Goal: Information Seeking & Learning: Learn about a topic

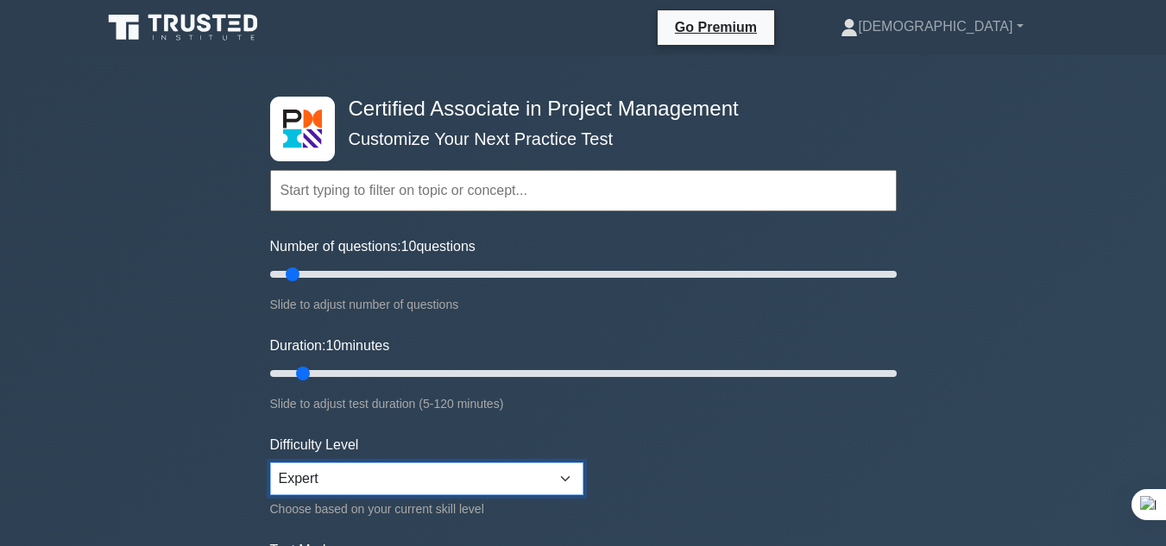
click at [418, 481] on select "Beginner Intermediate Expert" at bounding box center [426, 478] width 313 height 33
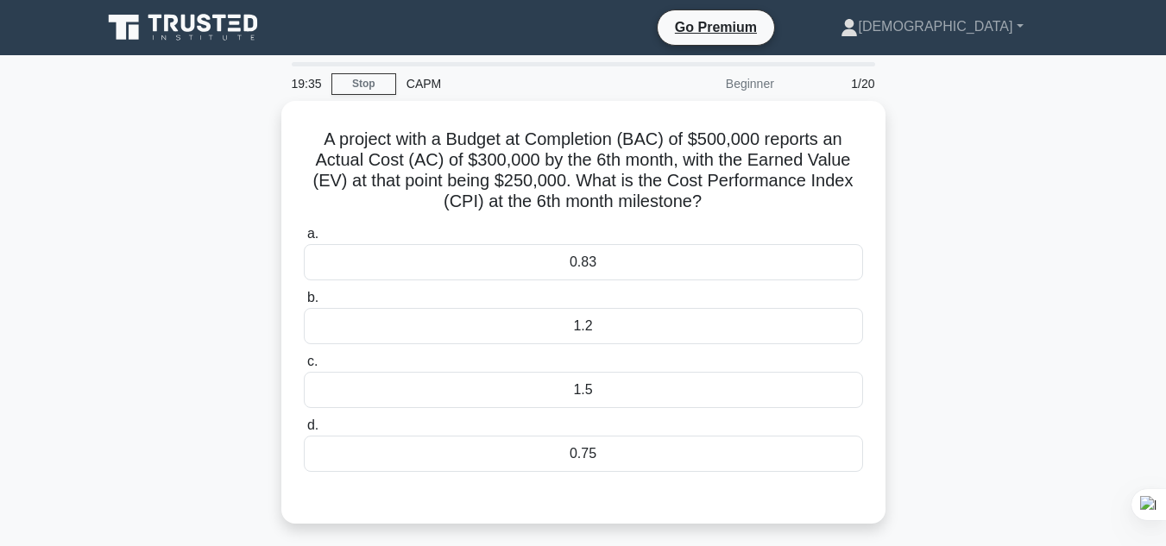
scroll to position [25, 0]
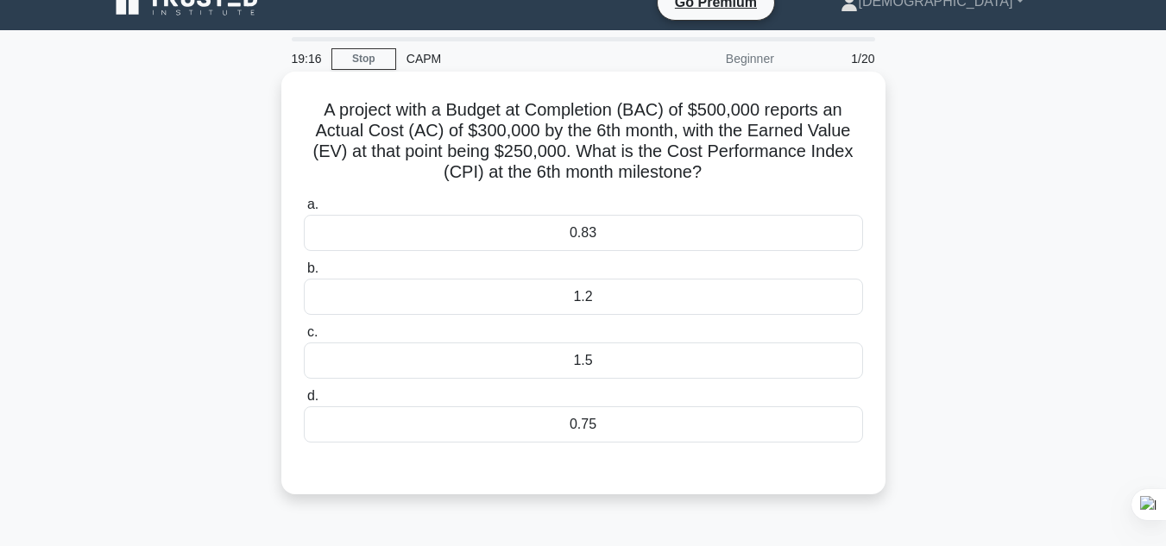
click at [601, 235] on div "0.83" at bounding box center [583, 233] width 559 height 36
click at [304, 211] on input "a. 0.83" at bounding box center [304, 204] width 0 height 11
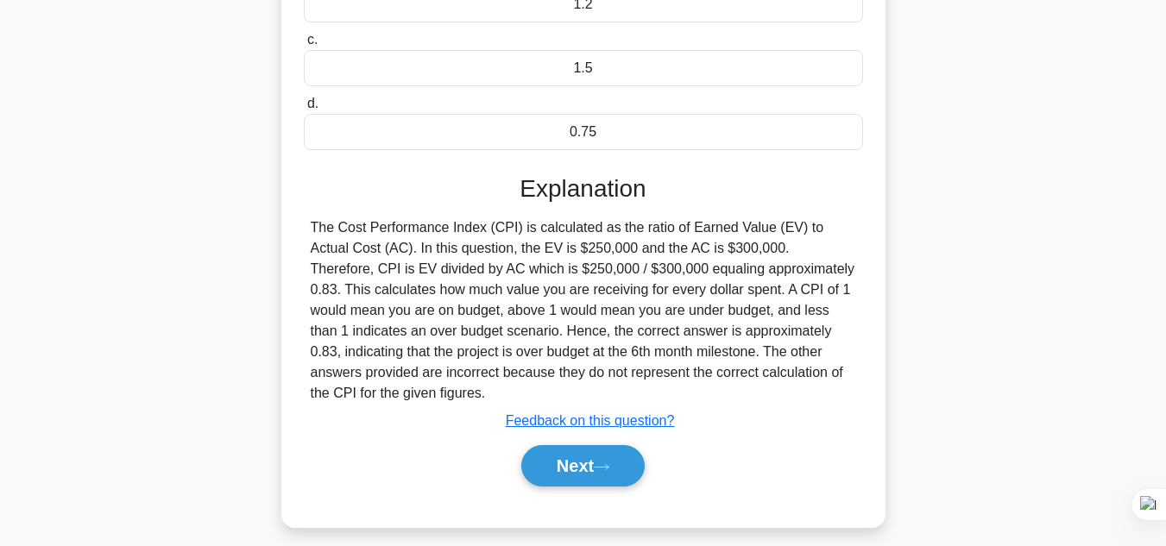
scroll to position [368, 0]
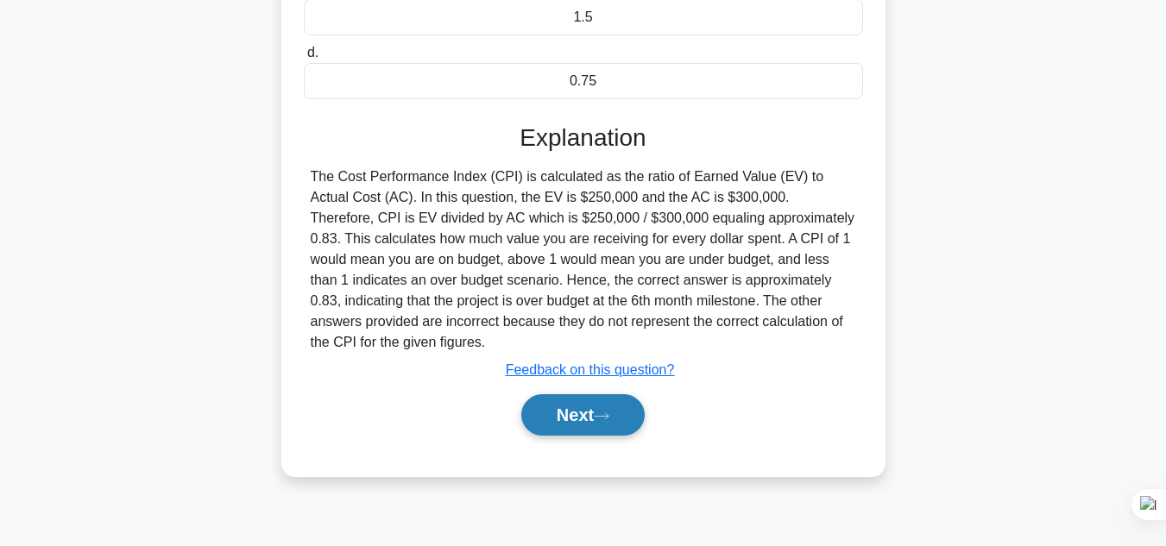
click at [617, 434] on button "Next" at bounding box center [582, 414] width 123 height 41
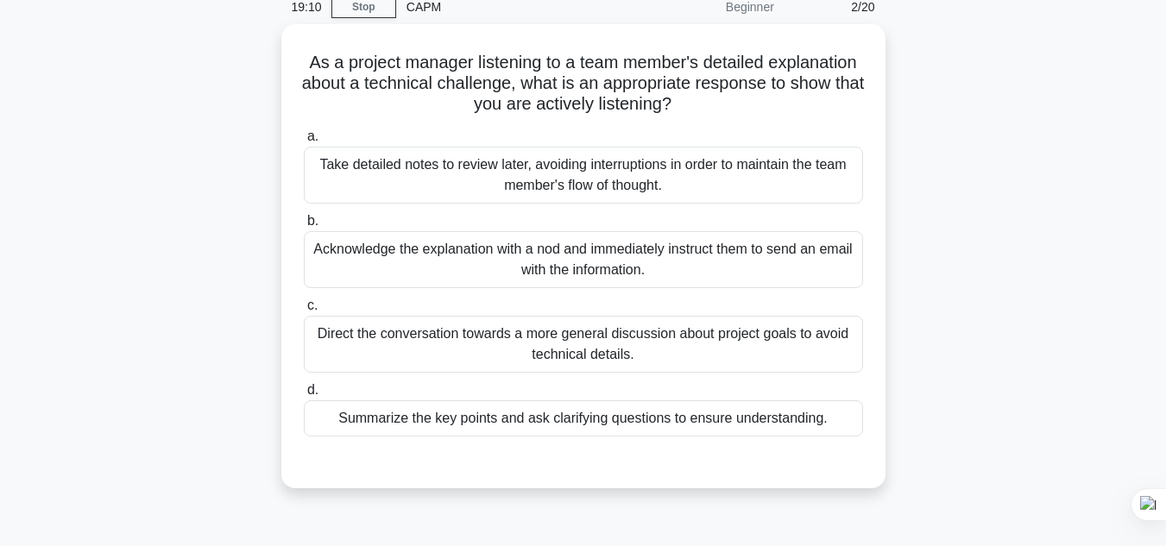
scroll to position [67, 0]
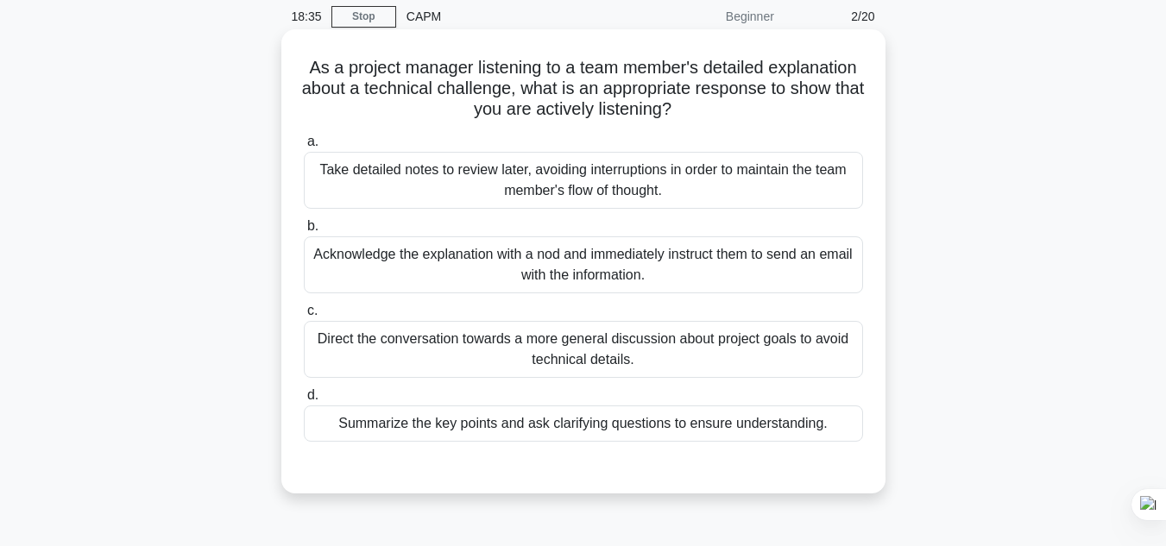
click at [432, 431] on div "Summarize the key points and ask clarifying questions to ensure understanding." at bounding box center [583, 424] width 559 height 36
click at [304, 401] on input "d. Summarize the key points and ask clarifying questions to ensure understandin…" at bounding box center [304, 395] width 0 height 11
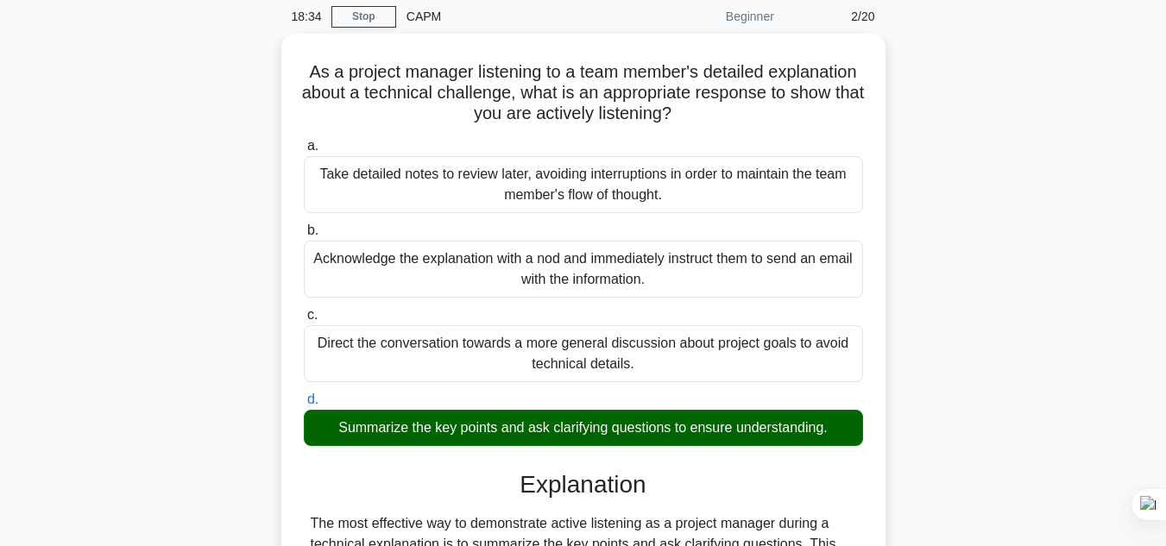
scroll to position [539, 0]
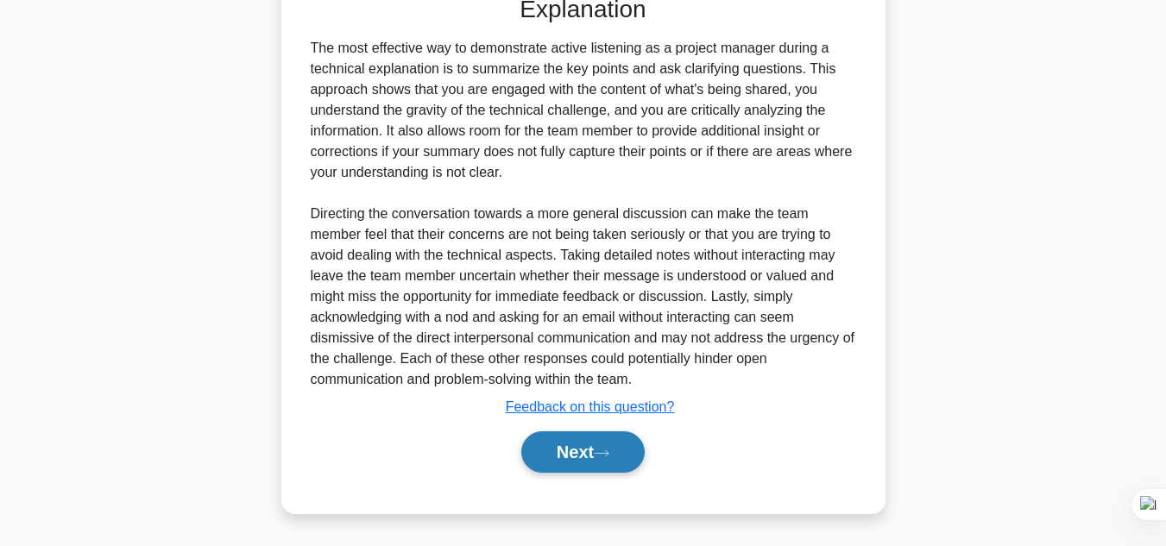
click at [603, 461] on button "Next" at bounding box center [582, 451] width 123 height 41
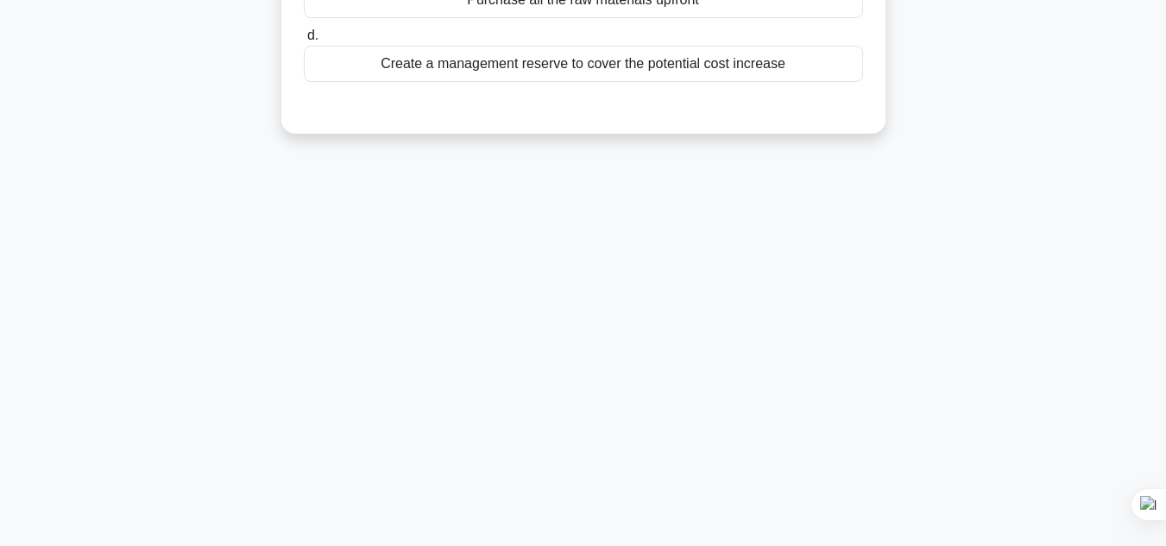
scroll to position [0, 0]
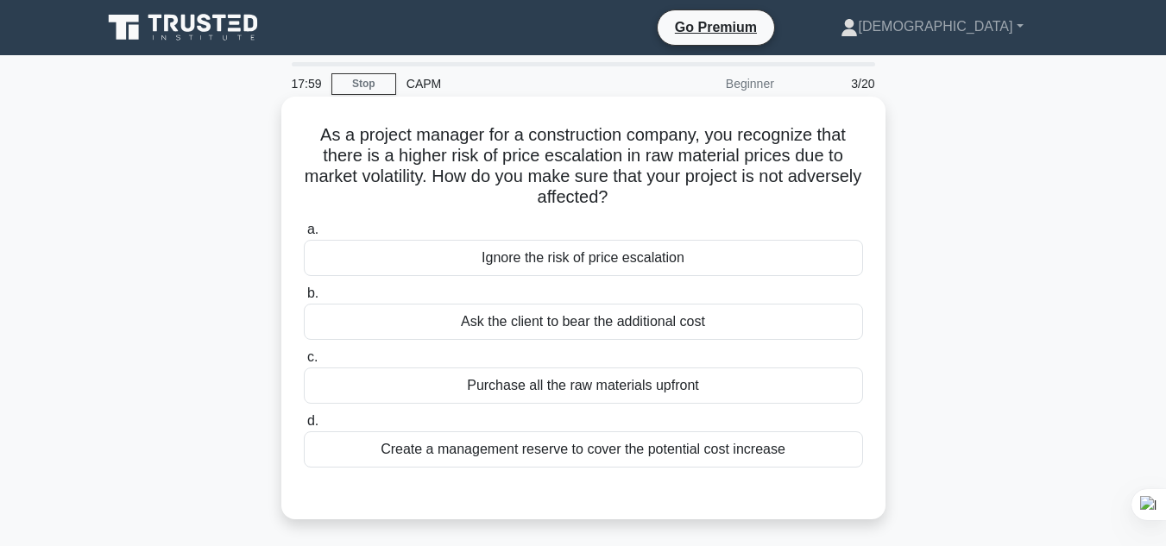
click at [555, 396] on div "Purchase all the raw materials upfront" at bounding box center [583, 386] width 559 height 36
click at [304, 363] on input "c. Purchase all the raw materials upfront" at bounding box center [304, 357] width 0 height 11
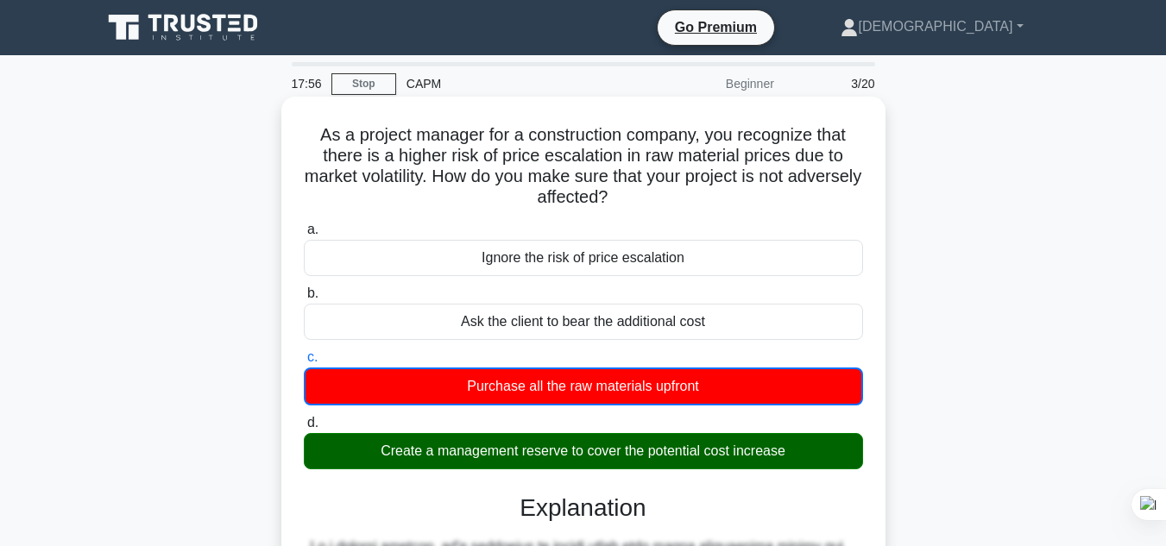
scroll to position [437, 0]
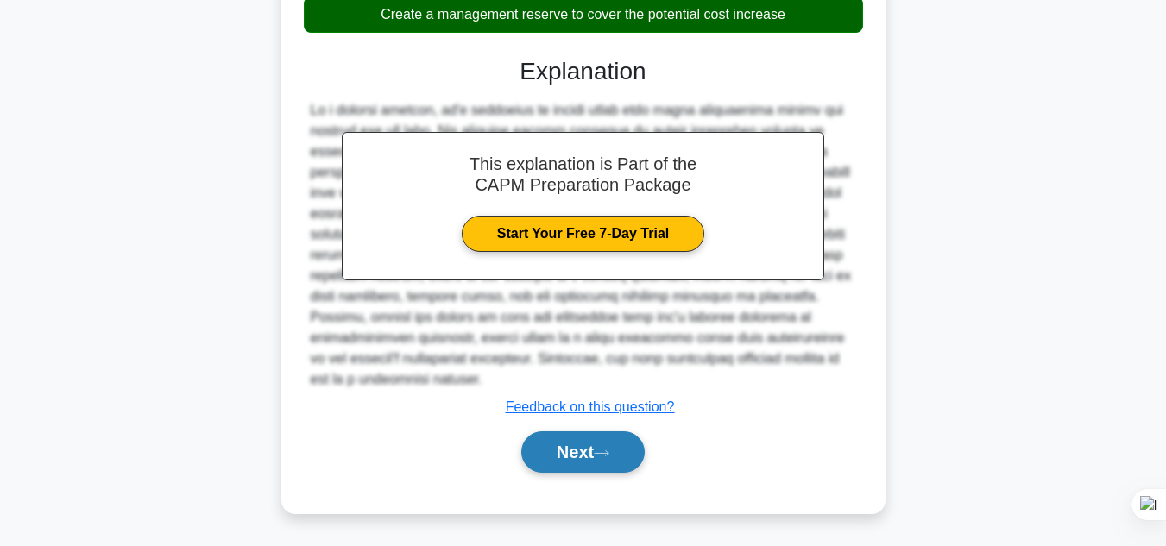
click at [600, 462] on button "Next" at bounding box center [582, 451] width 123 height 41
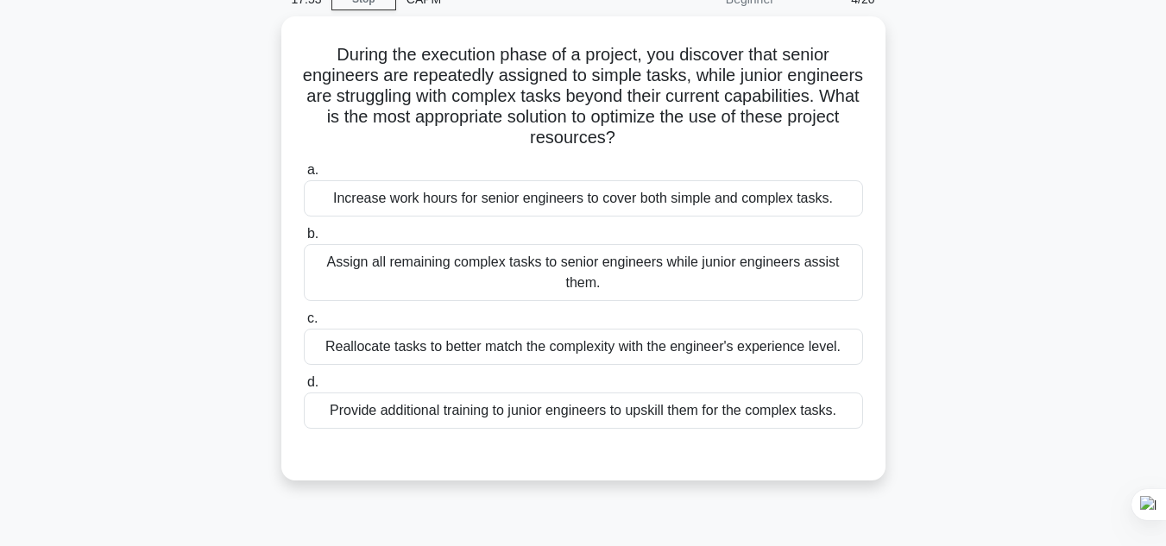
scroll to position [72, 0]
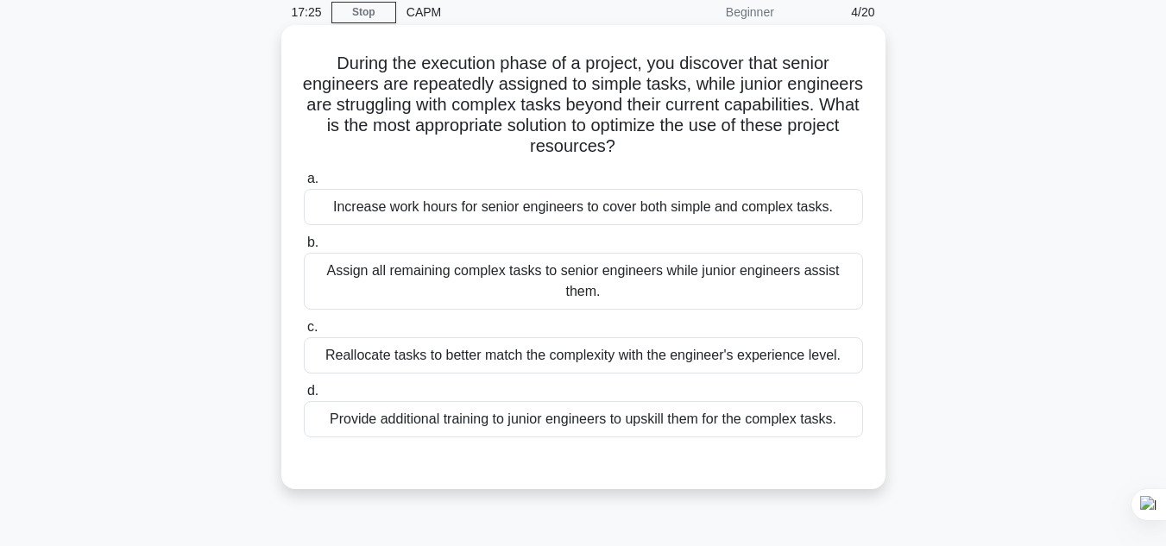
click at [528, 359] on div "Reallocate tasks to better match the complexity with the engineer's experience …" at bounding box center [583, 355] width 559 height 36
click at [304, 333] on input "c. Reallocate tasks to better match the complexity with the engineer's experien…" at bounding box center [304, 327] width 0 height 11
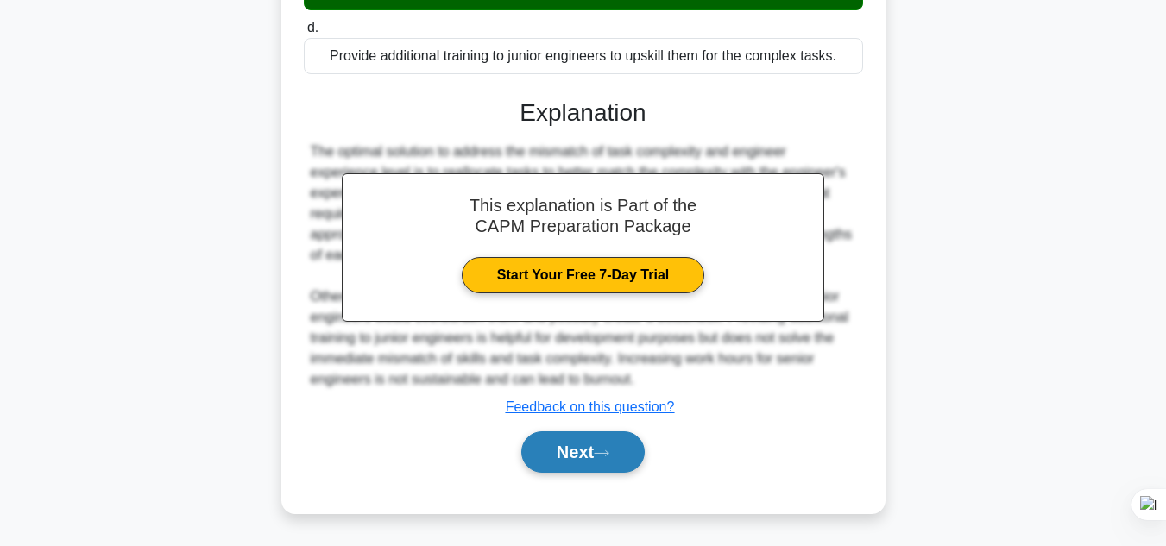
click at [559, 469] on button "Next" at bounding box center [582, 451] width 123 height 41
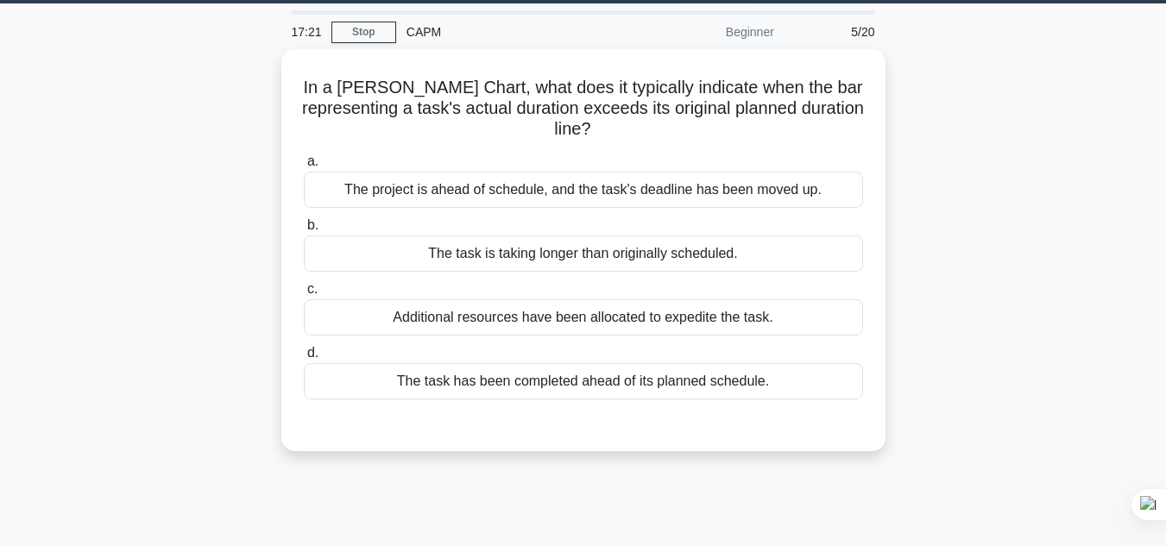
scroll to position [44, 0]
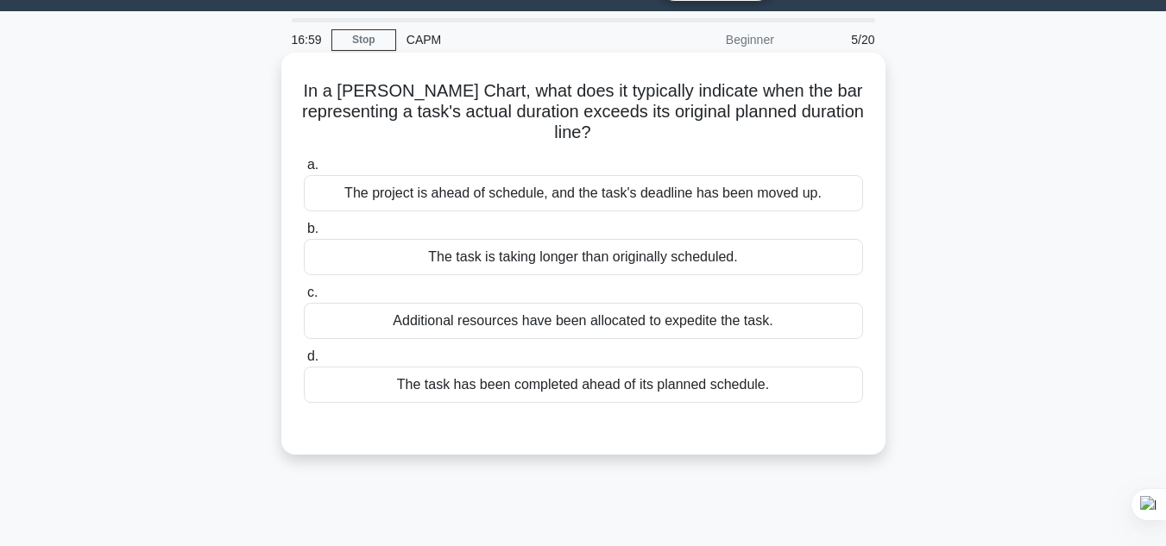
click at [599, 255] on div "The task is taking longer than originally scheduled." at bounding box center [583, 257] width 559 height 36
click at [468, 260] on div "The task is taking longer than originally scheduled." at bounding box center [583, 257] width 559 height 36
click at [304, 235] on input "b. The task is taking longer than originally scheduled." at bounding box center [304, 228] width 0 height 11
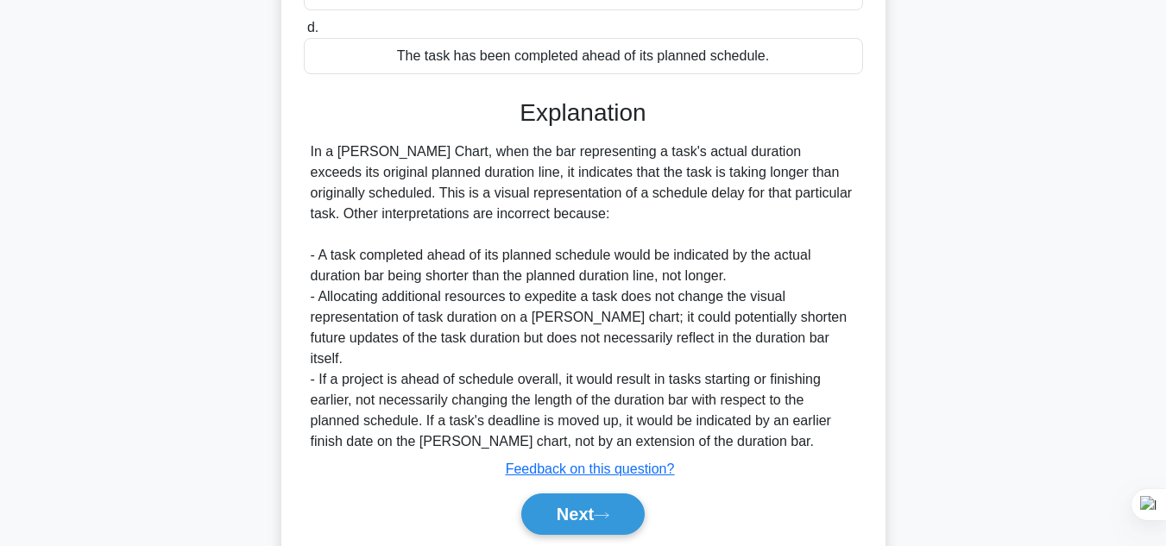
scroll to position [415, 0]
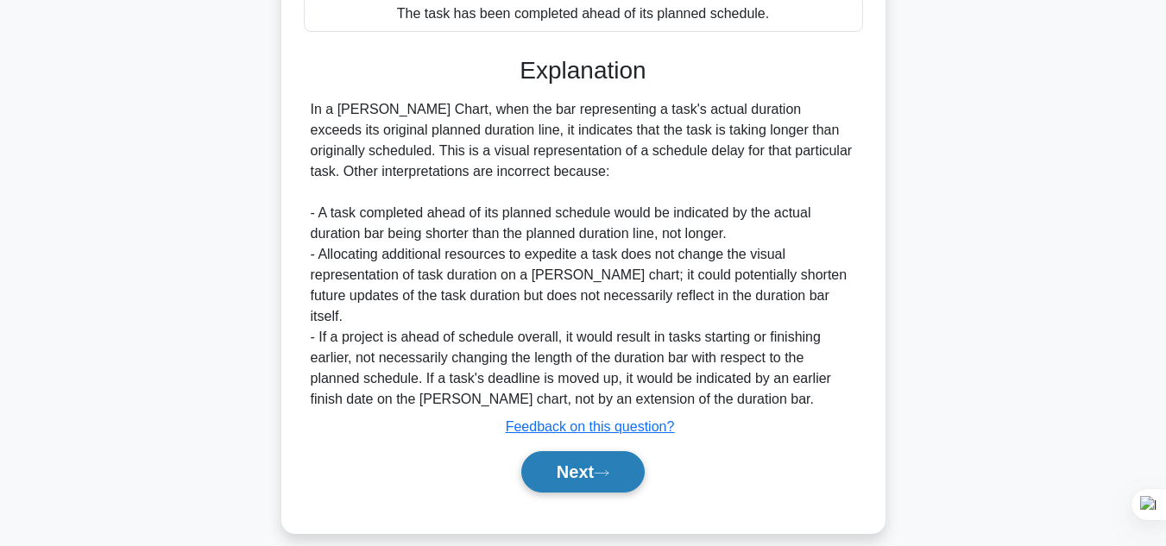
click at [627, 462] on button "Next" at bounding box center [582, 471] width 123 height 41
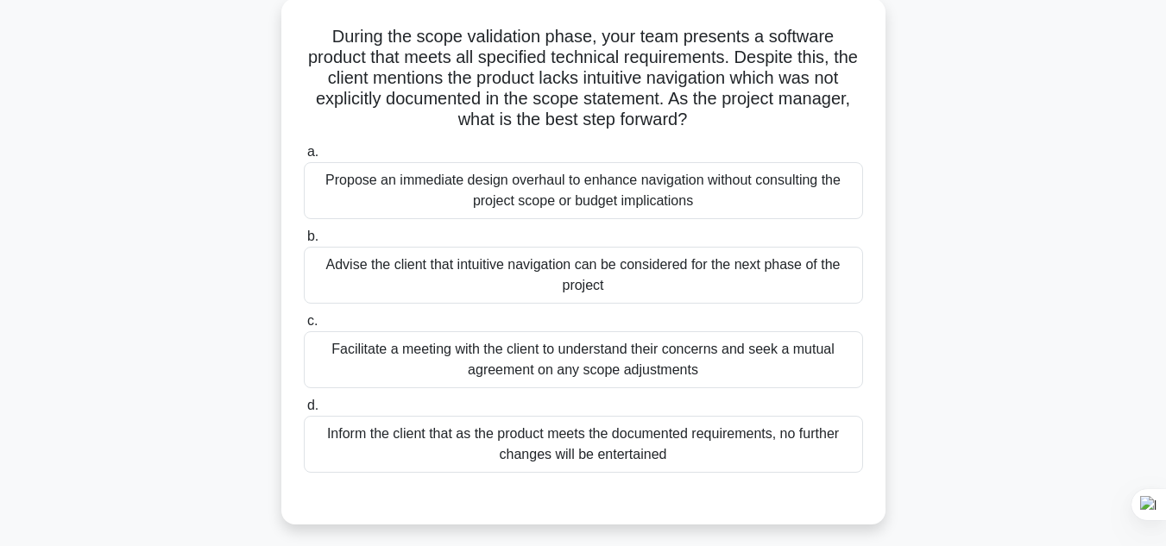
scroll to position [127, 0]
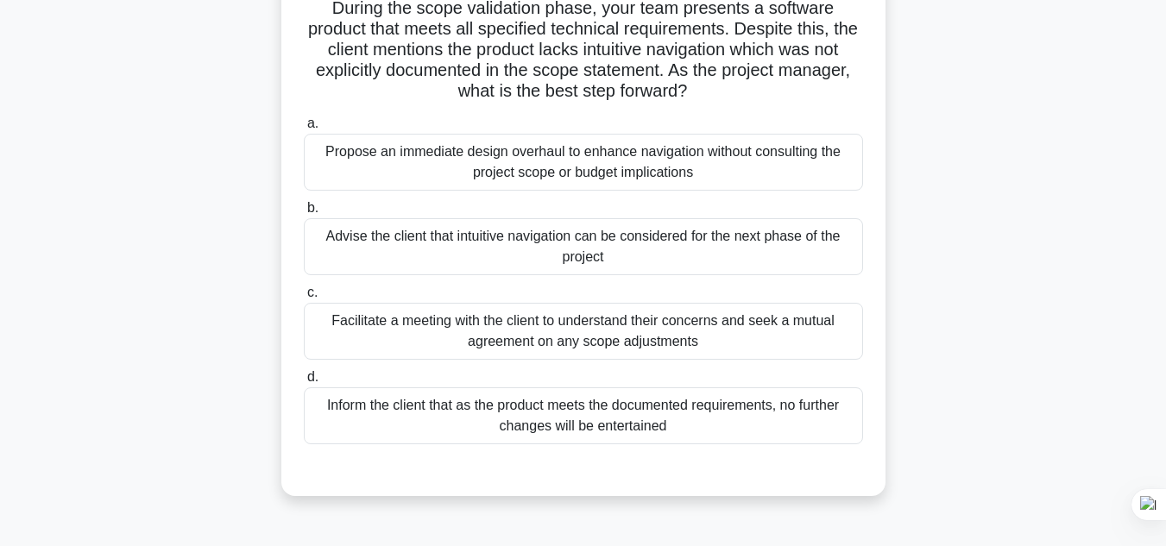
click at [418, 324] on div "Facilitate a meeting with the client to understand their concerns and seek a mu…" at bounding box center [583, 331] width 559 height 57
click at [304, 299] on input "c. Facilitate a meeting with the client to understand their concerns and seek a…" at bounding box center [304, 292] width 0 height 11
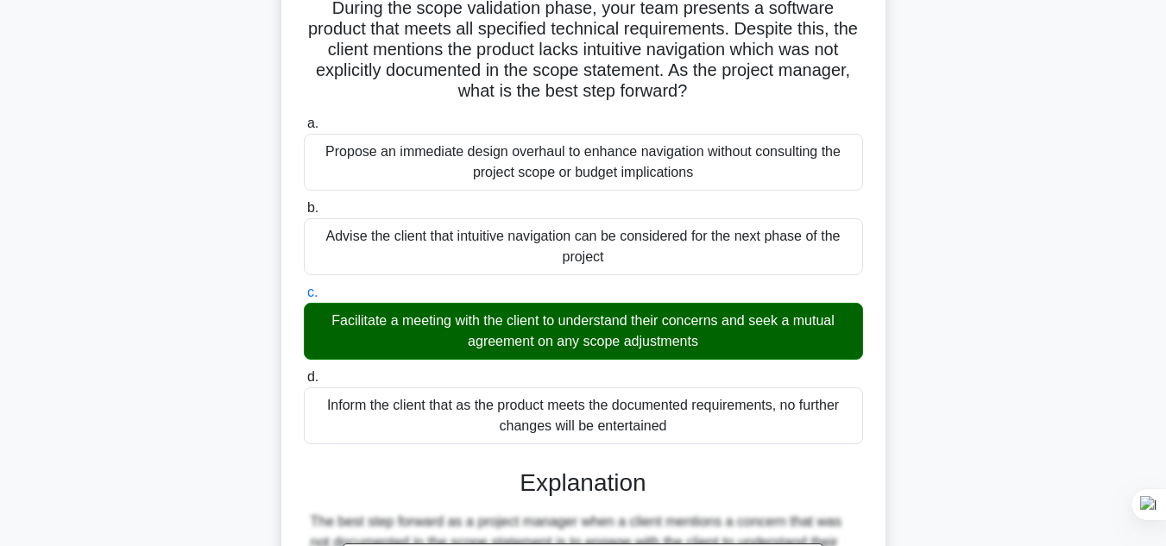
scroll to position [663, 0]
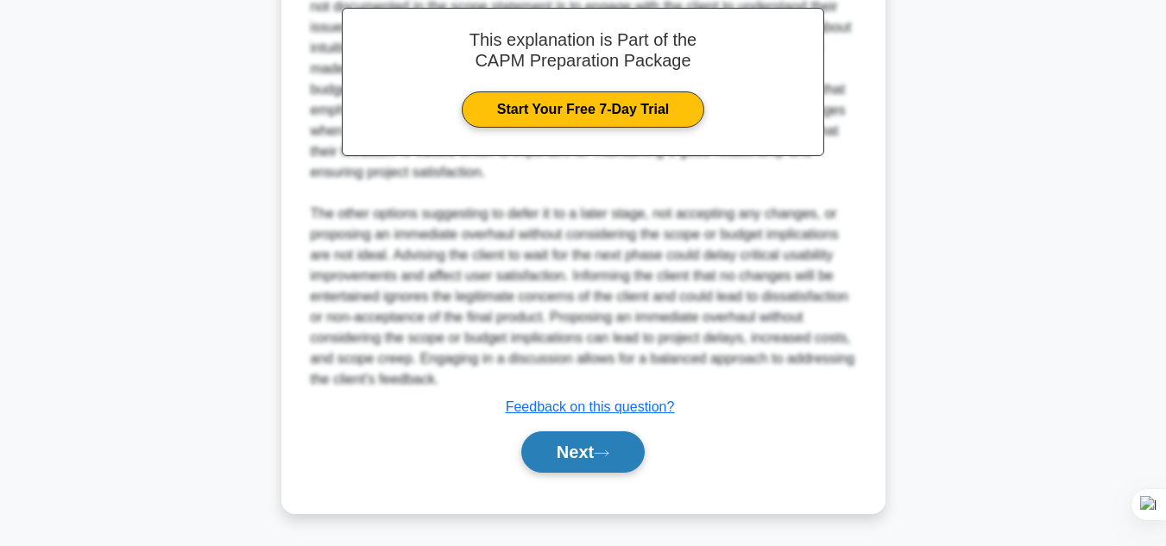
click at [571, 467] on button "Next" at bounding box center [582, 451] width 123 height 41
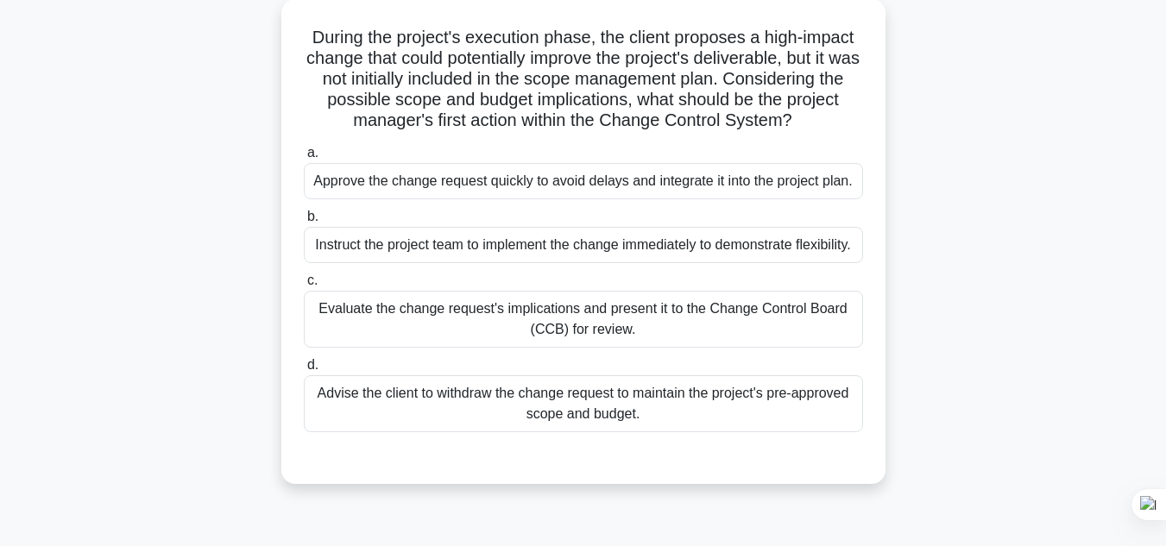
scroll to position [108, 0]
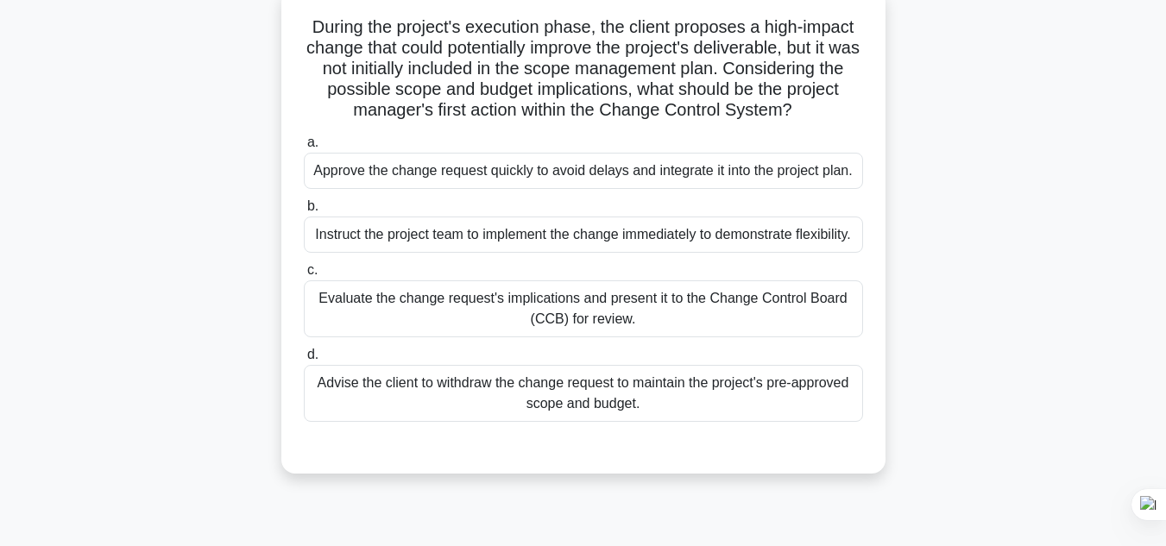
click at [432, 337] on div "Evaluate the change request's implications and present it to the Change Control…" at bounding box center [583, 308] width 559 height 57
click at [304, 276] on input "c. Evaluate the change request's implications and present it to the Change Cont…" at bounding box center [304, 270] width 0 height 11
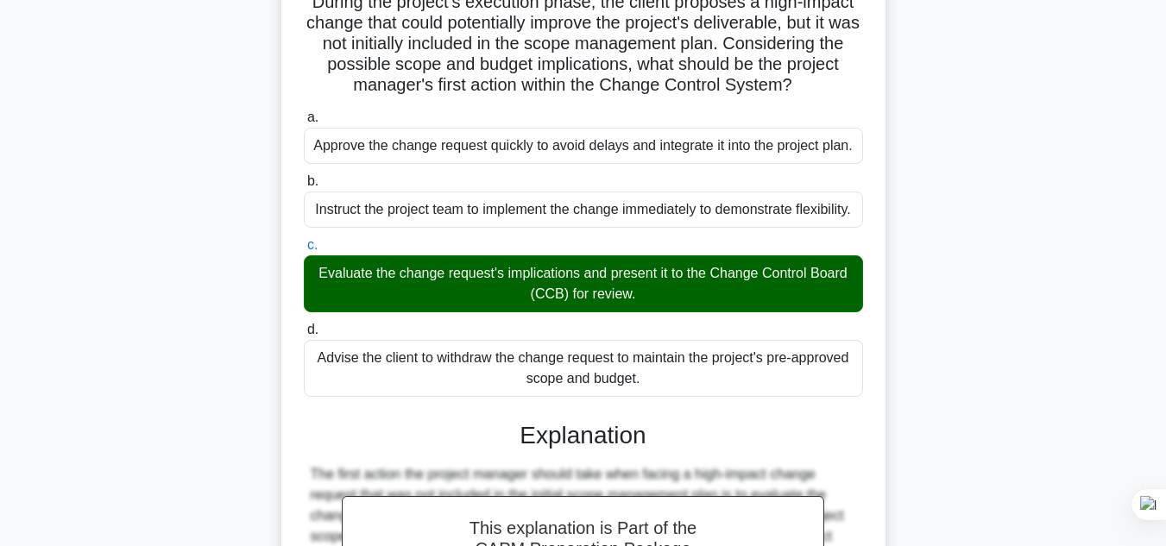
scroll to position [539, 0]
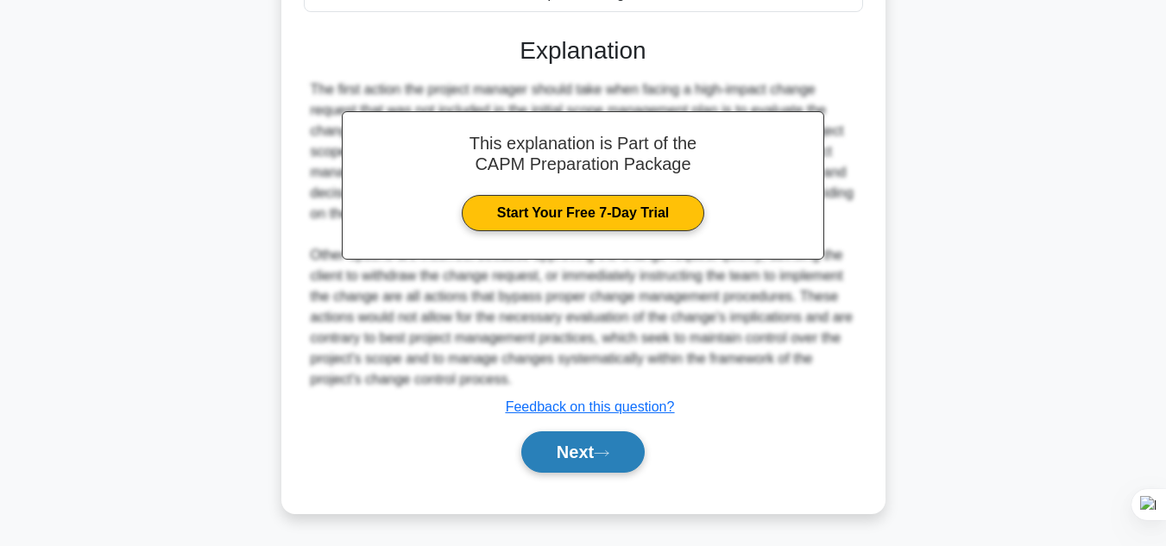
click at [569, 443] on button "Next" at bounding box center [582, 451] width 123 height 41
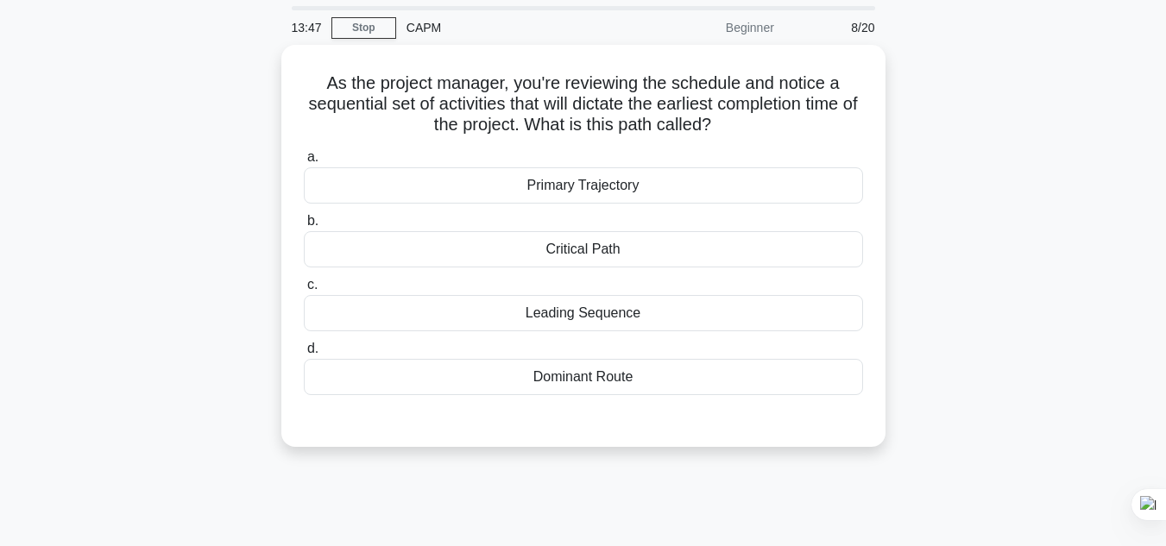
scroll to position [17, 0]
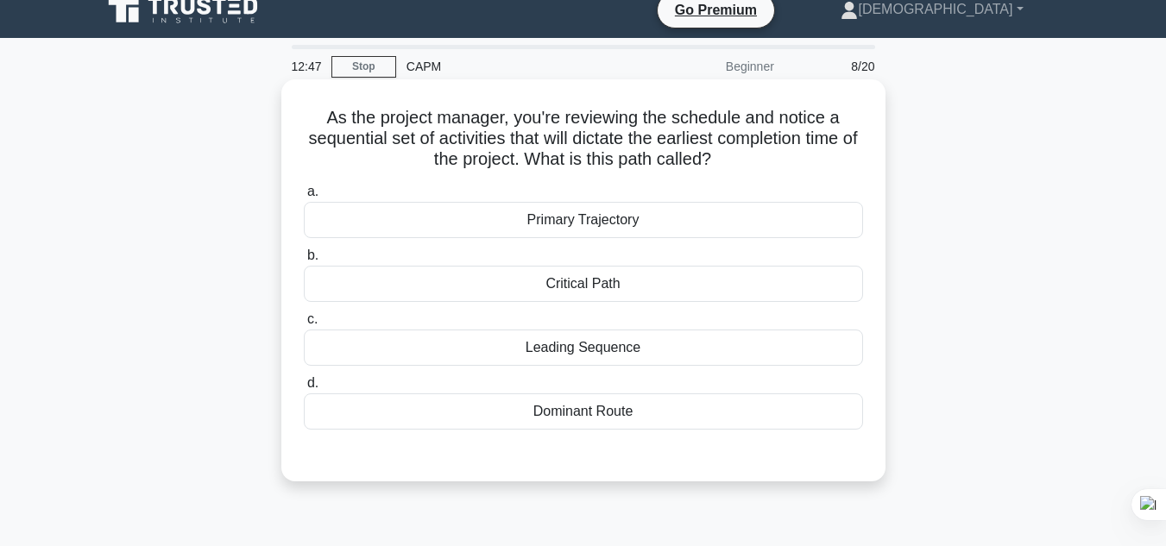
click at [615, 280] on div "Critical Path" at bounding box center [583, 284] width 559 height 36
click at [304, 261] on input "b. Critical Path" at bounding box center [304, 255] width 0 height 11
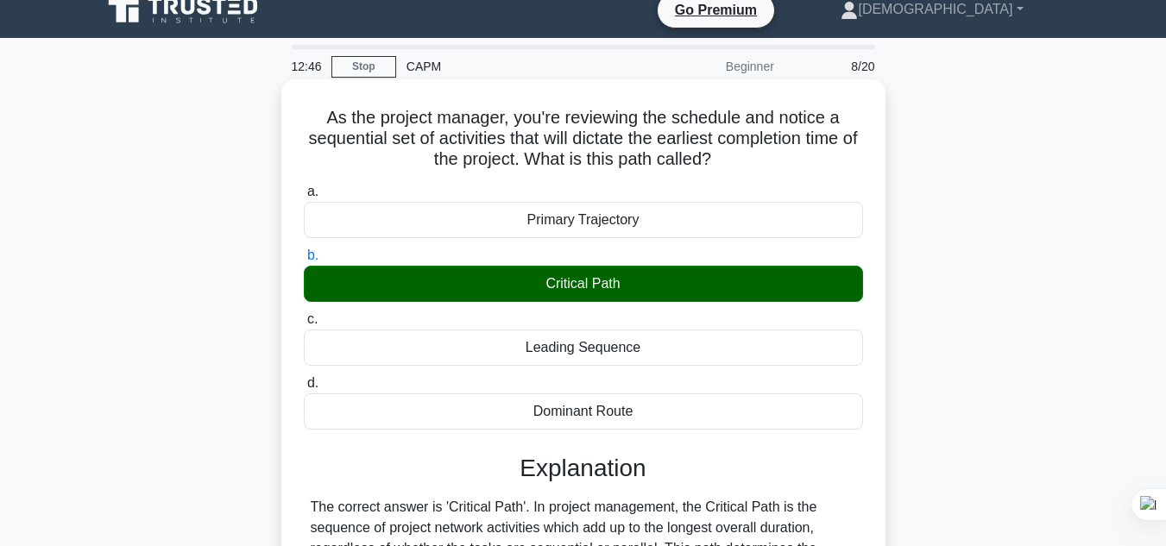
scroll to position [386, 0]
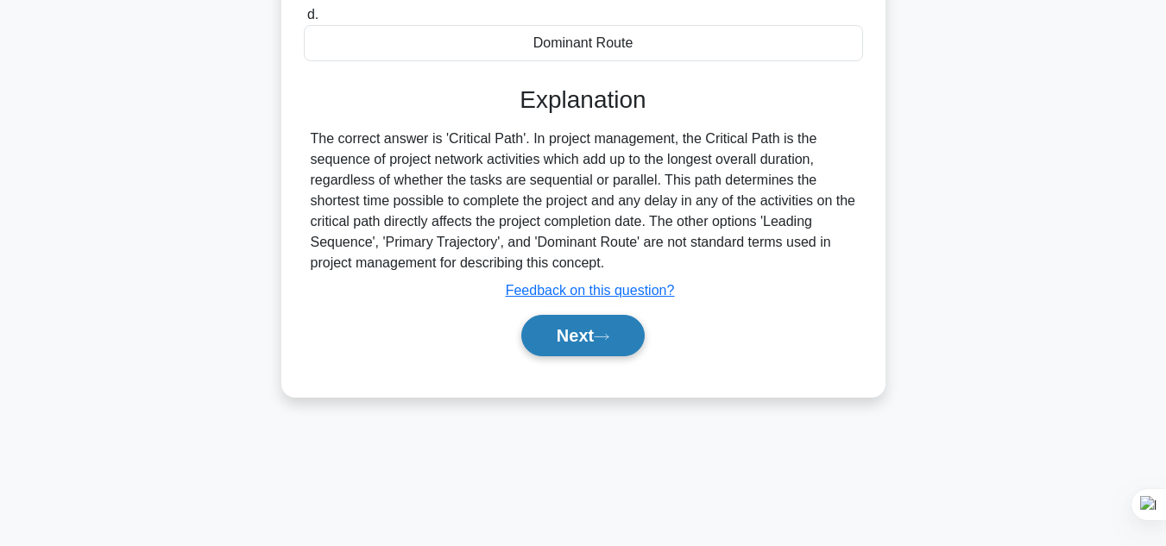
click at [606, 340] on icon at bounding box center [602, 336] width 16 height 9
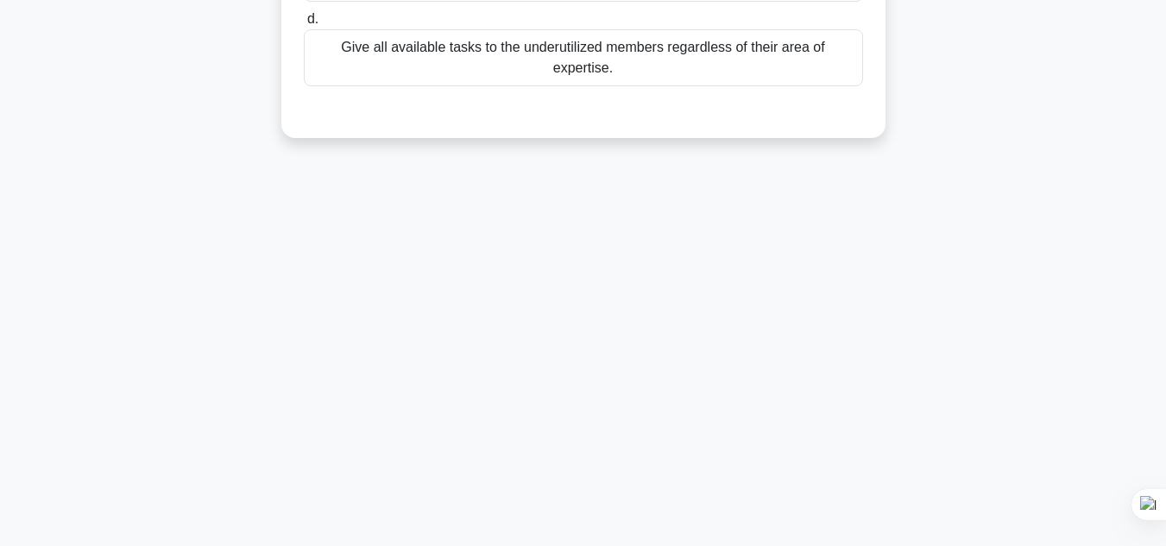
scroll to position [0, 0]
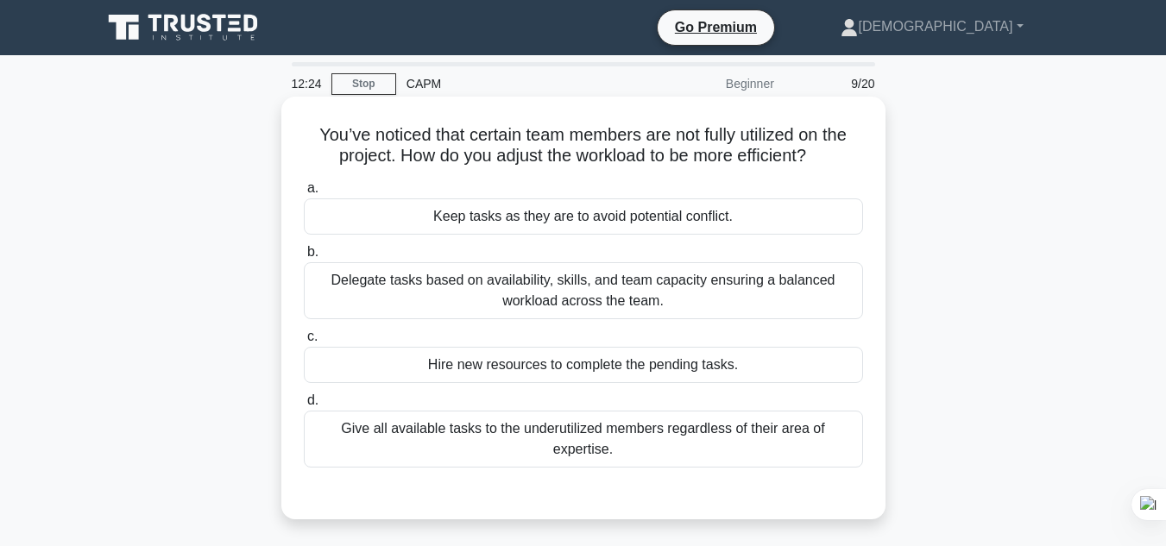
click at [742, 291] on div "Delegate tasks based on availability, skills, and team capacity ensuring a bala…" at bounding box center [583, 290] width 559 height 57
click at [304, 258] on input "b. Delegate tasks based on availability, skills, and team capacity ensuring a b…" at bounding box center [304, 252] width 0 height 11
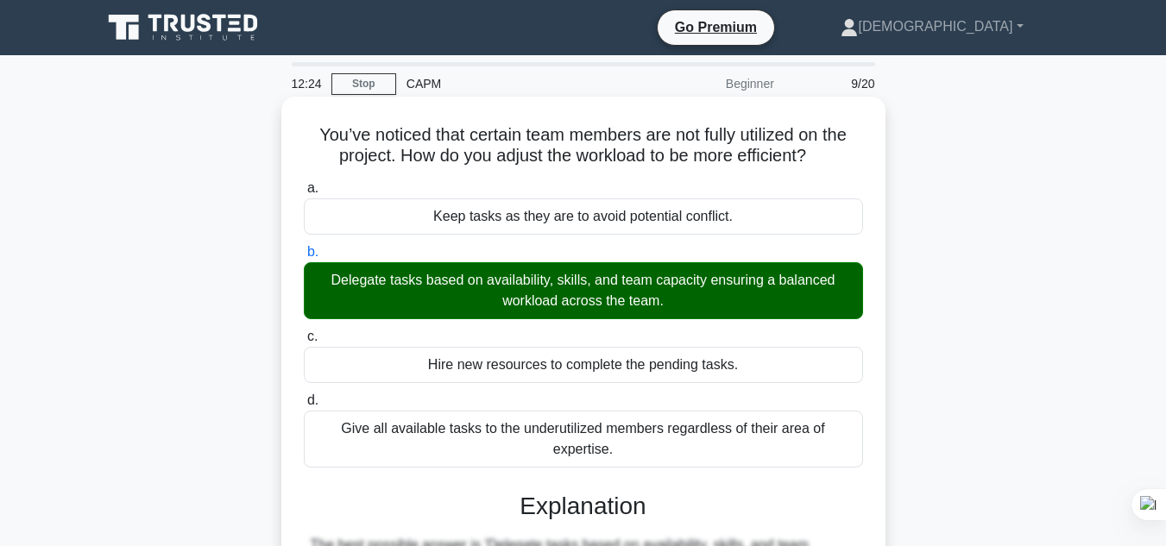
scroll to position [386, 0]
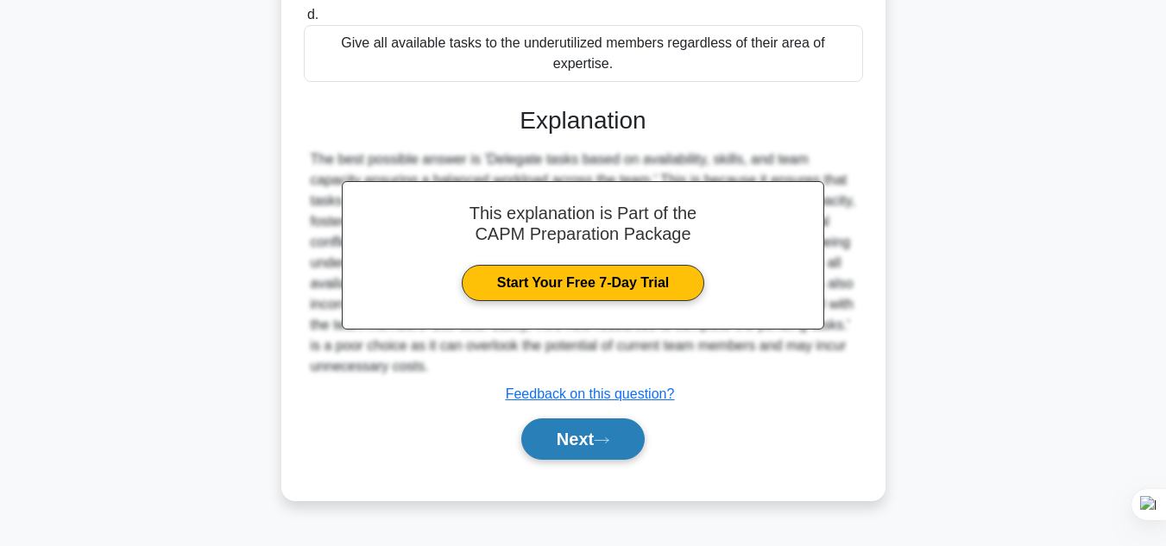
click at [619, 423] on button "Next" at bounding box center [582, 438] width 123 height 41
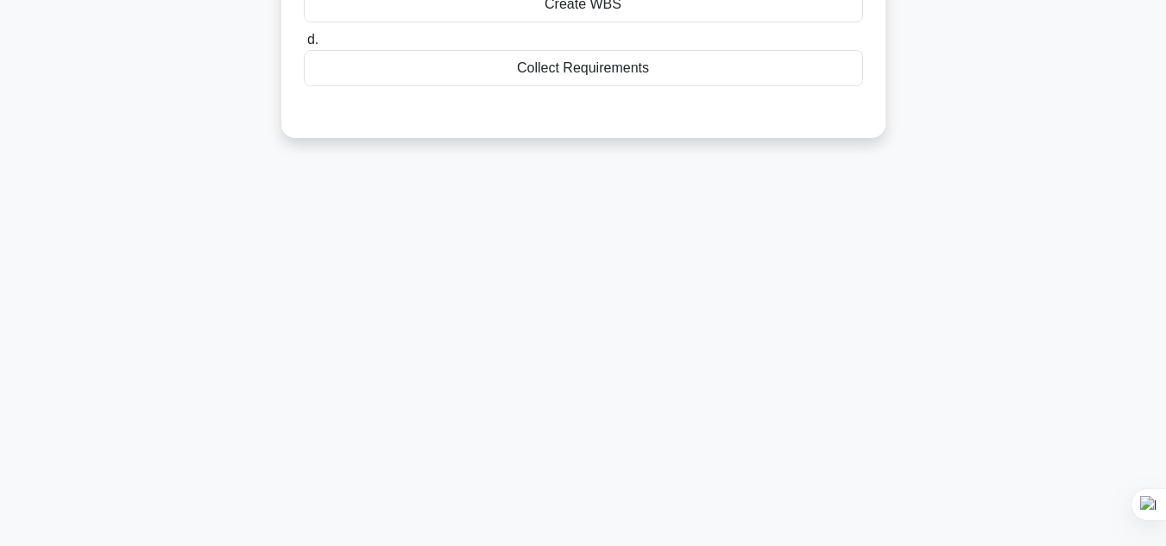
scroll to position [0, 0]
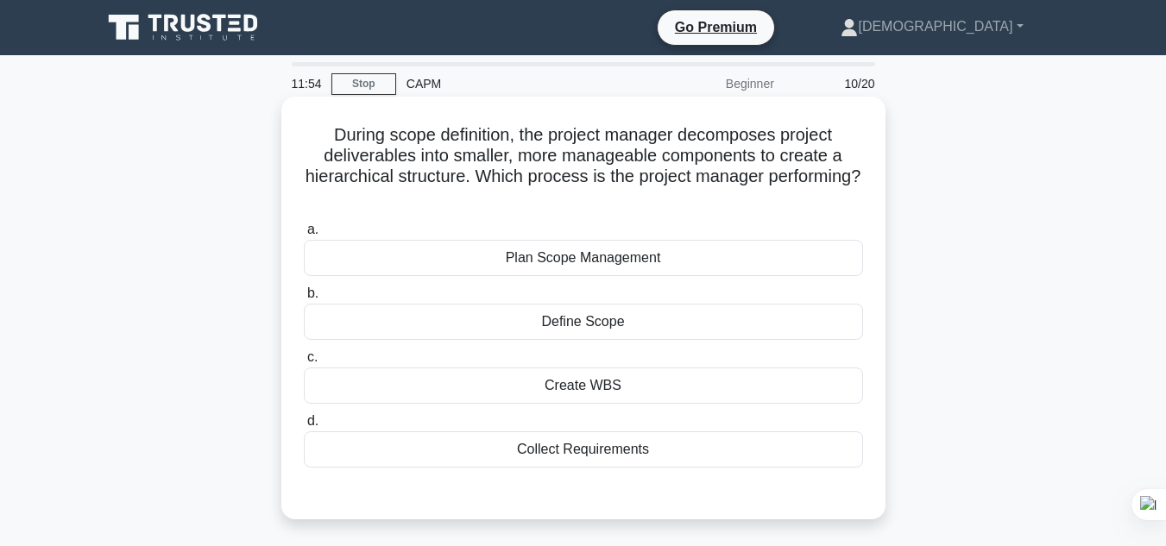
click at [602, 393] on div "Create WBS" at bounding box center [583, 386] width 559 height 36
click at [304, 363] on input "c. Create WBS" at bounding box center [304, 357] width 0 height 11
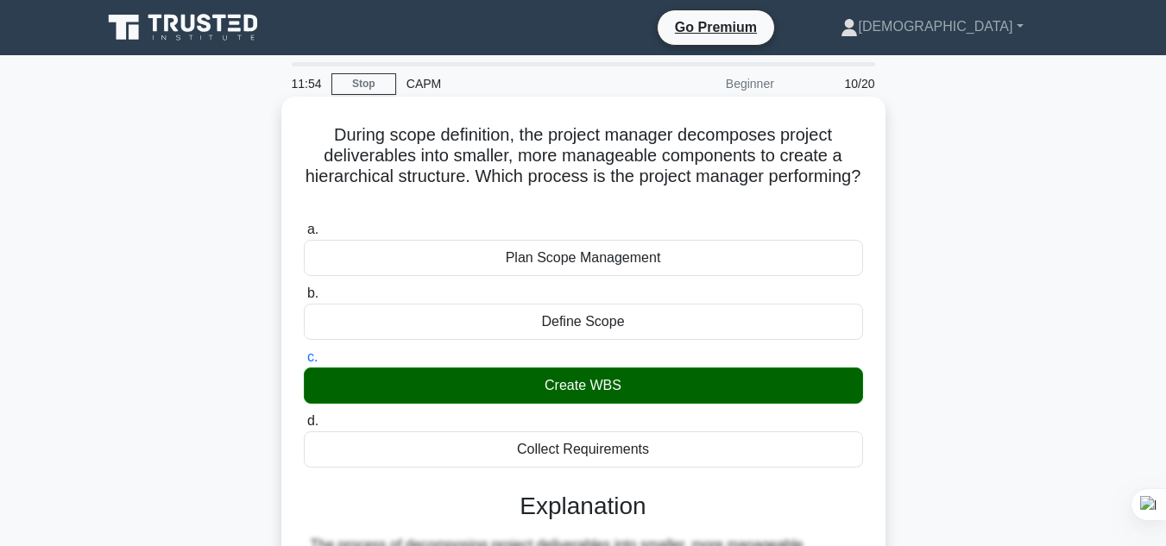
scroll to position [456, 0]
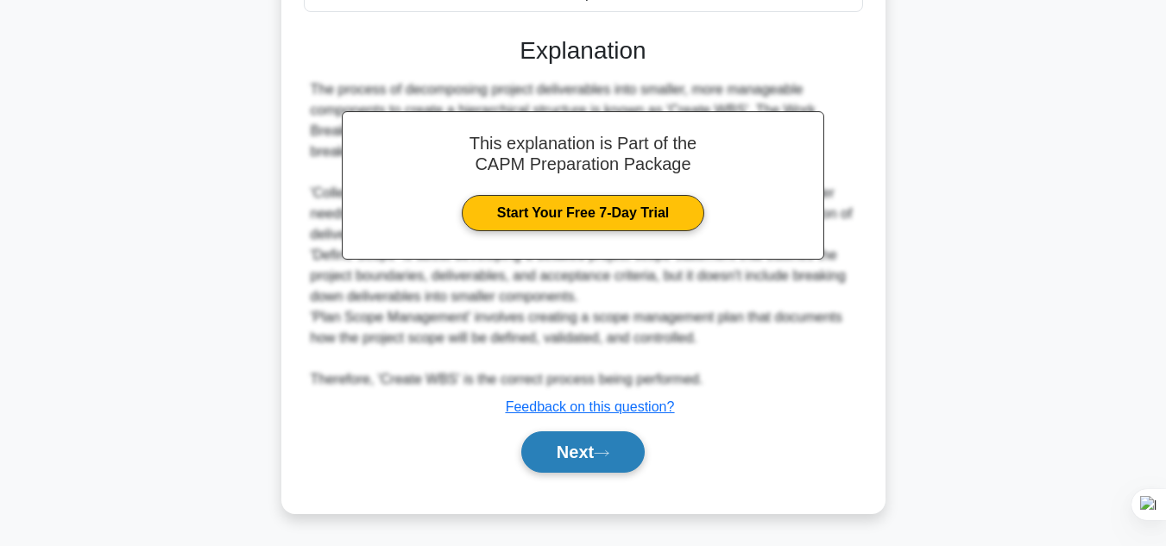
click at [609, 456] on icon at bounding box center [602, 453] width 16 height 9
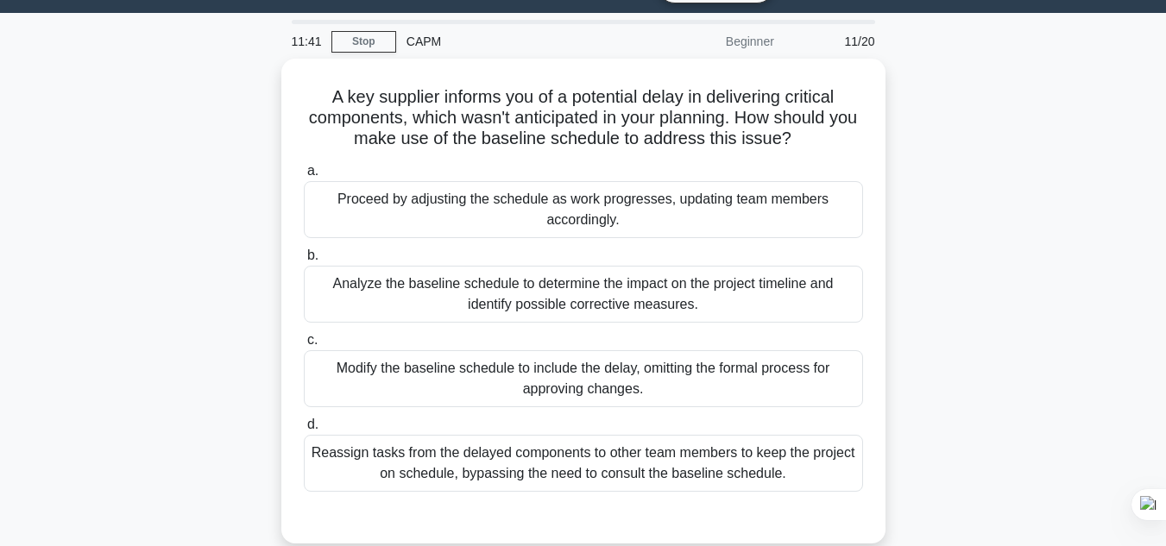
scroll to position [45, 0]
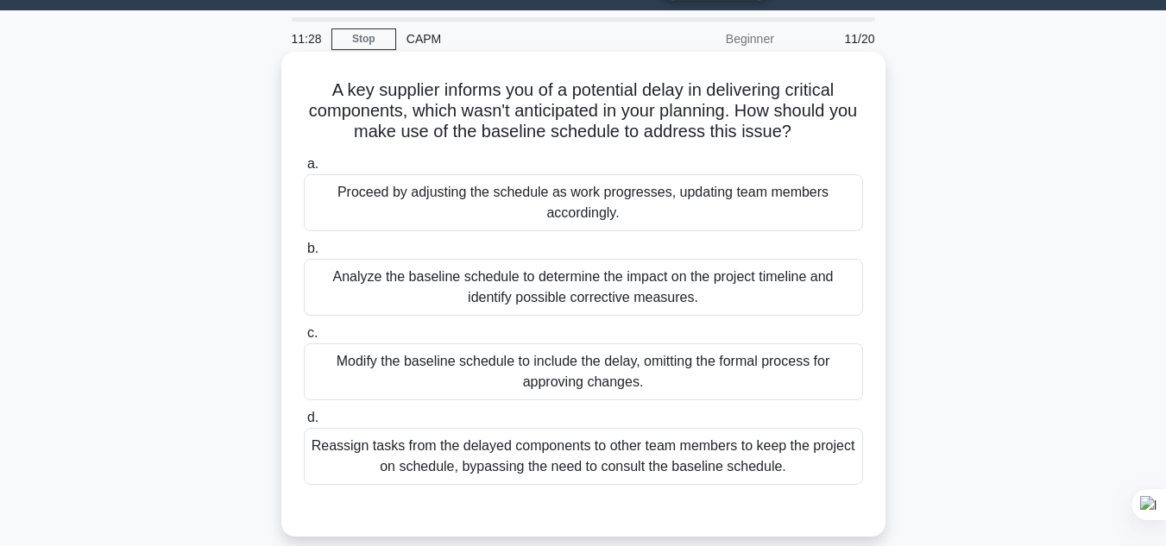
click at [709, 296] on div "Analyze the baseline schedule to determine the impact on the project timeline a…" at bounding box center [583, 287] width 559 height 57
click at [304, 255] on input "b. Analyze the baseline schedule to determine the impact on the project timelin…" at bounding box center [304, 248] width 0 height 11
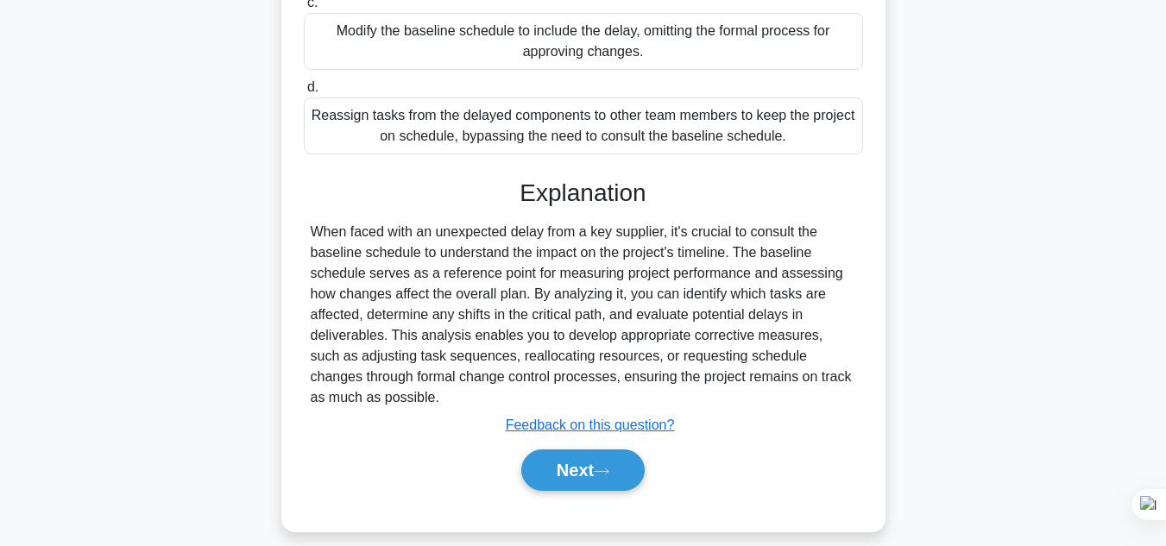
scroll to position [394, 0]
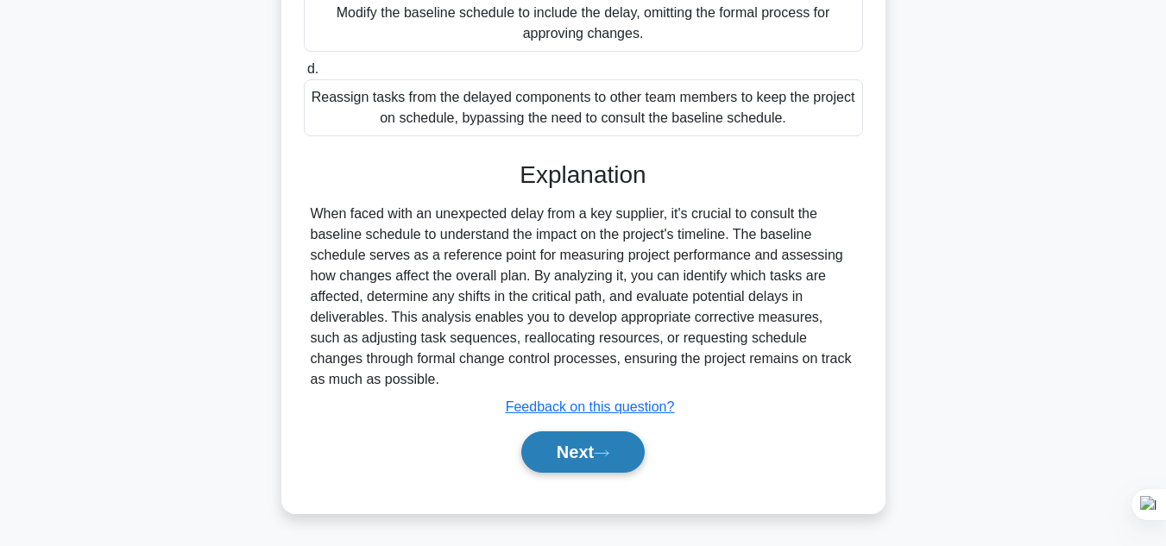
click at [619, 442] on button "Next" at bounding box center [582, 451] width 123 height 41
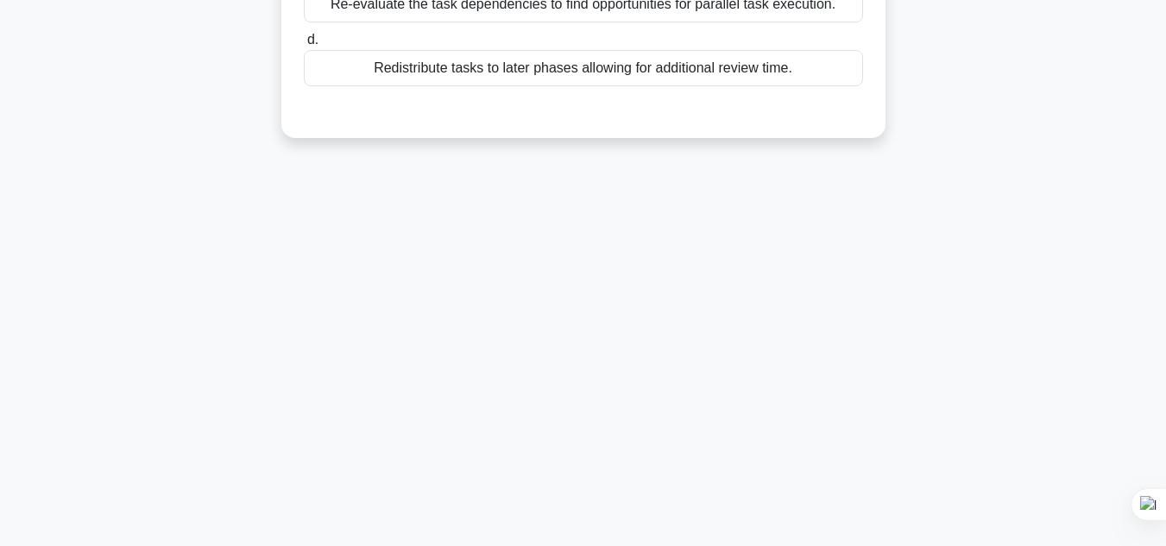
scroll to position [0, 0]
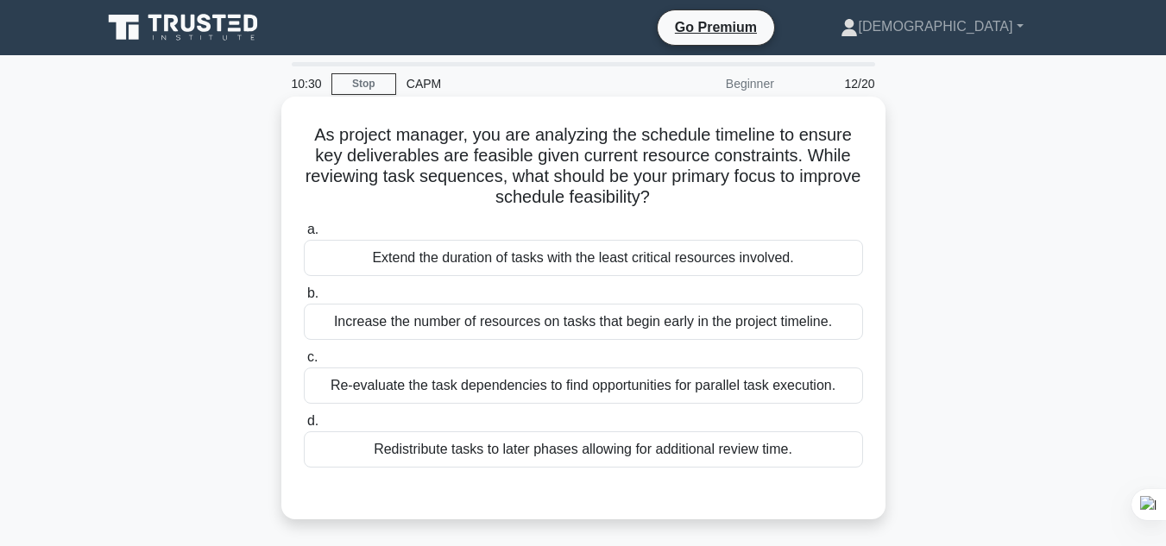
click at [519, 387] on div "Re-evaluate the task dependencies to find opportunities for parallel task execu…" at bounding box center [583, 386] width 559 height 36
click at [304, 363] on input "c. Re-evaluate the task dependencies to find opportunities for parallel task ex…" at bounding box center [304, 357] width 0 height 11
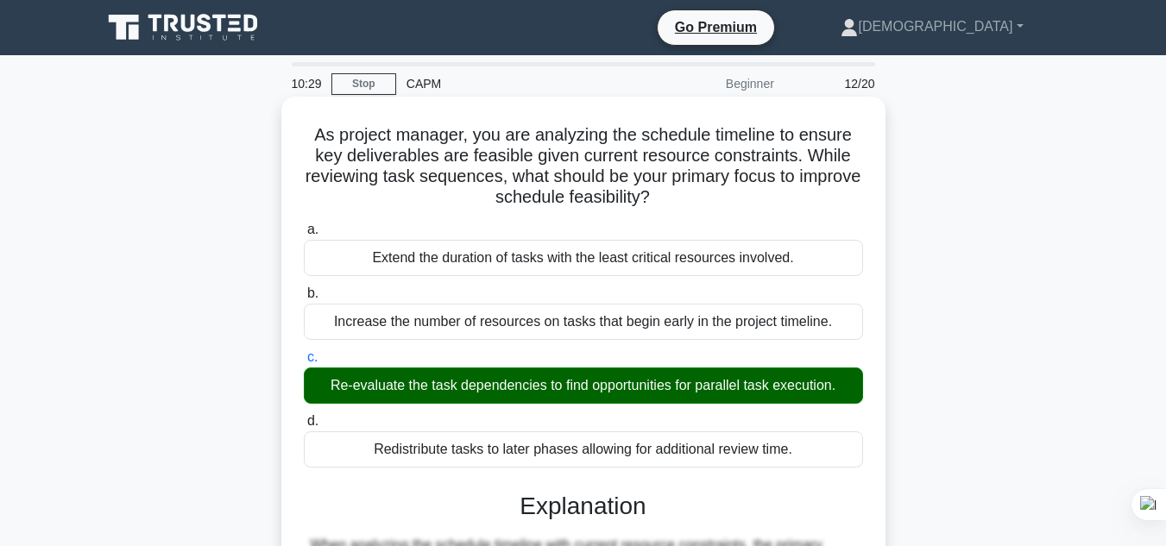
scroll to position [581, 0]
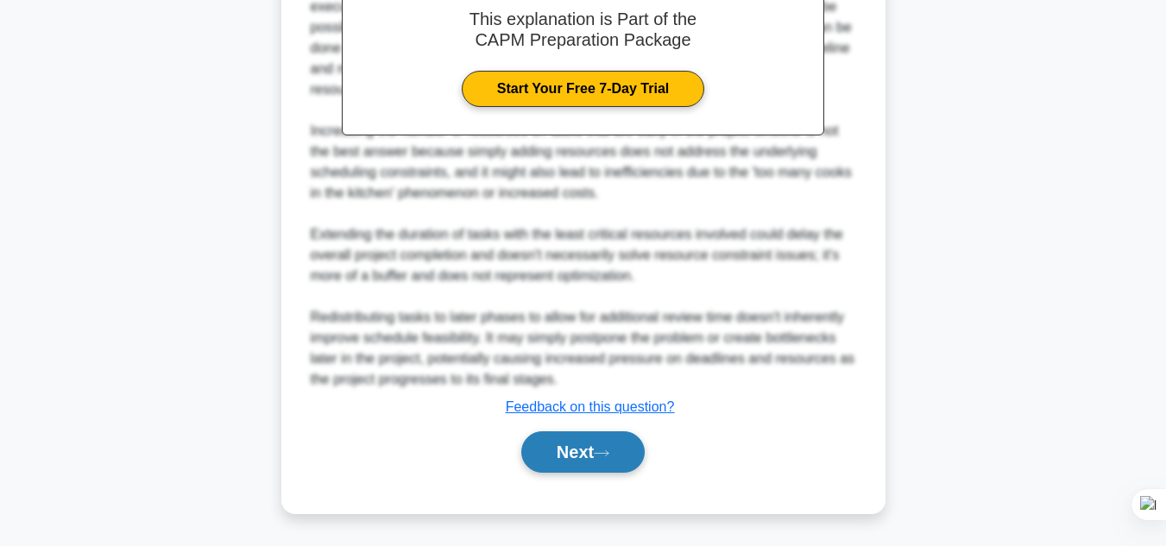
click at [570, 450] on button "Next" at bounding box center [582, 451] width 123 height 41
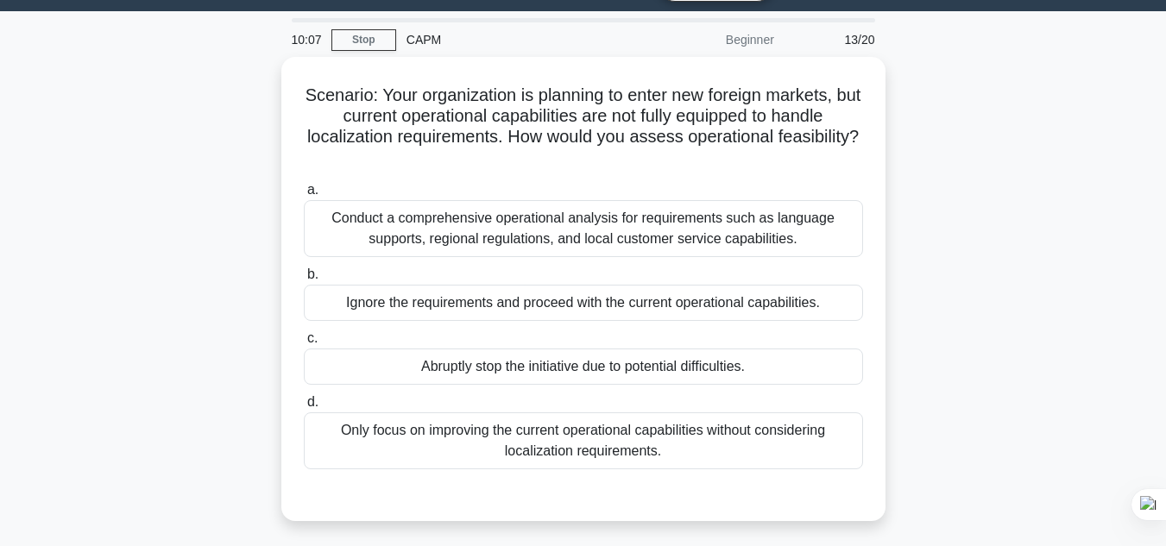
scroll to position [52, 0]
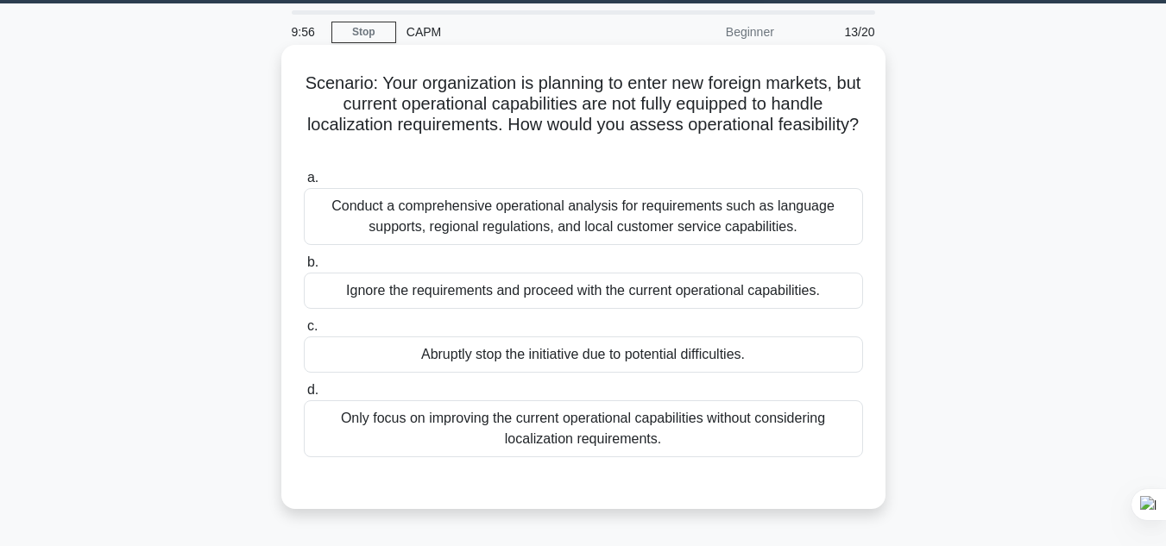
click at [544, 219] on div "Conduct a comprehensive operational analysis for requirements such as language …" at bounding box center [583, 216] width 559 height 57
click at [304, 184] on input "a. Conduct a comprehensive operational analysis for requirements such as langua…" at bounding box center [304, 178] width 0 height 11
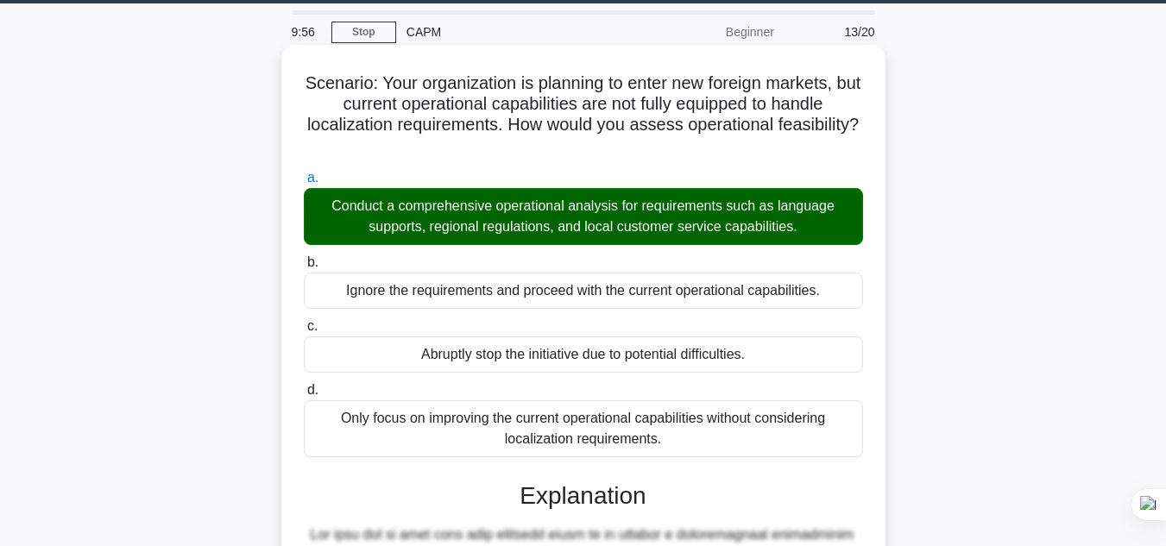
scroll to position [436, 0]
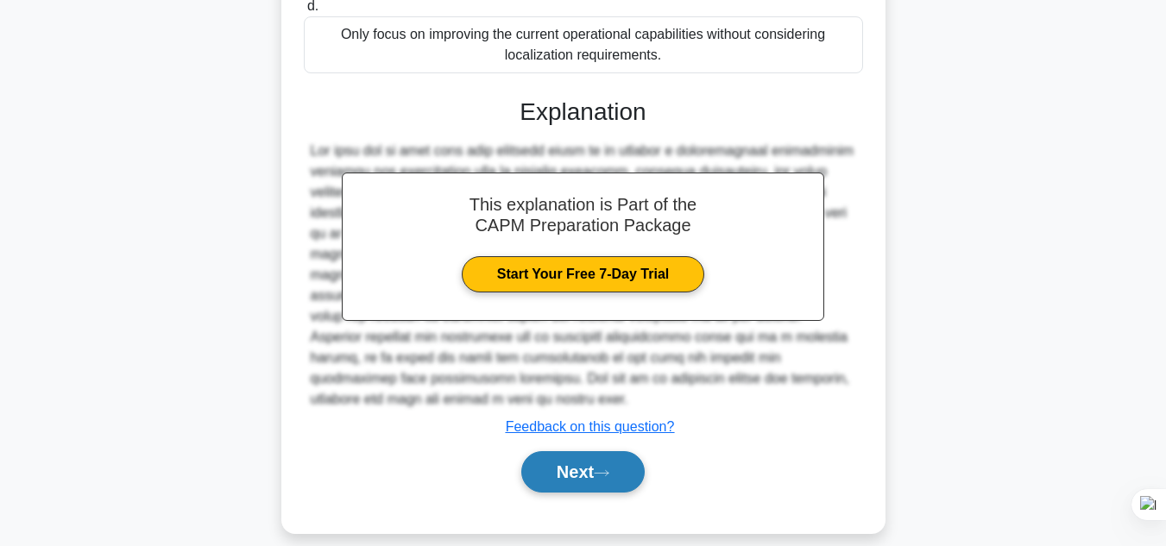
click at [607, 468] on button "Next" at bounding box center [582, 471] width 123 height 41
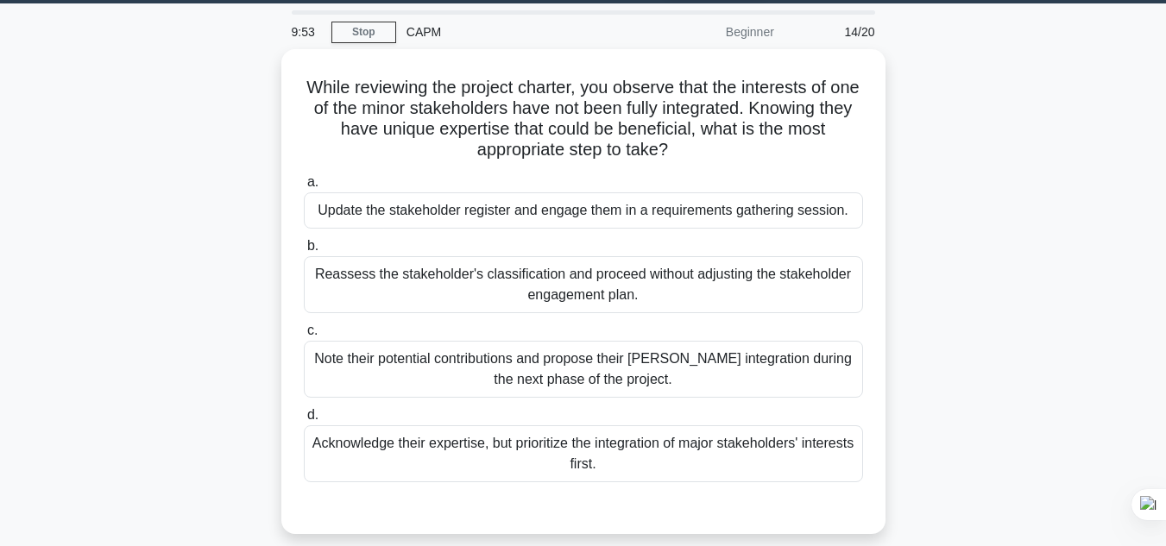
scroll to position [62, 0]
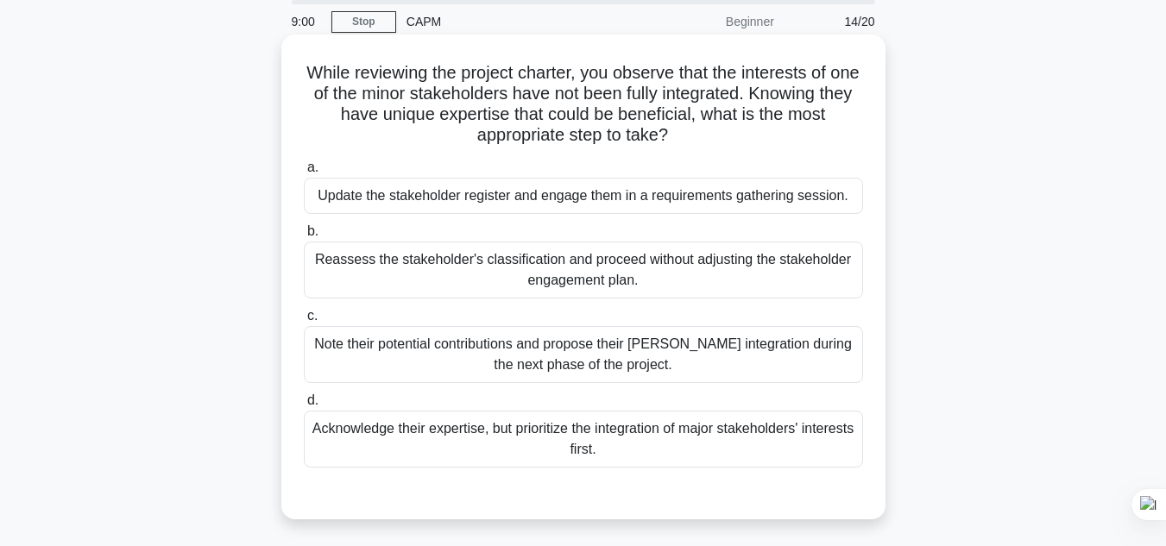
click at [407, 355] on div "Note their potential contributions and propose their fuller integration during …" at bounding box center [583, 354] width 559 height 57
click at [304, 322] on input "c. Note their potential contributions and propose their fuller integration duri…" at bounding box center [304, 316] width 0 height 11
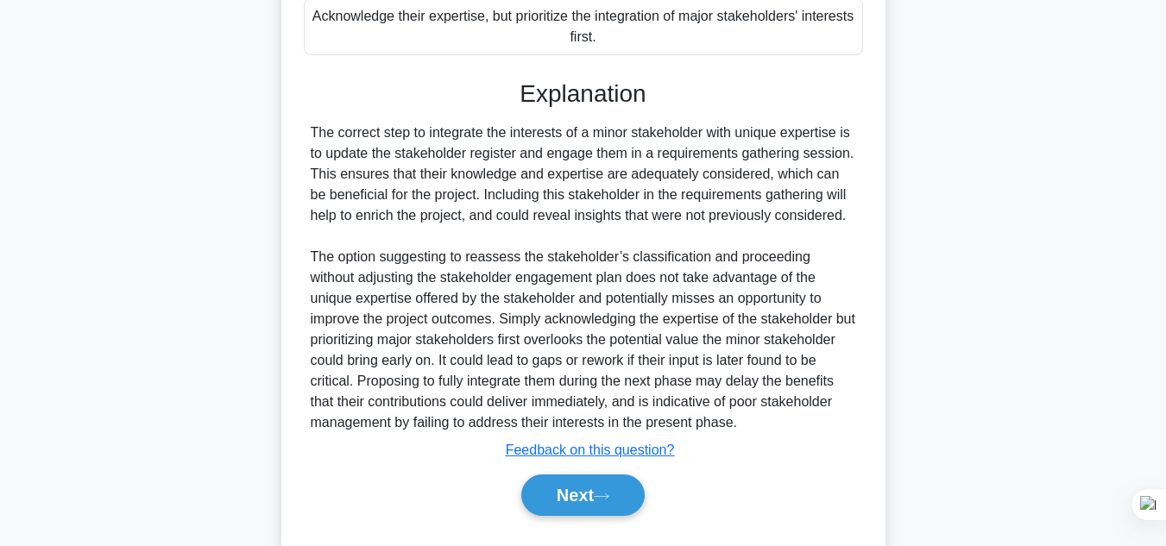
scroll to position [520, 0]
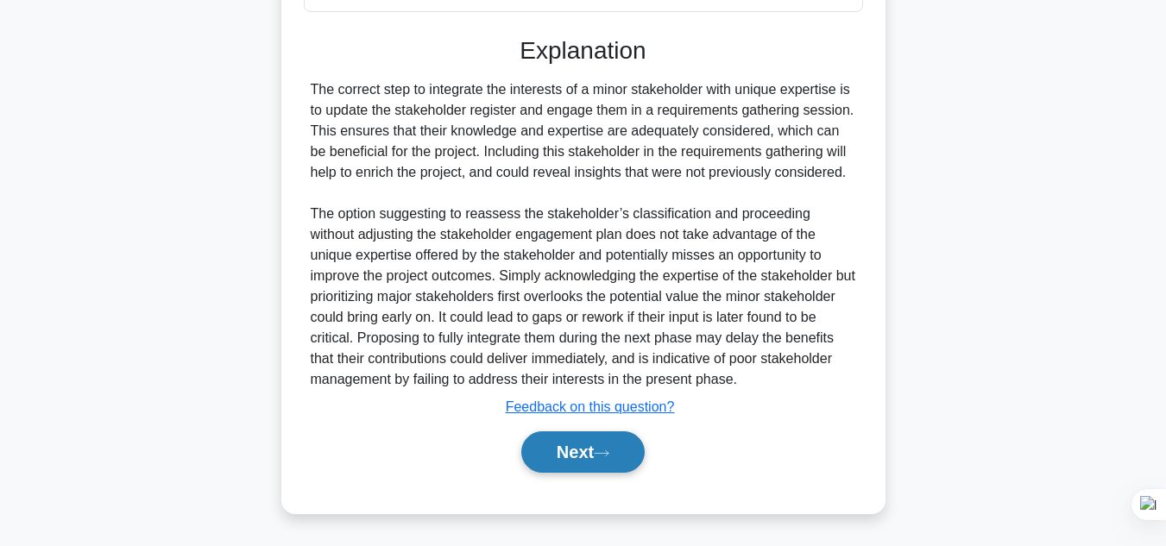
click at [593, 442] on button "Next" at bounding box center [582, 451] width 123 height 41
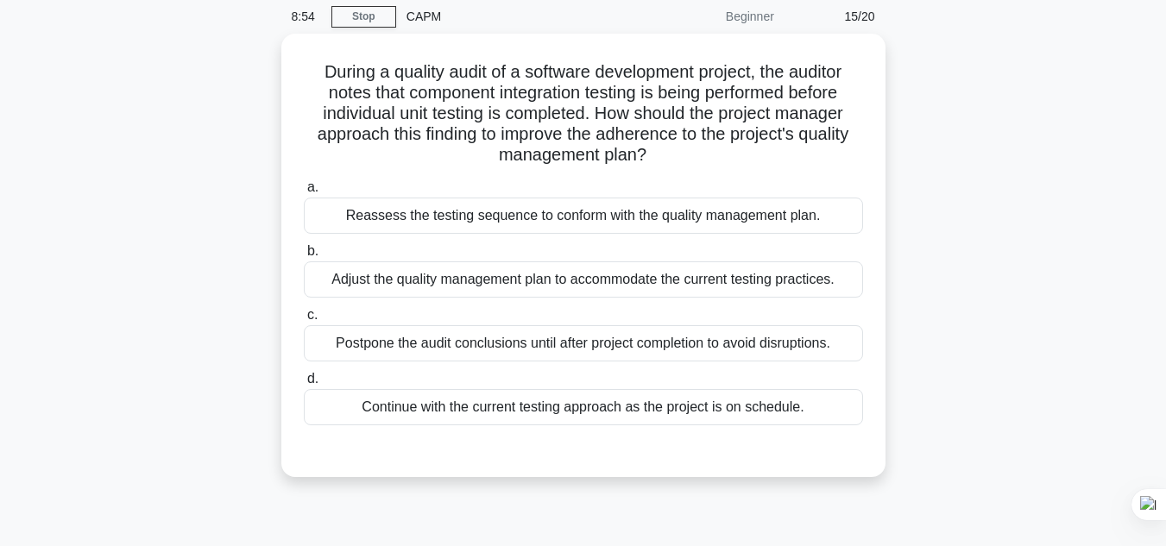
scroll to position [53, 0]
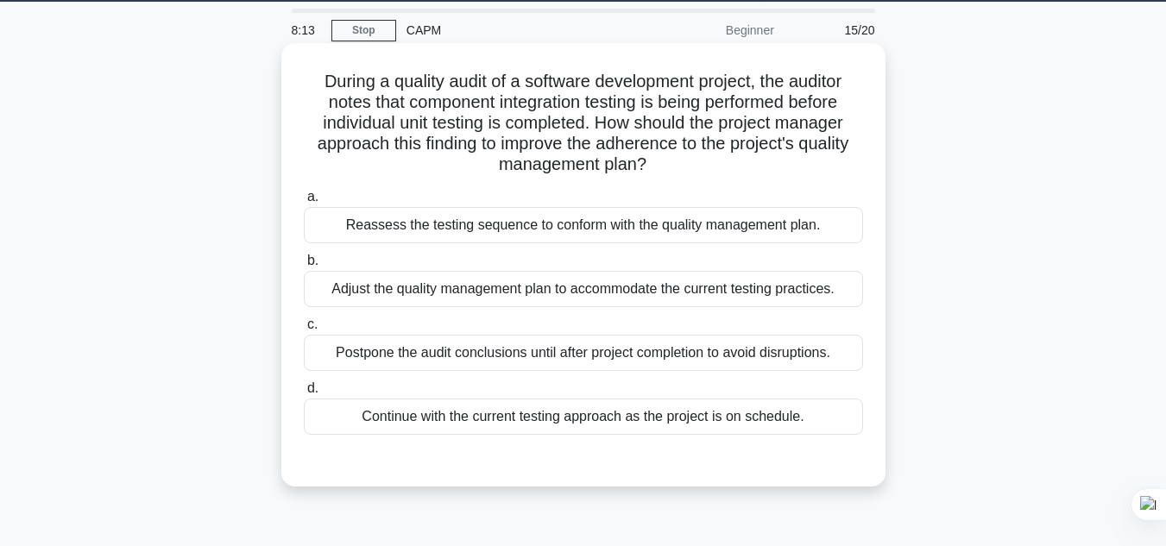
click at [595, 235] on div "Reassess the testing sequence to conform with the quality management plan." at bounding box center [583, 225] width 559 height 36
click at [304, 203] on input "a. Reassess the testing sequence to conform with the quality management plan." at bounding box center [304, 197] width 0 height 11
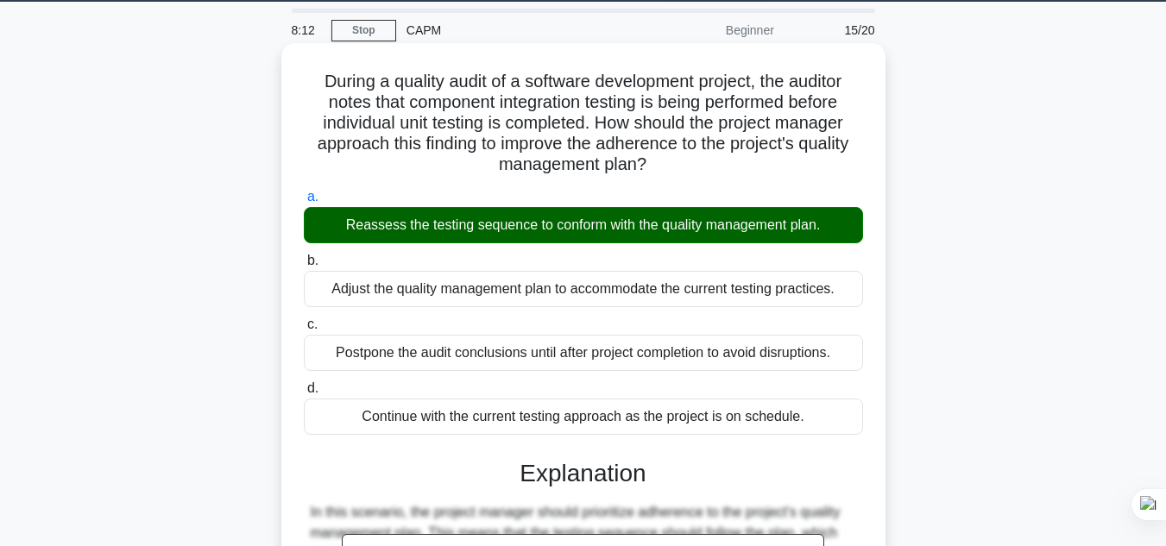
scroll to position [519, 0]
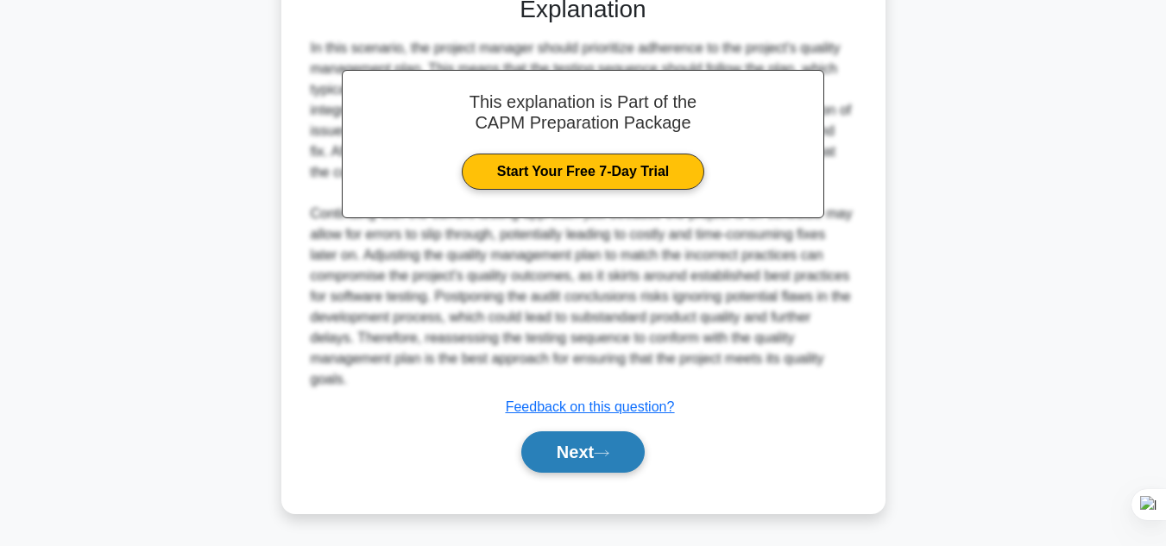
drag, startPoint x: 619, startPoint y: 462, endPoint x: 629, endPoint y: 456, distance: 12.0
click at [625, 460] on button "Next" at bounding box center [582, 451] width 123 height 41
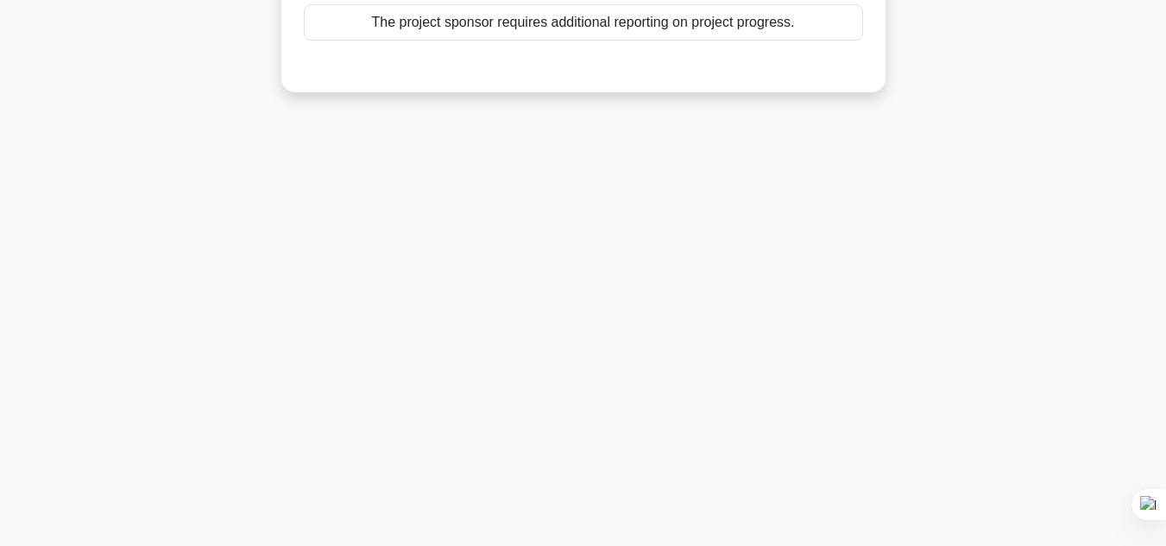
scroll to position [0, 0]
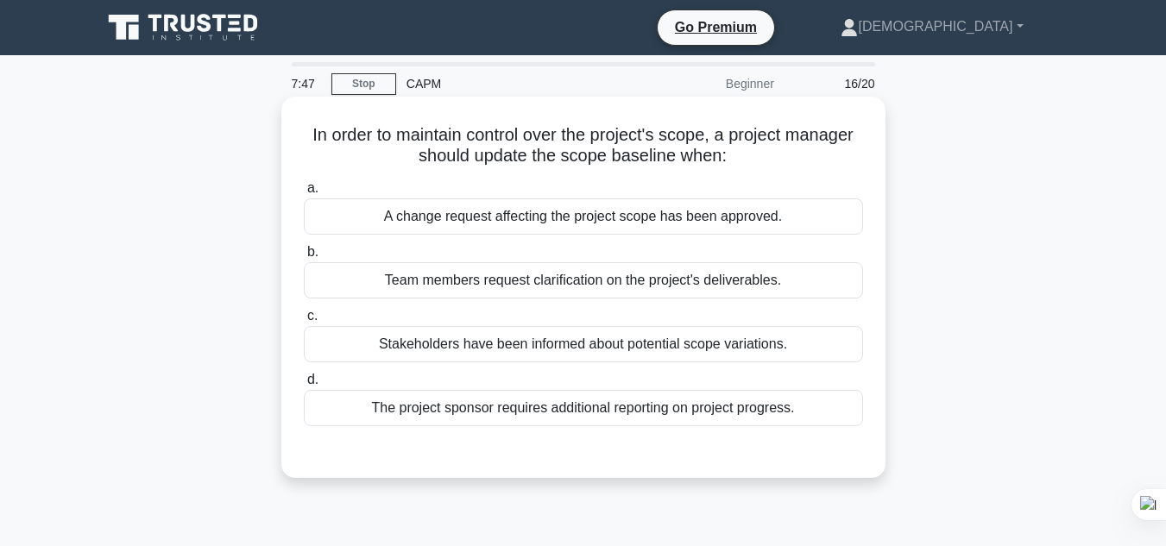
click at [609, 217] on div "A change request affecting the project scope has been approved." at bounding box center [583, 216] width 559 height 36
click at [304, 194] on input "a. A change request affecting the project scope has been approved." at bounding box center [304, 188] width 0 height 11
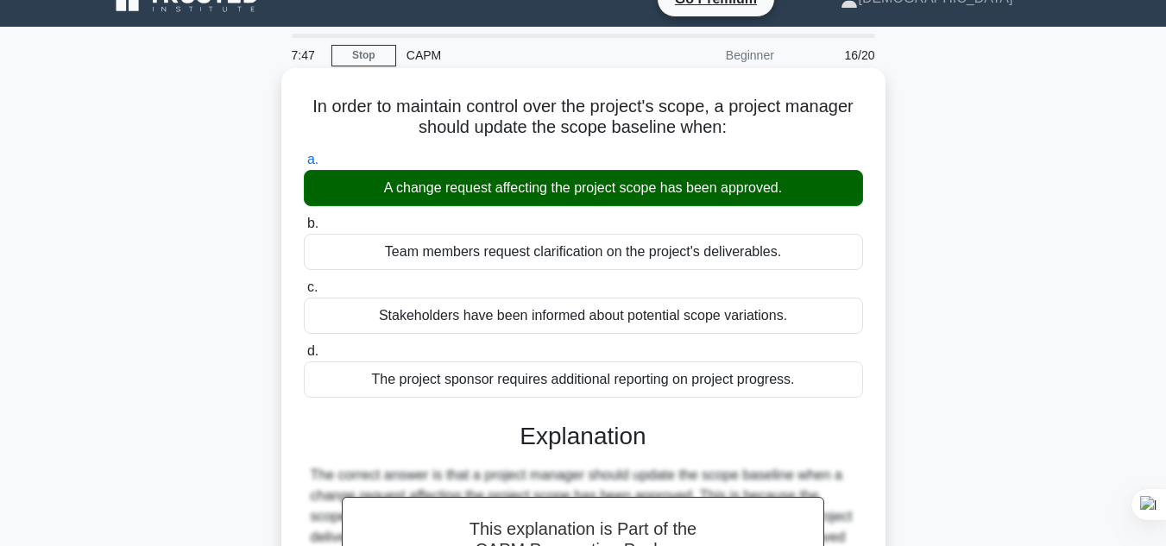
scroll to position [498, 0]
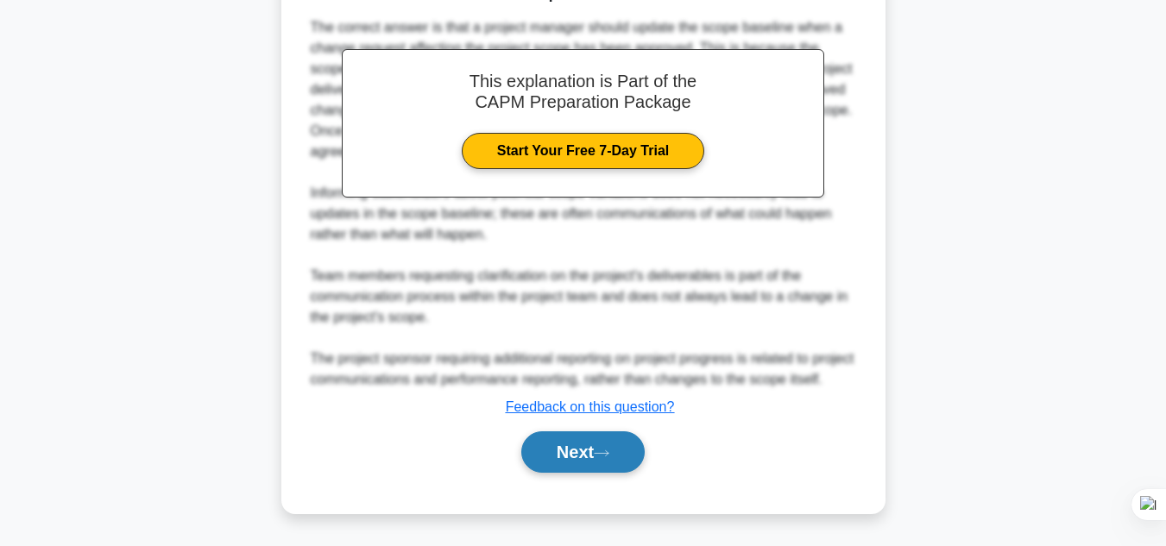
click at [596, 464] on button "Next" at bounding box center [582, 451] width 123 height 41
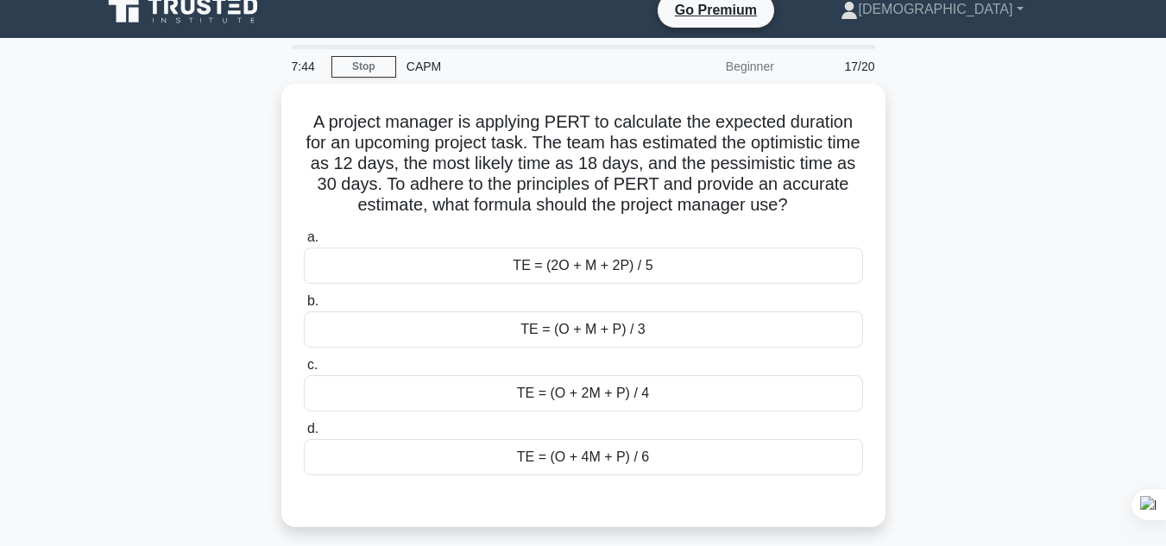
scroll to position [23, 0]
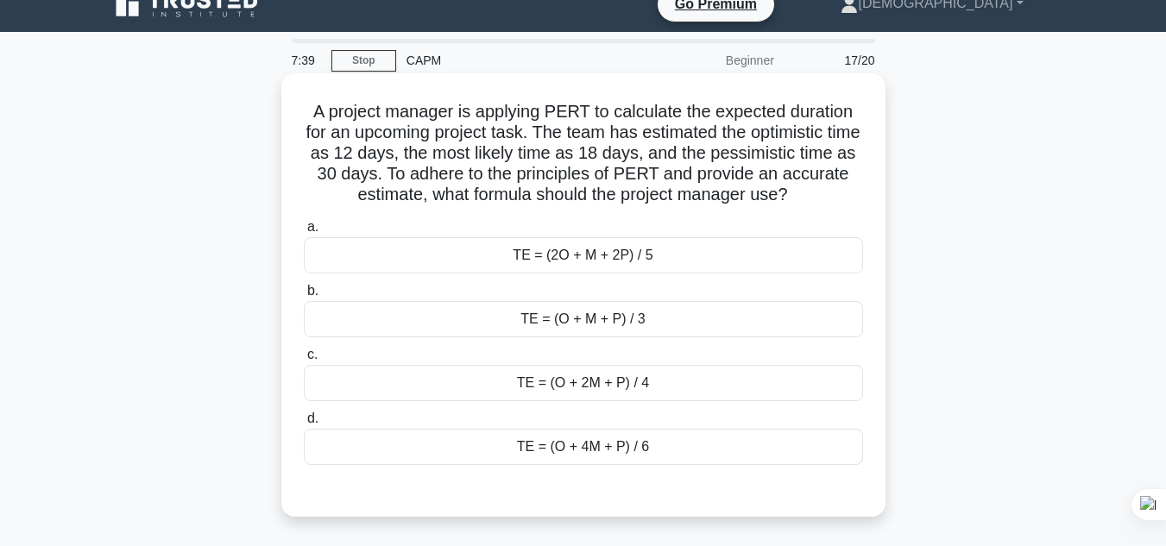
click at [600, 449] on div "TE = (O + 4M + P) / 6" at bounding box center [583, 447] width 559 height 36
click at [304, 424] on input "d. TE = (O + 4M + P) / 6" at bounding box center [304, 418] width 0 height 11
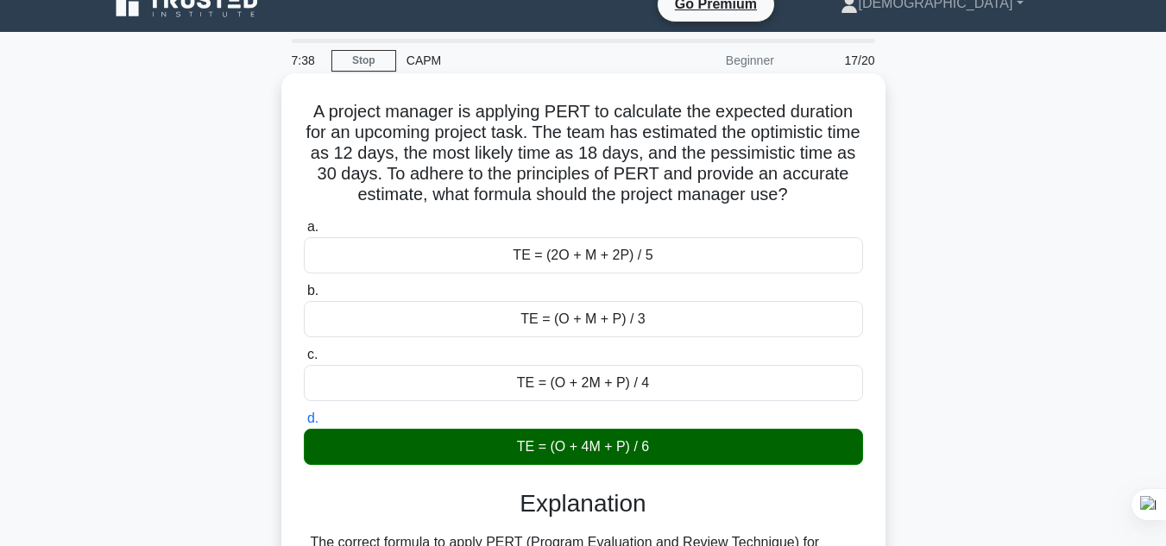
scroll to position [386, 0]
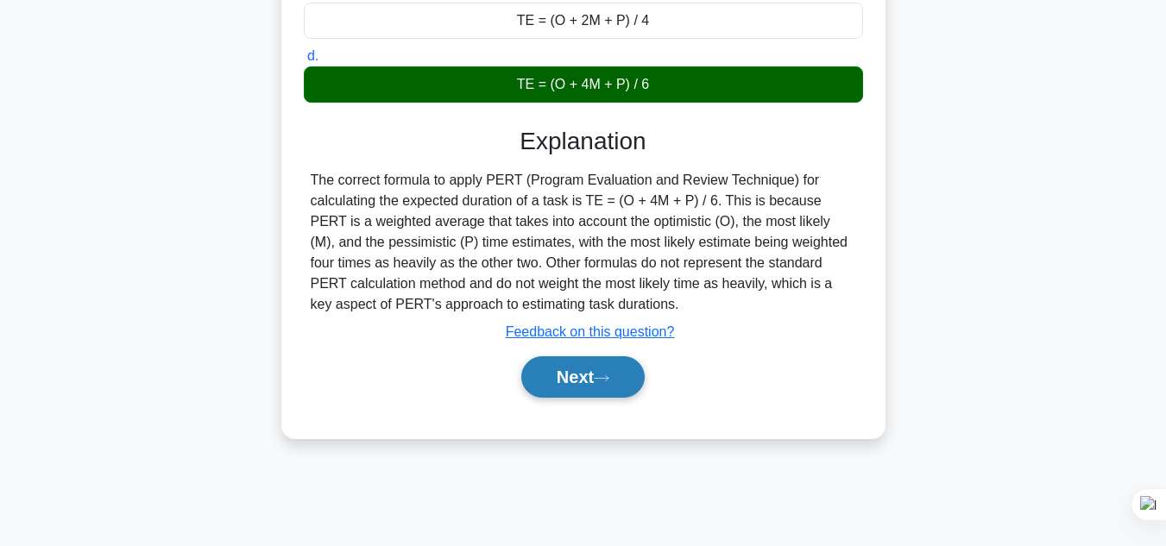
click at [586, 382] on button "Next" at bounding box center [582, 376] width 123 height 41
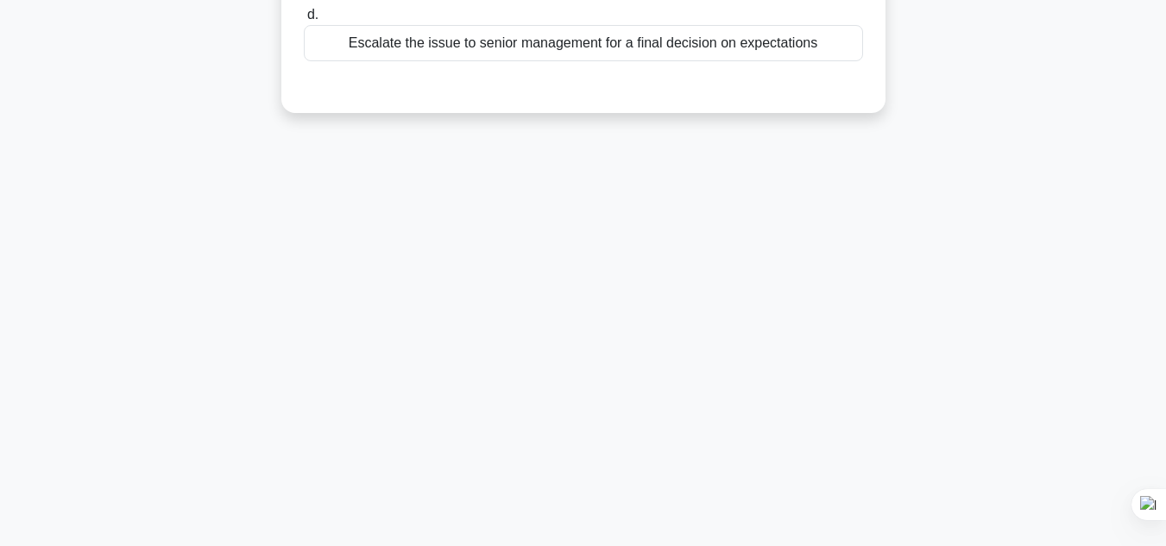
scroll to position [0, 0]
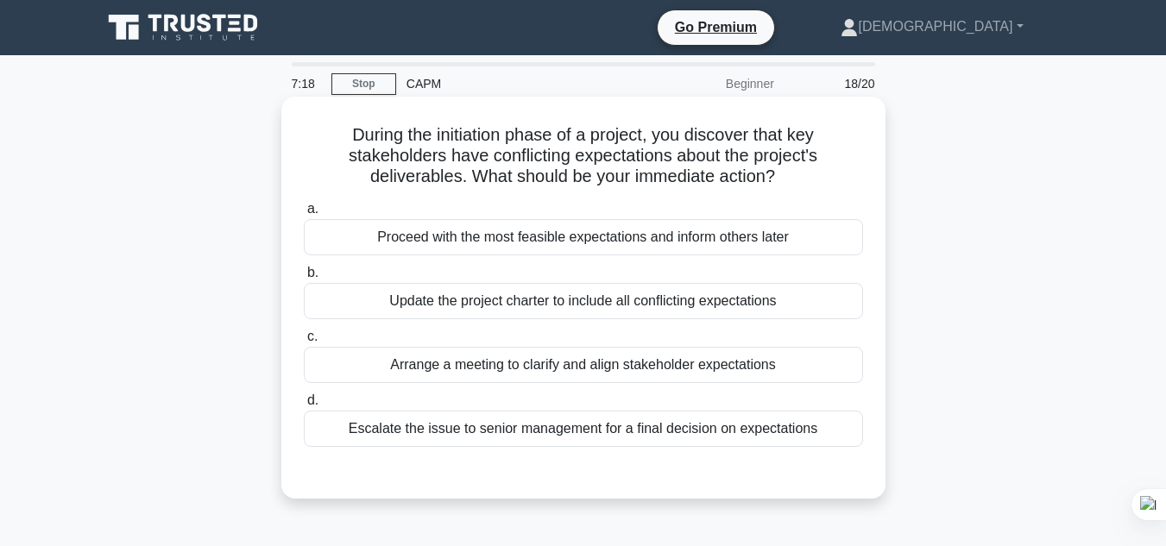
click at [655, 365] on div "Arrange a meeting to clarify and align stakeholder expectations" at bounding box center [583, 365] width 559 height 36
click at [304, 343] on input "c. Arrange a meeting to clarify and align stakeholder expectations" at bounding box center [304, 336] width 0 height 11
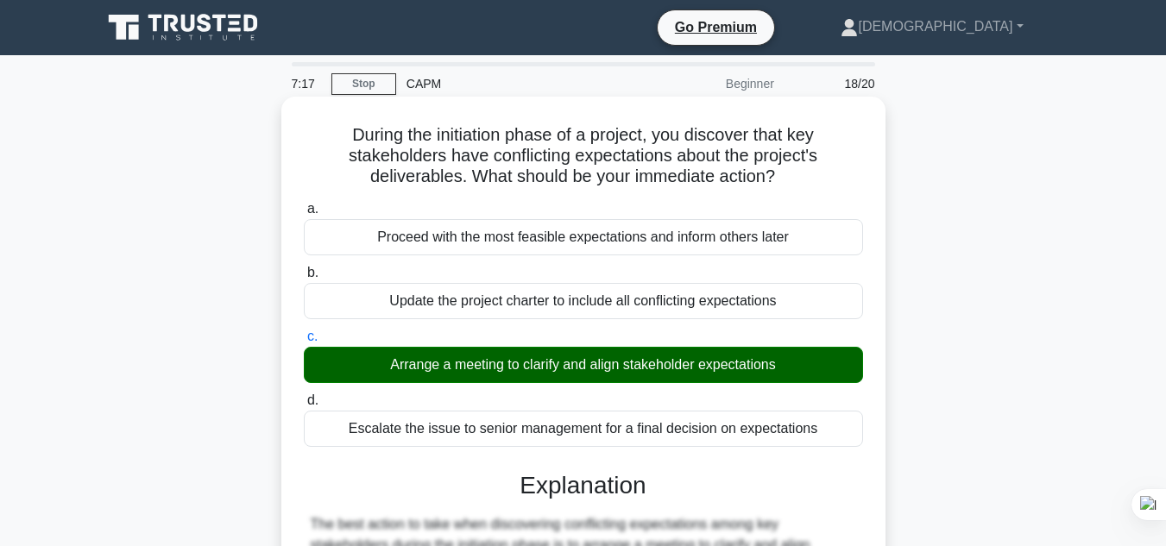
scroll to position [581, 0]
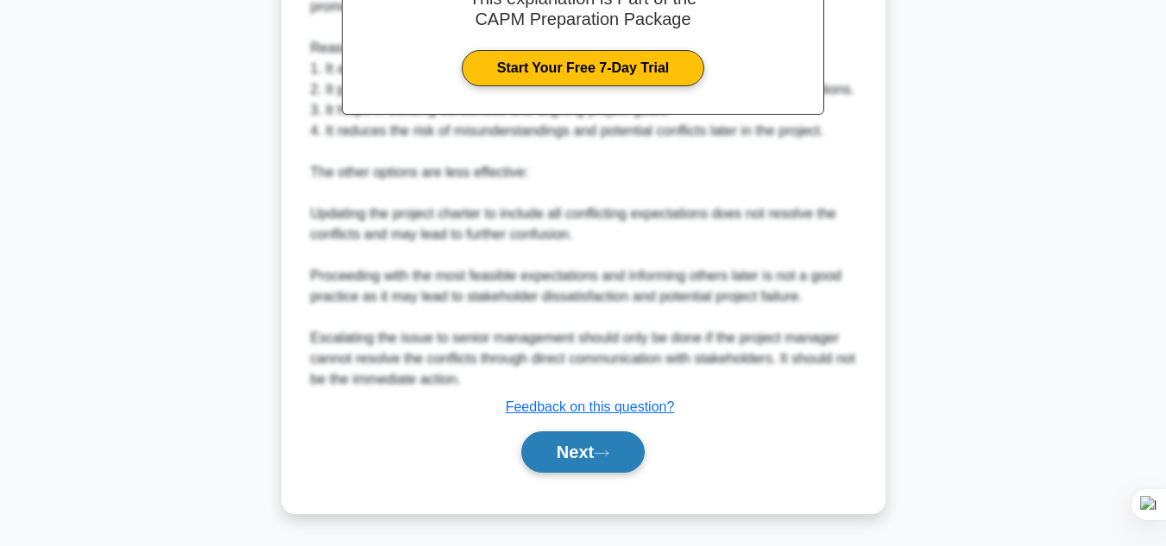
click at [607, 451] on icon at bounding box center [602, 453] width 16 height 9
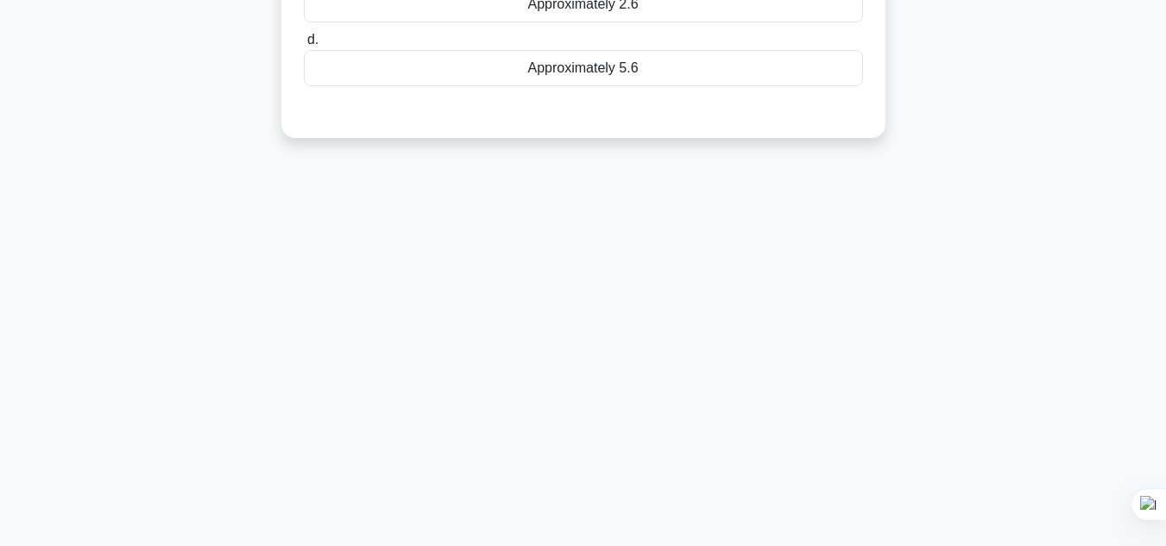
scroll to position [0, 0]
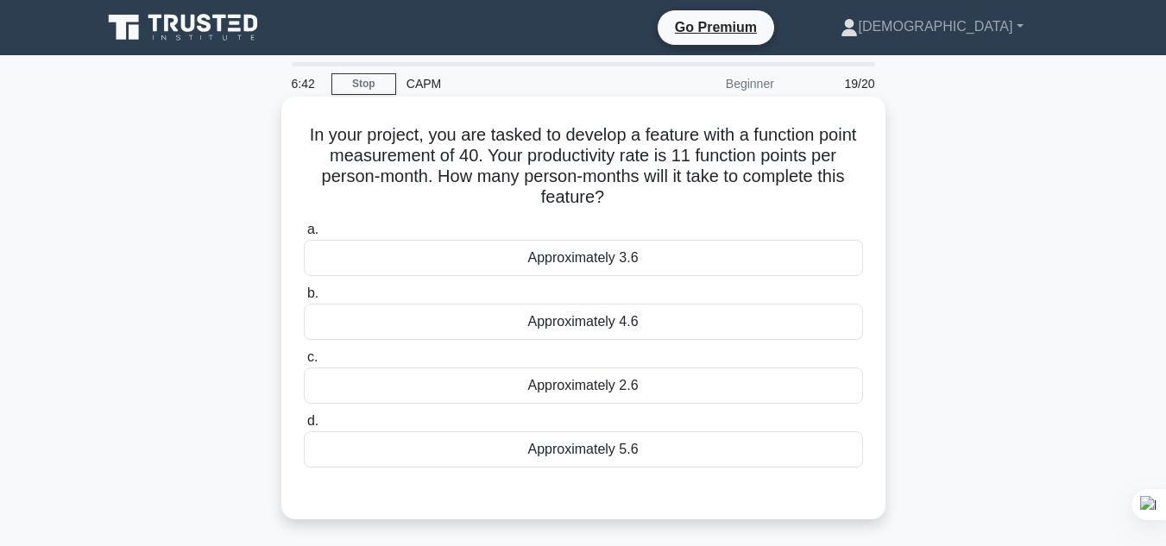
click at [704, 254] on div "Approximately 3.6" at bounding box center [583, 258] width 559 height 36
click at [304, 236] on input "a. Approximately 3.6" at bounding box center [304, 229] width 0 height 11
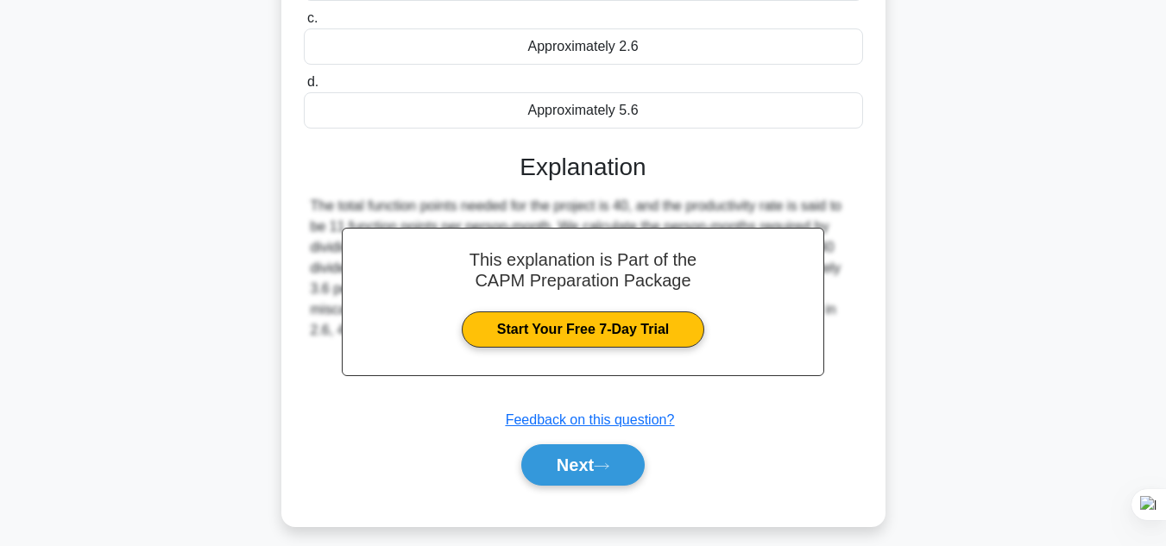
scroll to position [386, 0]
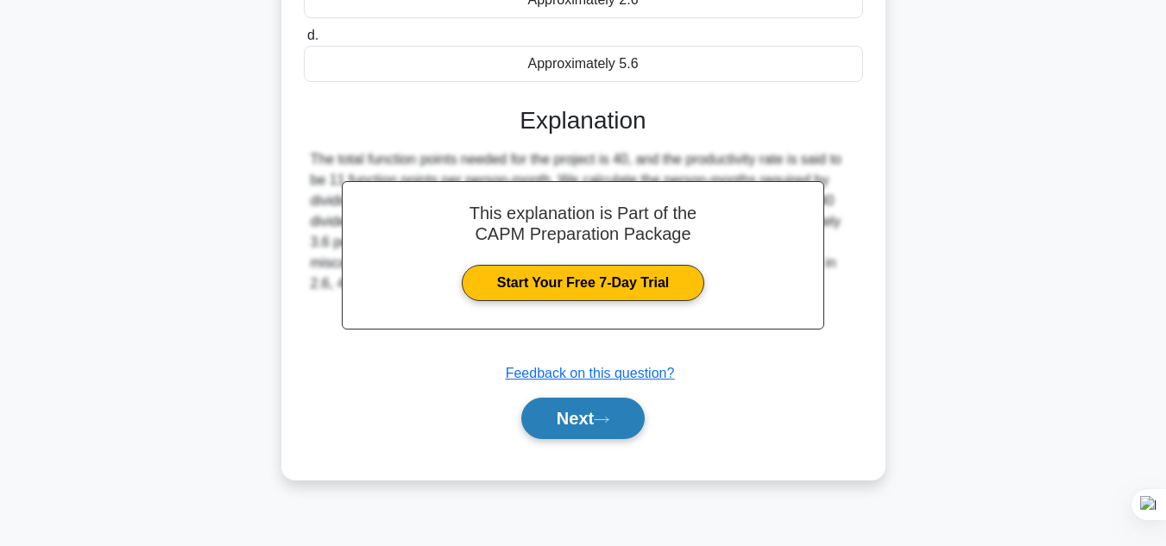
click at [581, 418] on button "Next" at bounding box center [582, 418] width 123 height 41
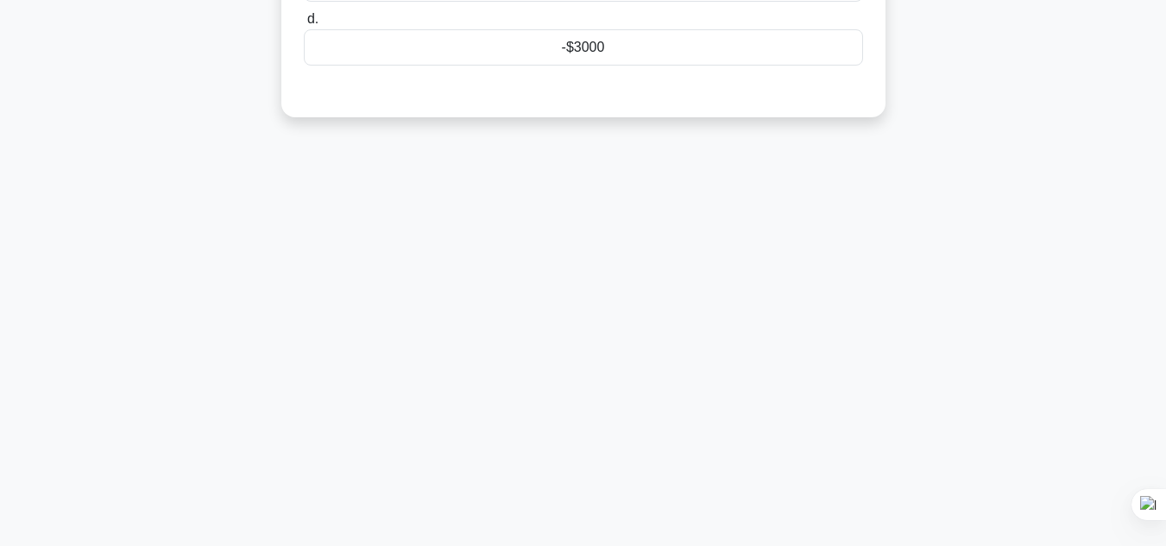
scroll to position [0, 0]
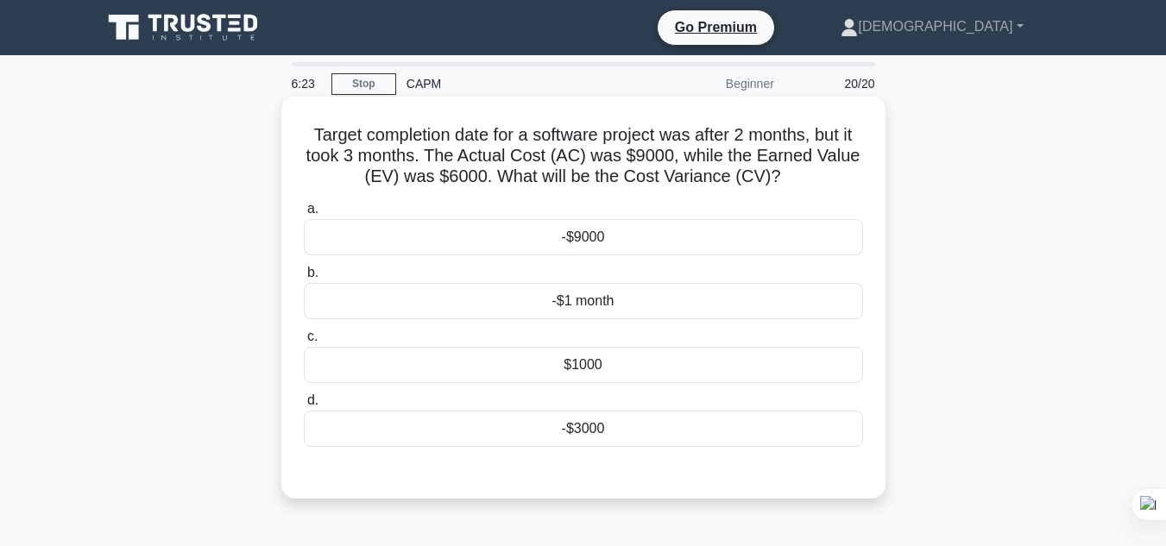
drag, startPoint x: 785, startPoint y: 429, endPoint x: 794, endPoint y: 427, distance: 8.8
click at [792, 427] on div "-$3000" at bounding box center [583, 429] width 559 height 36
click at [304, 406] on input "d. -$3000" at bounding box center [304, 400] width 0 height 11
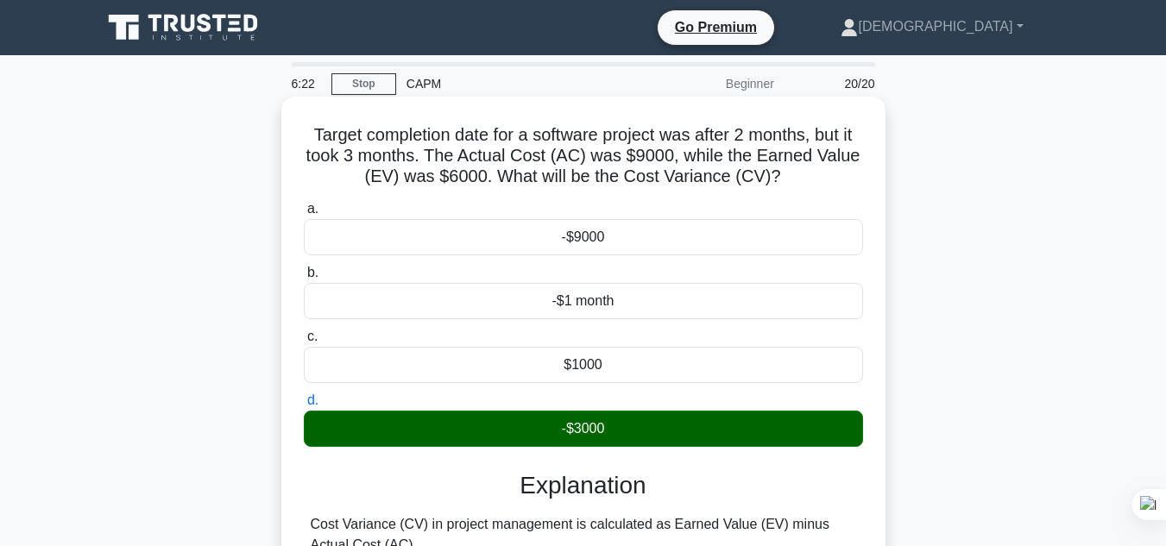
scroll to position [415, 0]
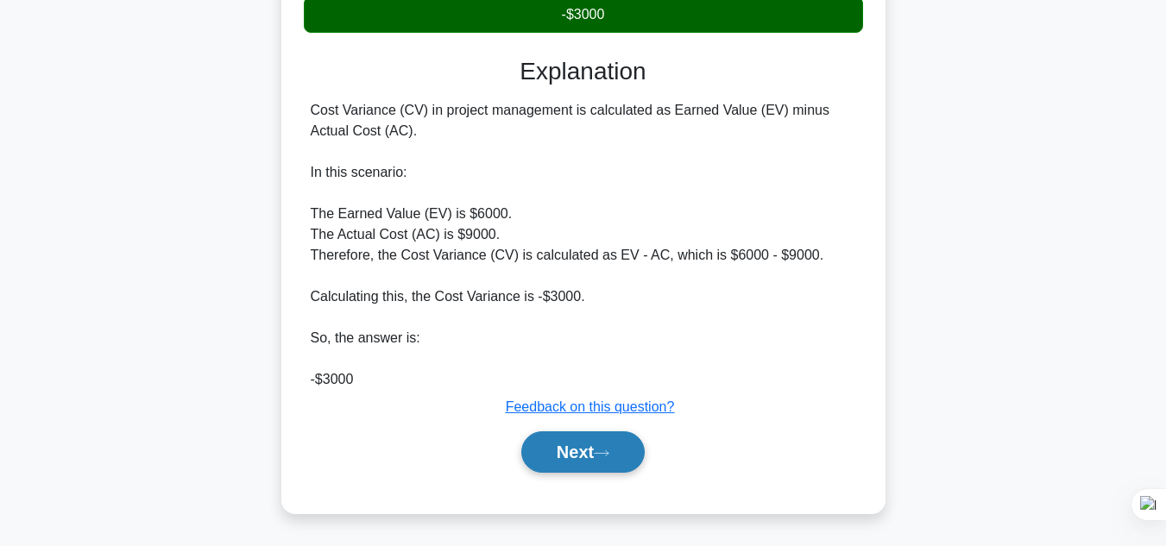
click at [594, 459] on button "Next" at bounding box center [582, 451] width 123 height 41
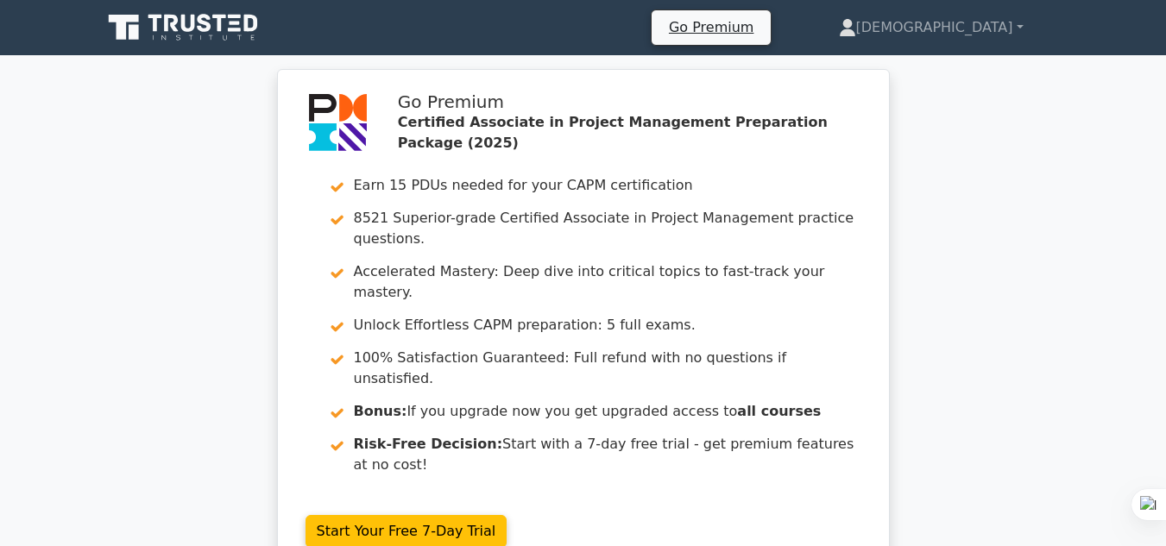
drag, startPoint x: 1178, startPoint y: 173, endPoint x: 1163, endPoint y: 6, distance: 167.2
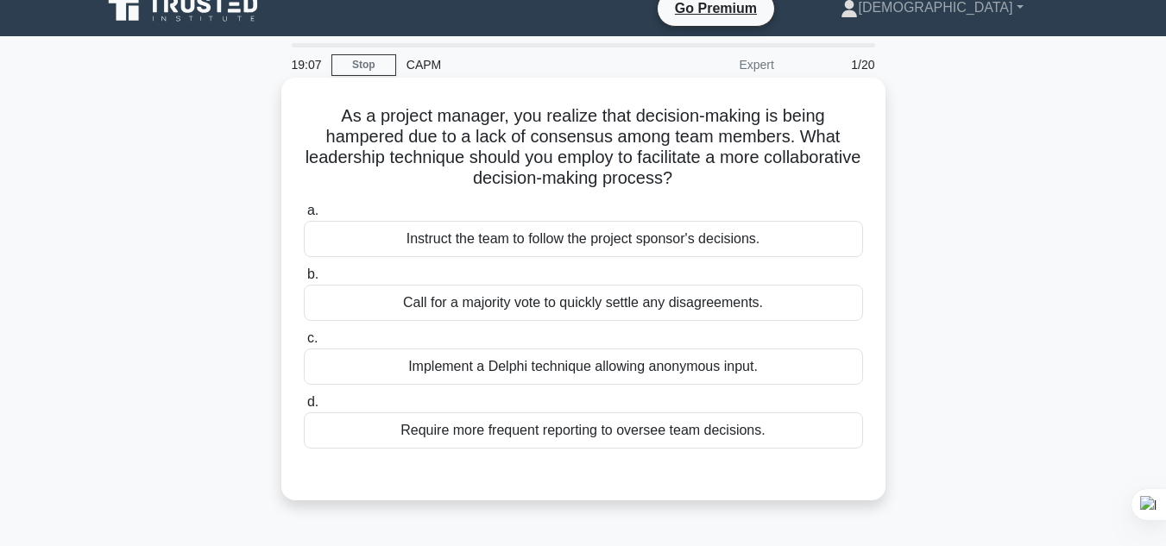
click at [557, 373] on div "Implement a Delphi technique allowing anonymous input." at bounding box center [583, 367] width 559 height 36
click at [304, 344] on input "c. Implement a Delphi technique allowing anonymous input." at bounding box center [304, 338] width 0 height 11
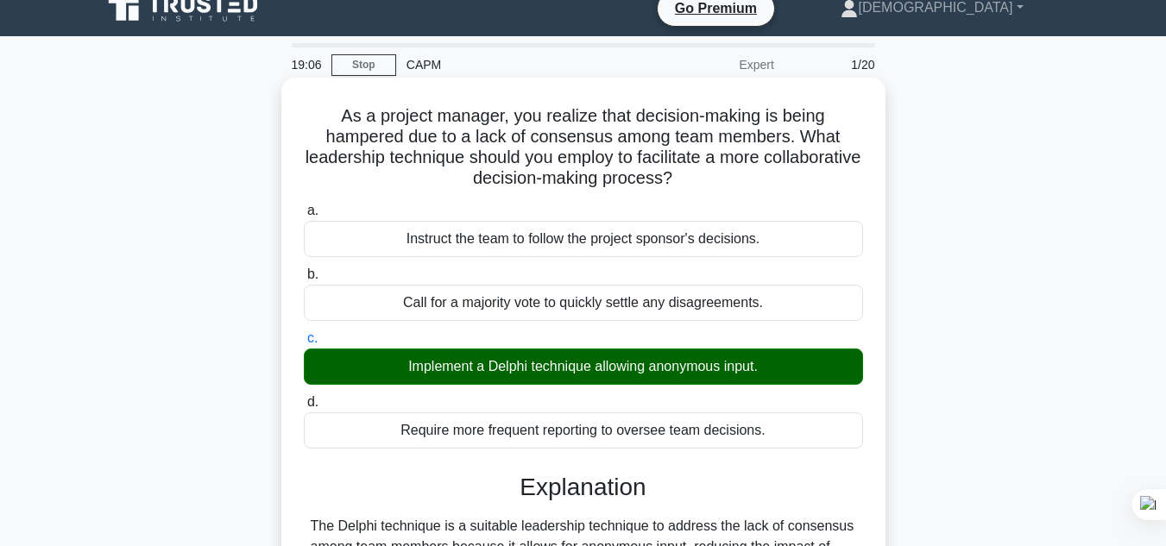
scroll to position [415, 0]
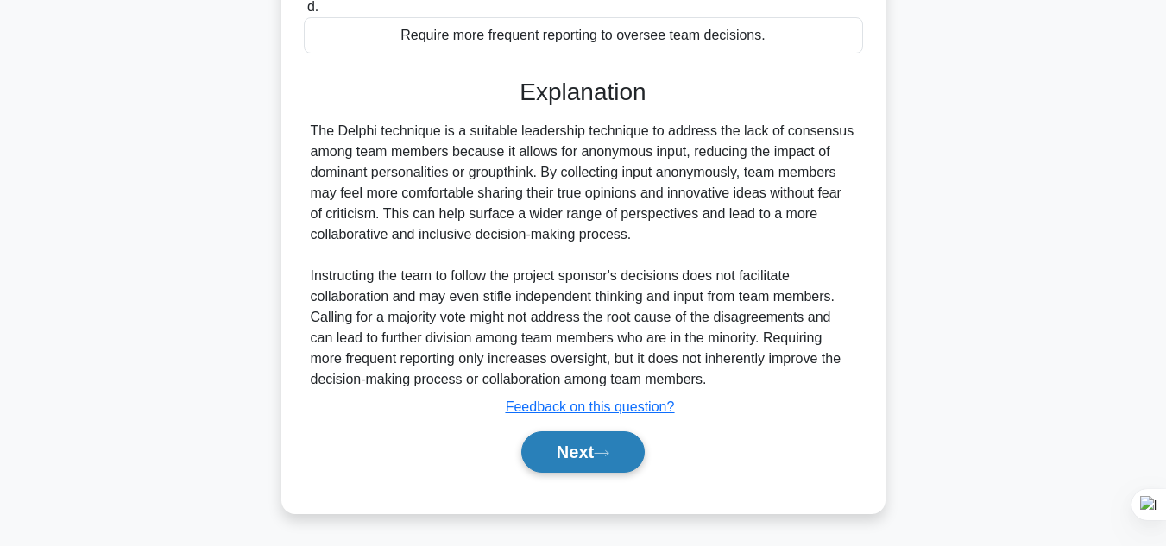
click at [603, 450] on icon at bounding box center [602, 453] width 16 height 9
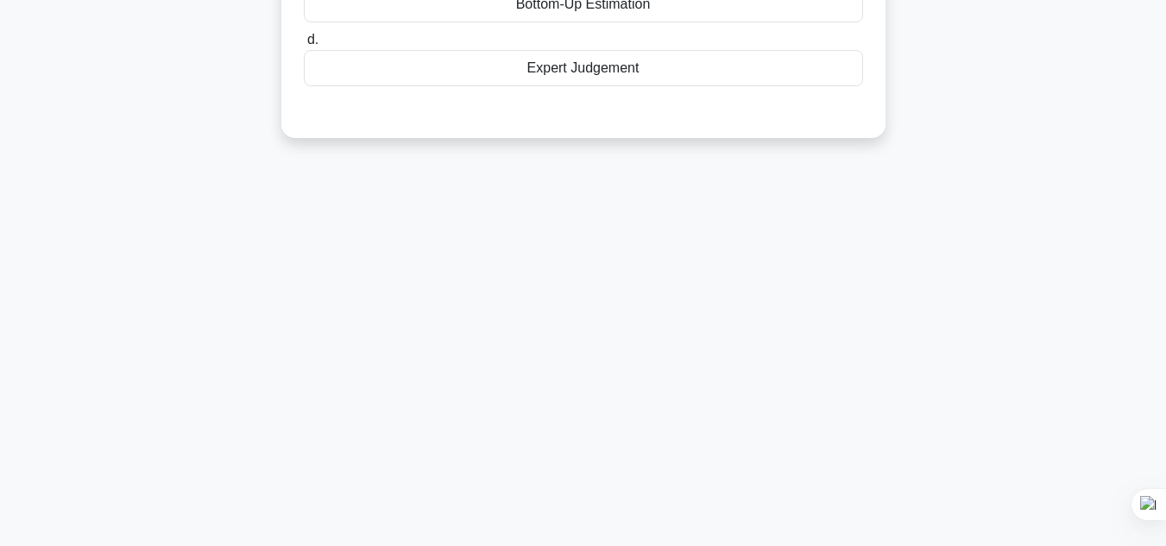
scroll to position [0, 0]
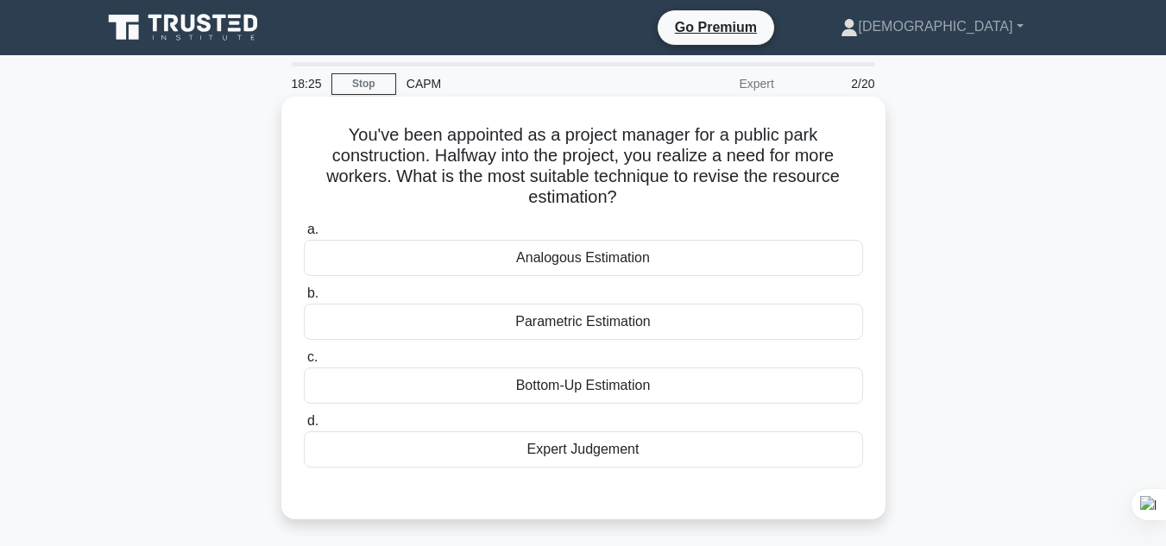
click at [619, 323] on div "Parametric Estimation" at bounding box center [583, 322] width 559 height 36
click at [304, 299] on input "b. Parametric Estimation" at bounding box center [304, 293] width 0 height 11
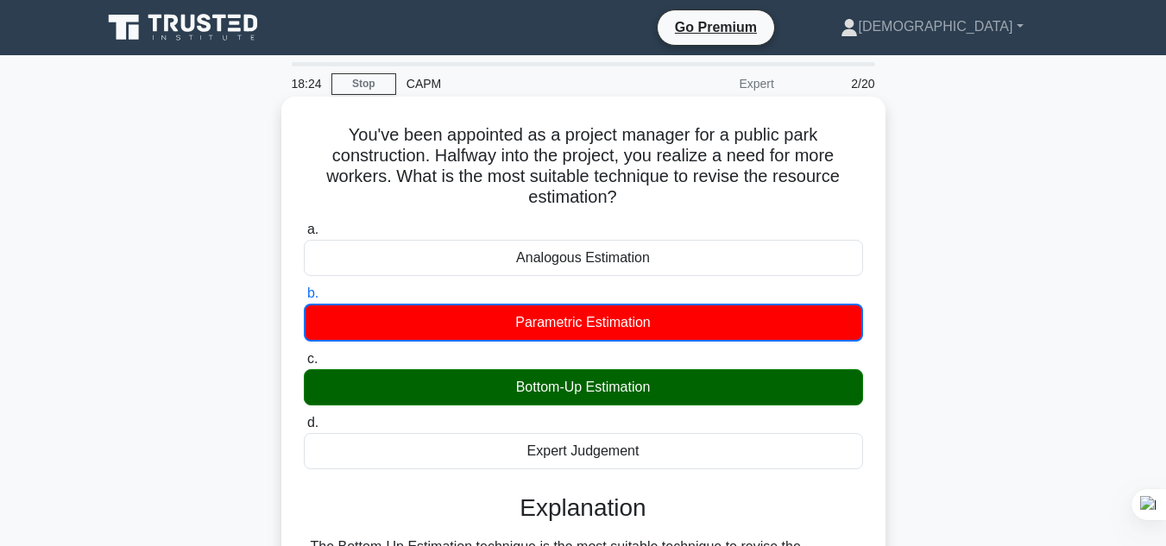
scroll to position [386, 0]
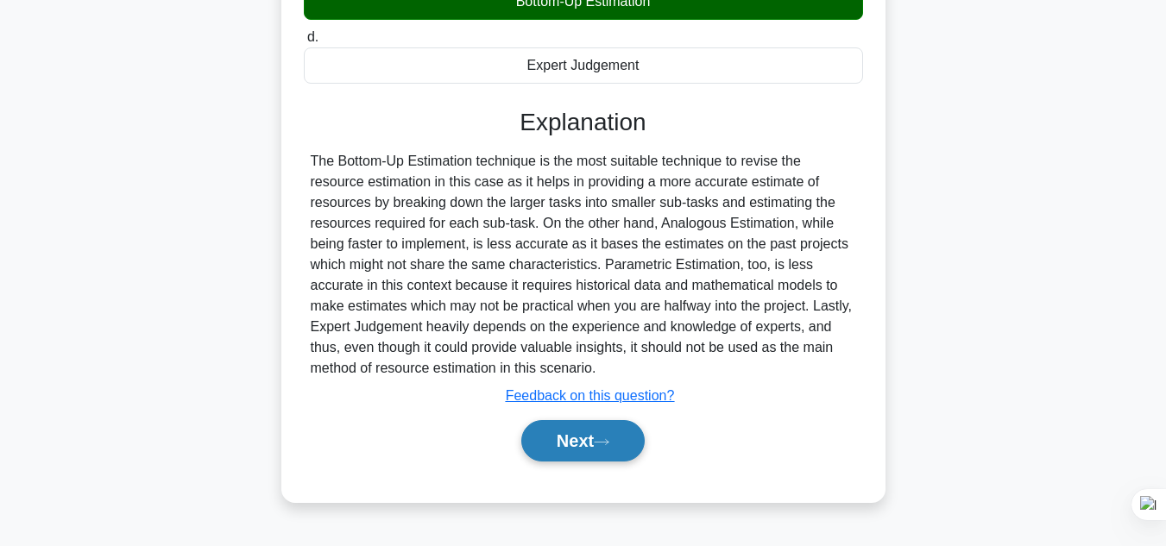
click at [596, 443] on button "Next" at bounding box center [582, 440] width 123 height 41
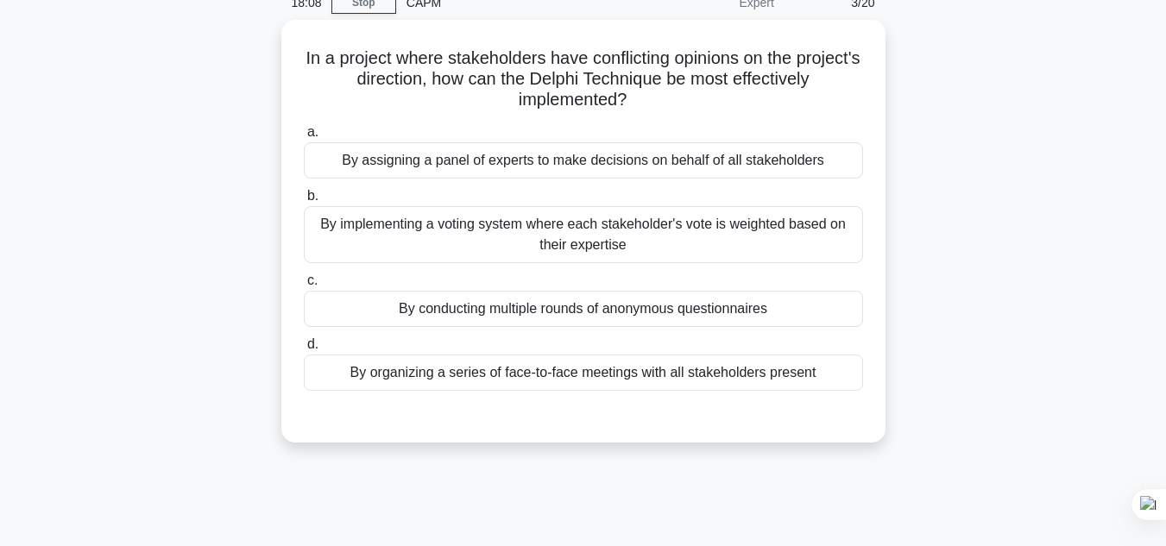
scroll to position [58, 0]
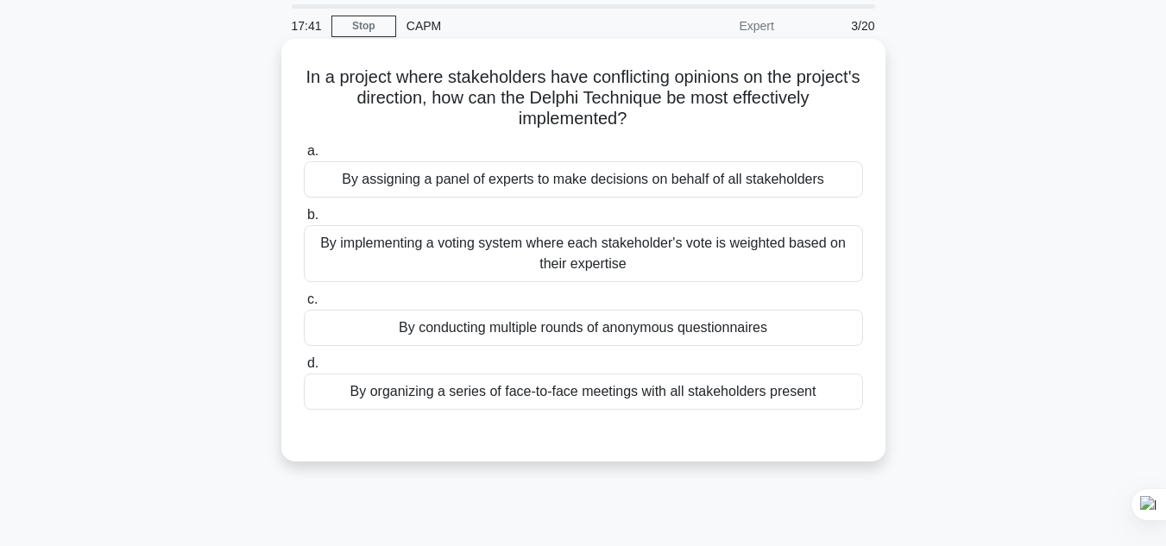
click at [653, 330] on div "By conducting multiple rounds of anonymous questionnaires" at bounding box center [583, 328] width 559 height 36
click at [304, 305] on input "c. By conducting multiple rounds of anonymous questionnaires" at bounding box center [304, 299] width 0 height 11
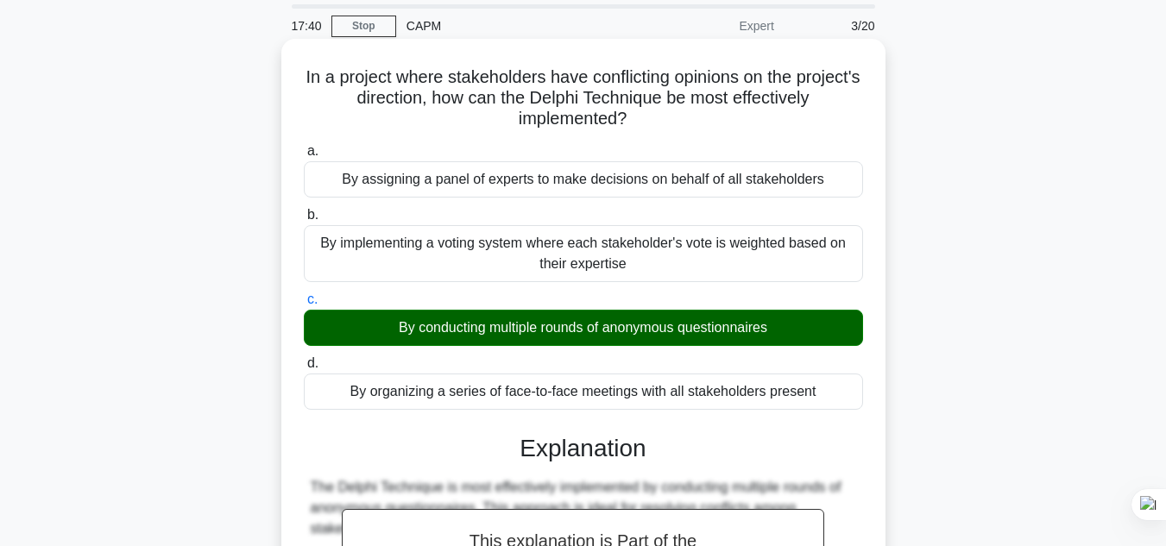
scroll to position [767, 0]
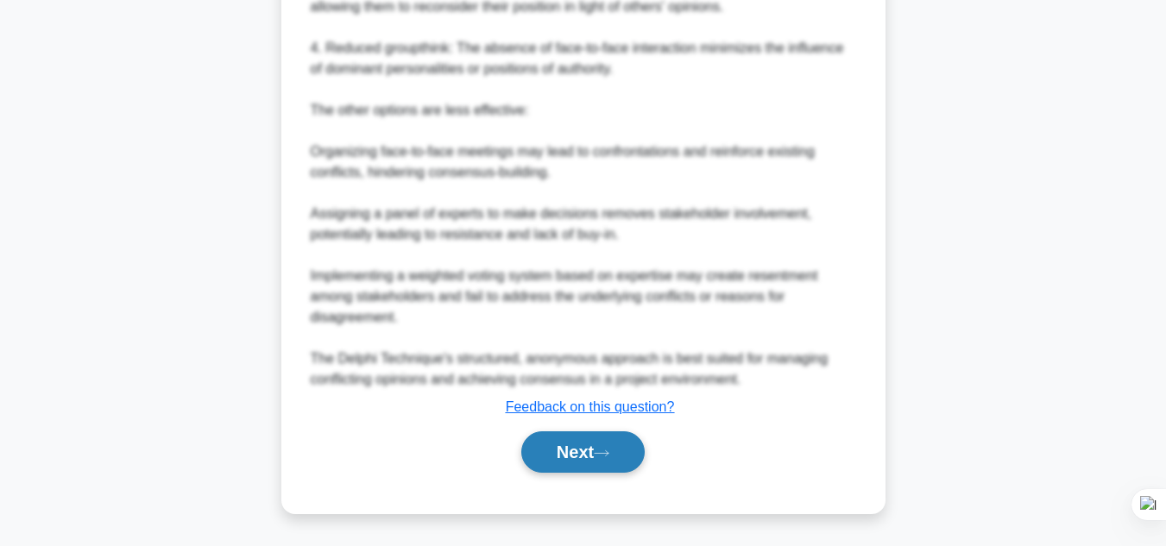
click at [631, 445] on button "Next" at bounding box center [582, 451] width 123 height 41
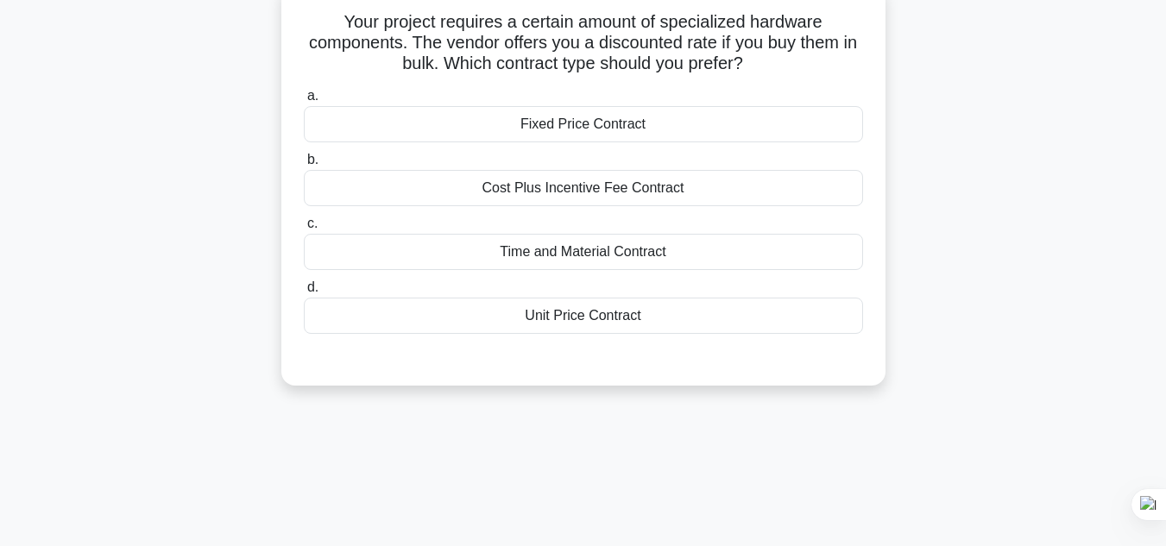
scroll to position [28, 0]
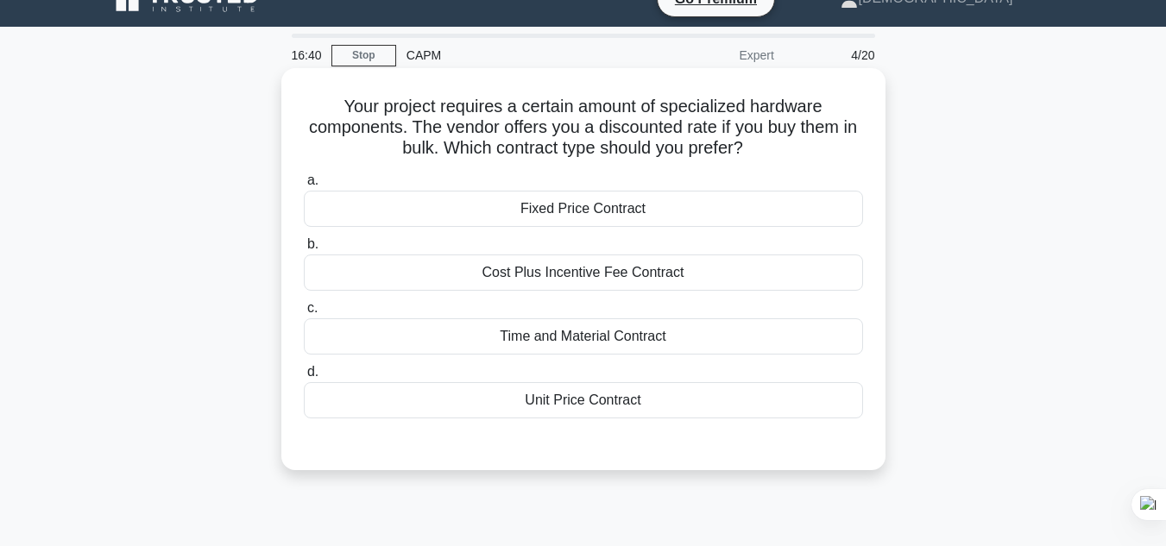
click at [548, 207] on div "Fixed Price Contract" at bounding box center [583, 209] width 559 height 36
click at [304, 186] on input "a. Fixed Price Contract" at bounding box center [304, 180] width 0 height 11
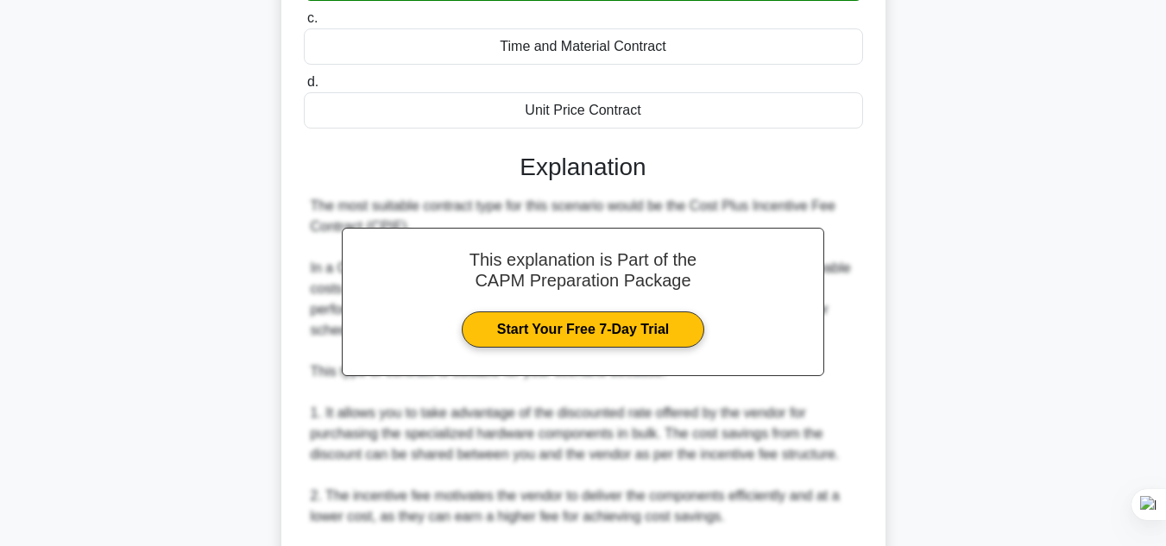
scroll to position [686, 0]
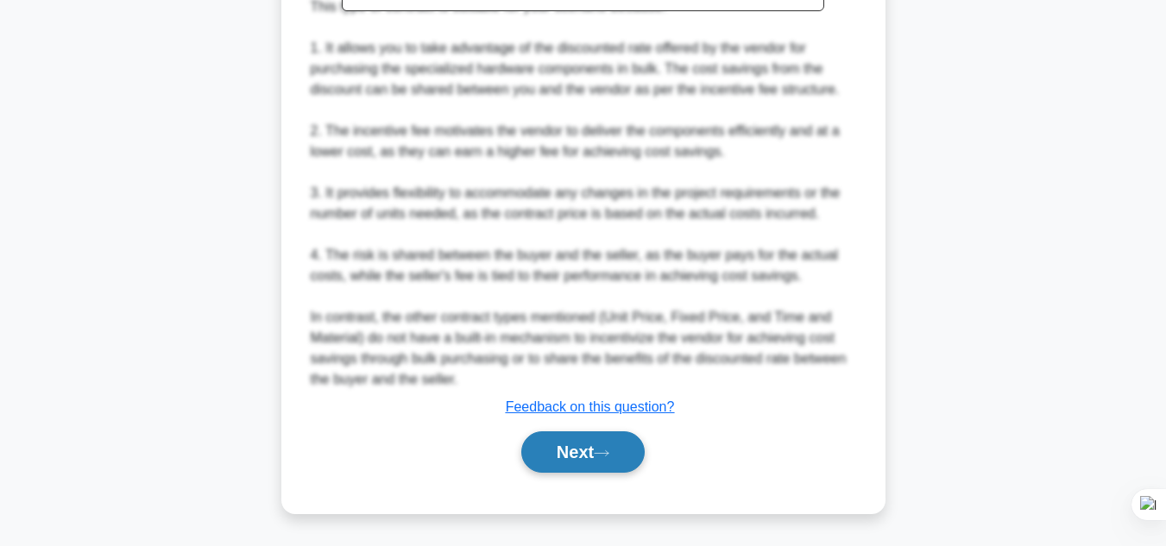
click at [629, 455] on button "Next" at bounding box center [582, 451] width 123 height 41
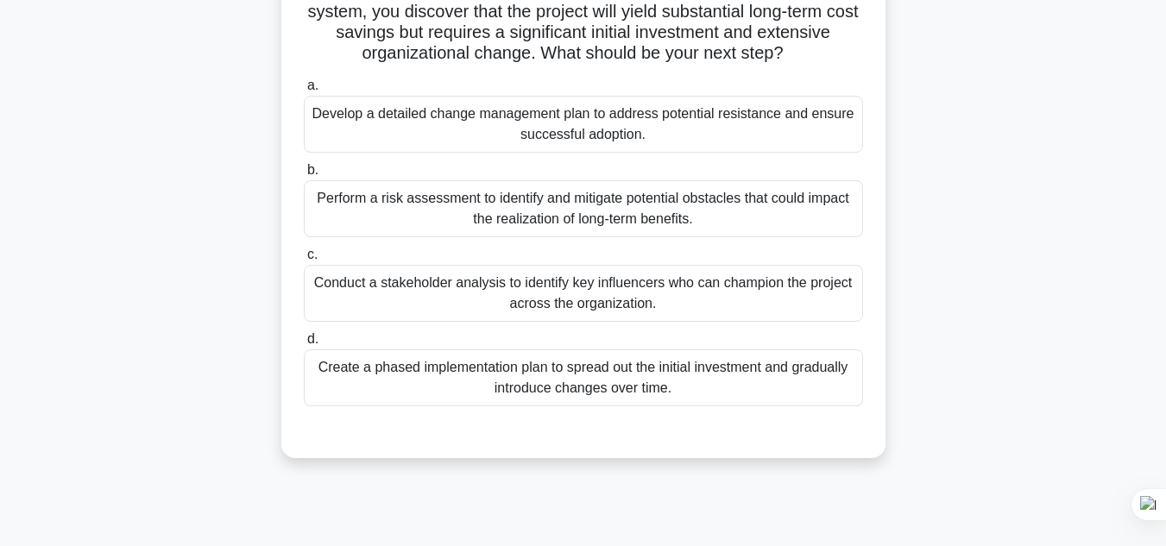
scroll to position [97, 0]
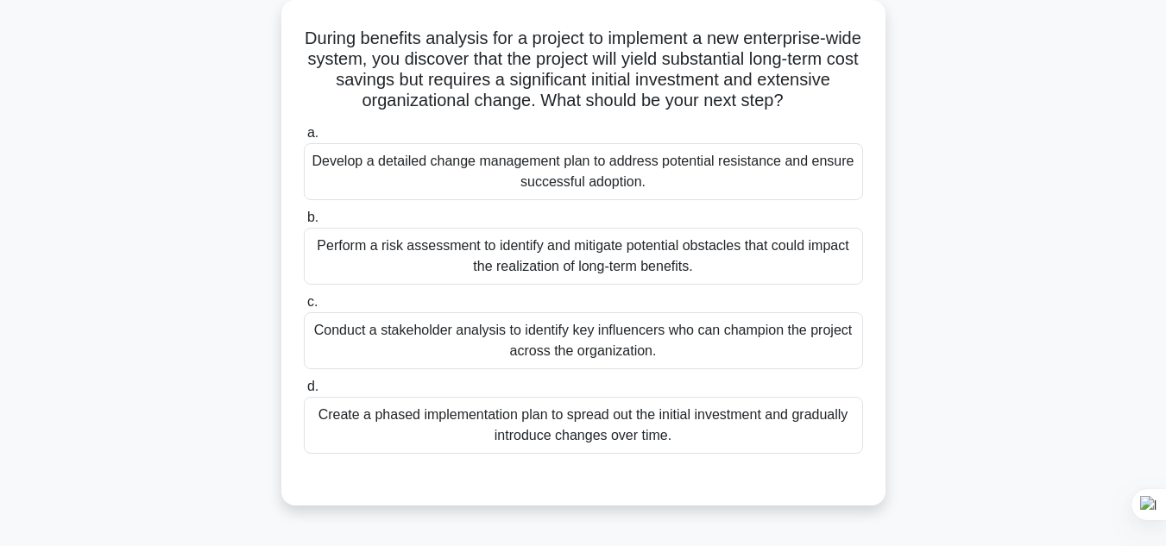
click at [636, 258] on div "Perform a risk assessment to identify and mitigate potential obstacles that cou…" at bounding box center [583, 256] width 559 height 57
click at [304, 223] on input "b. Perform a risk assessment to identify and mitigate potential obstacles that …" at bounding box center [304, 217] width 0 height 11
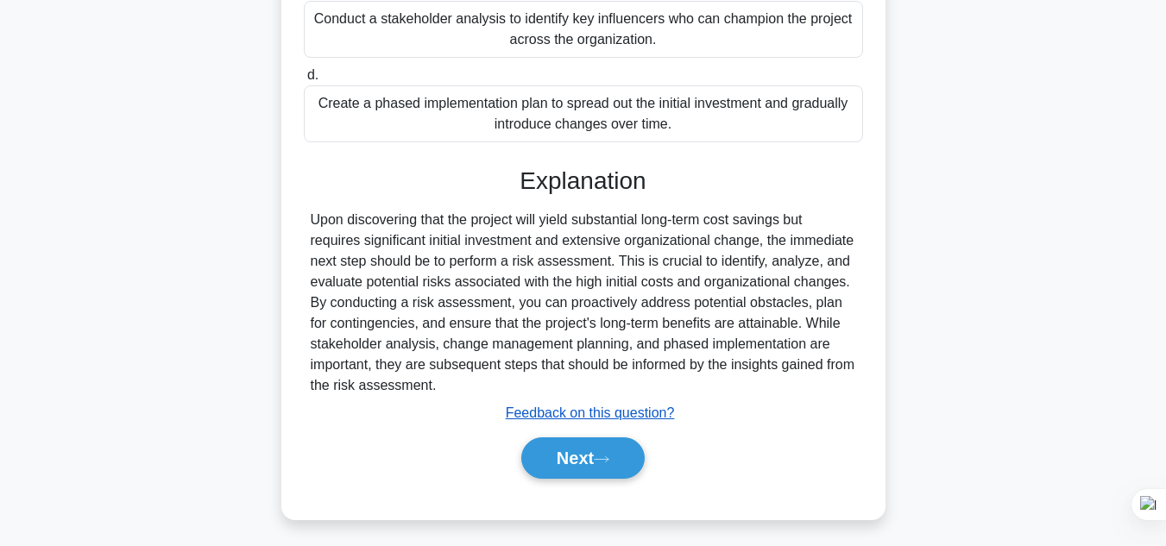
scroll to position [415, 0]
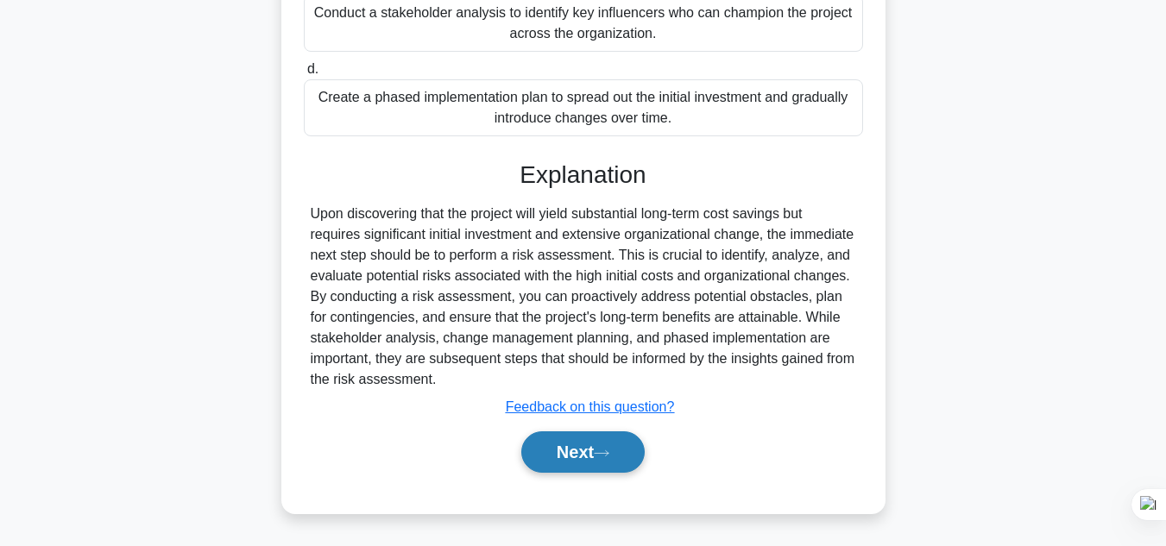
drag, startPoint x: 591, startPoint y: 451, endPoint x: 610, endPoint y: 450, distance: 19.1
click at [591, 451] on button "Next" at bounding box center [582, 451] width 123 height 41
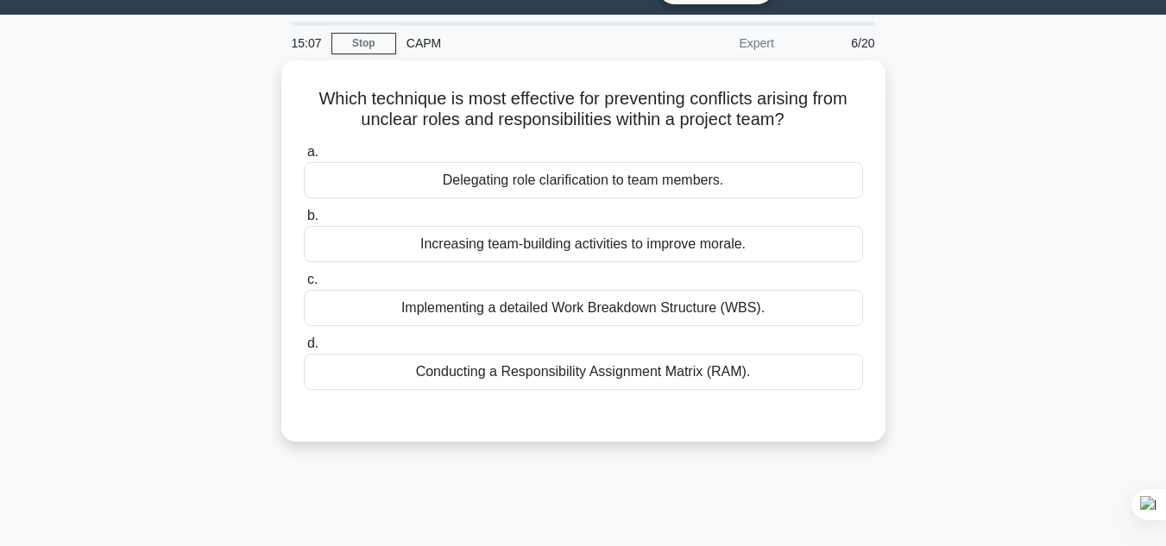
scroll to position [37, 0]
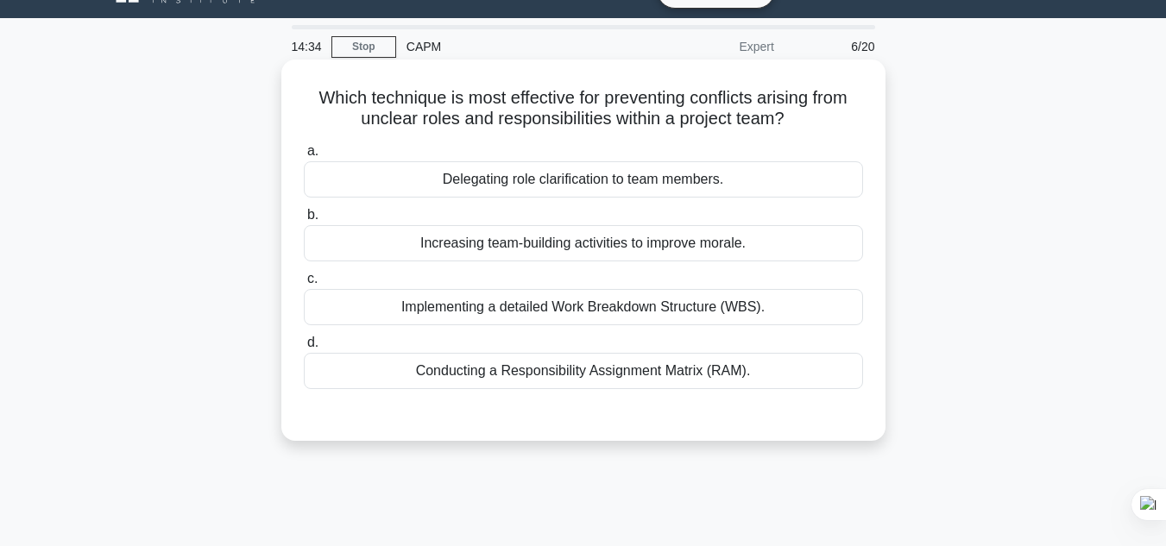
click at [573, 380] on div "Conducting a Responsibility Assignment Matrix (RAM)." at bounding box center [583, 371] width 559 height 36
click at [304, 349] on input "d. Conducting a Responsibility Assignment Matrix (RAM)." at bounding box center [304, 342] width 0 height 11
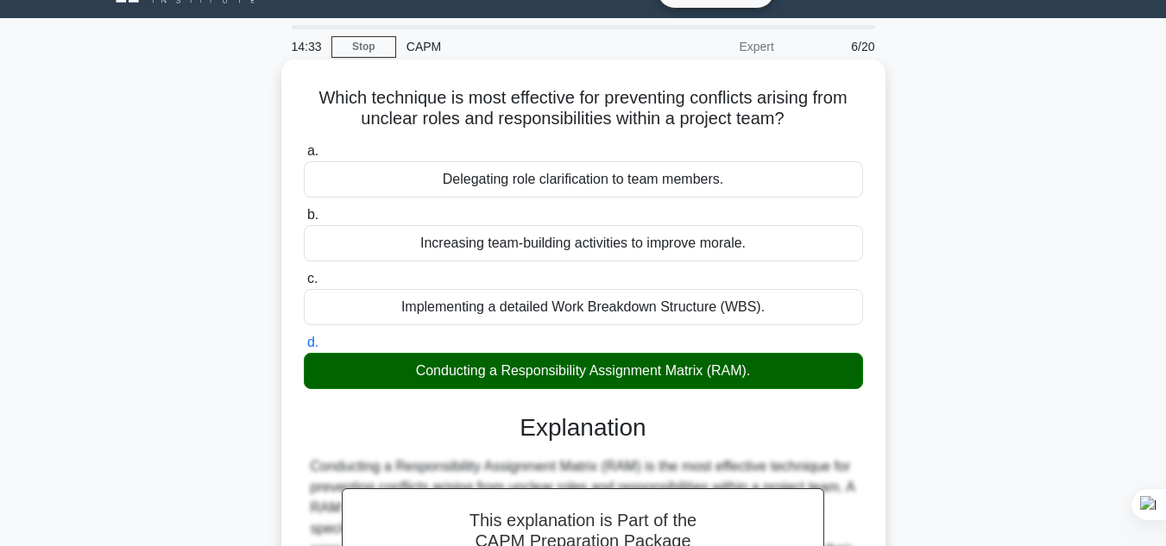
scroll to position [415, 0]
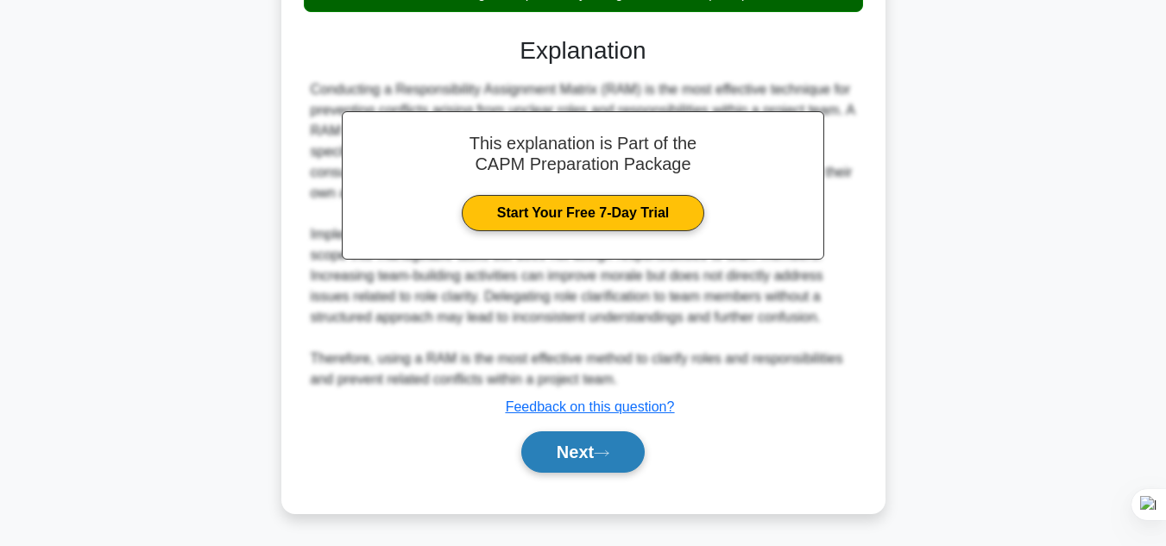
click at [596, 462] on button "Next" at bounding box center [582, 451] width 123 height 41
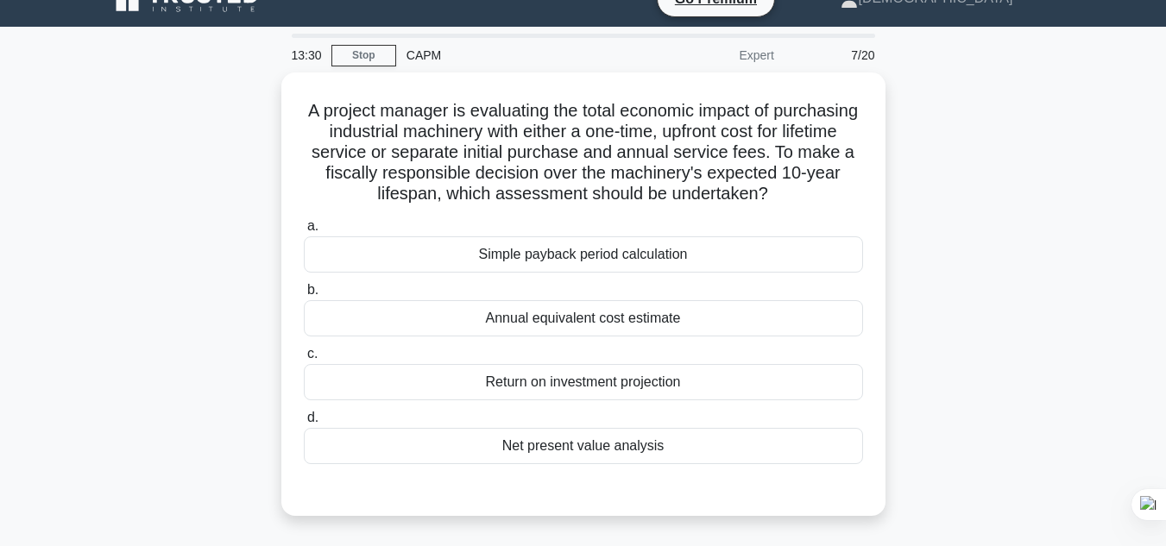
scroll to position [31, 0]
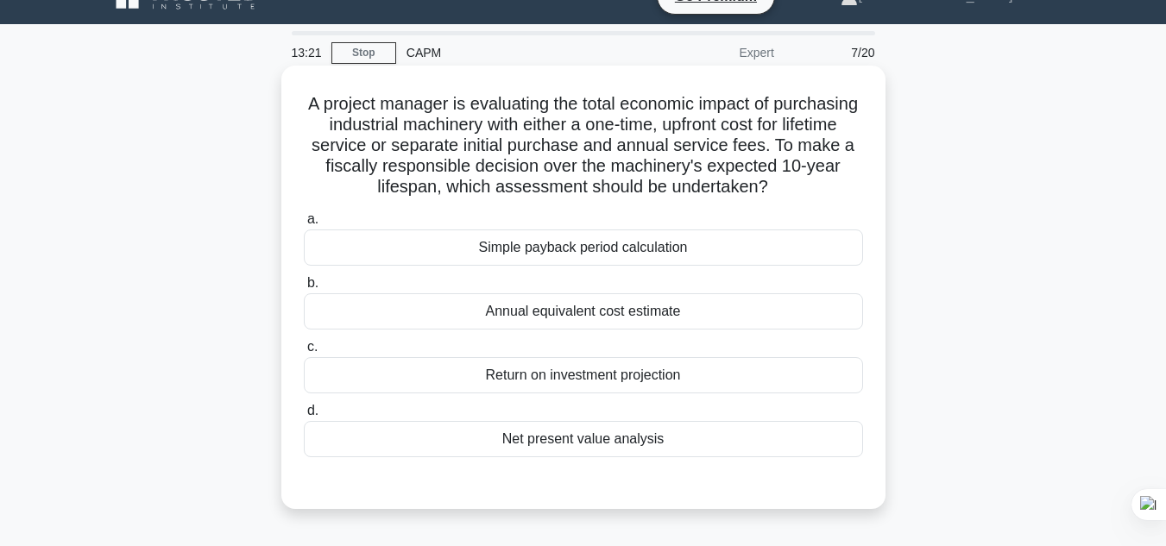
click at [589, 443] on div "Net present value analysis" at bounding box center [583, 439] width 559 height 36
click at [304, 417] on input "d. Net present value analysis" at bounding box center [304, 411] width 0 height 11
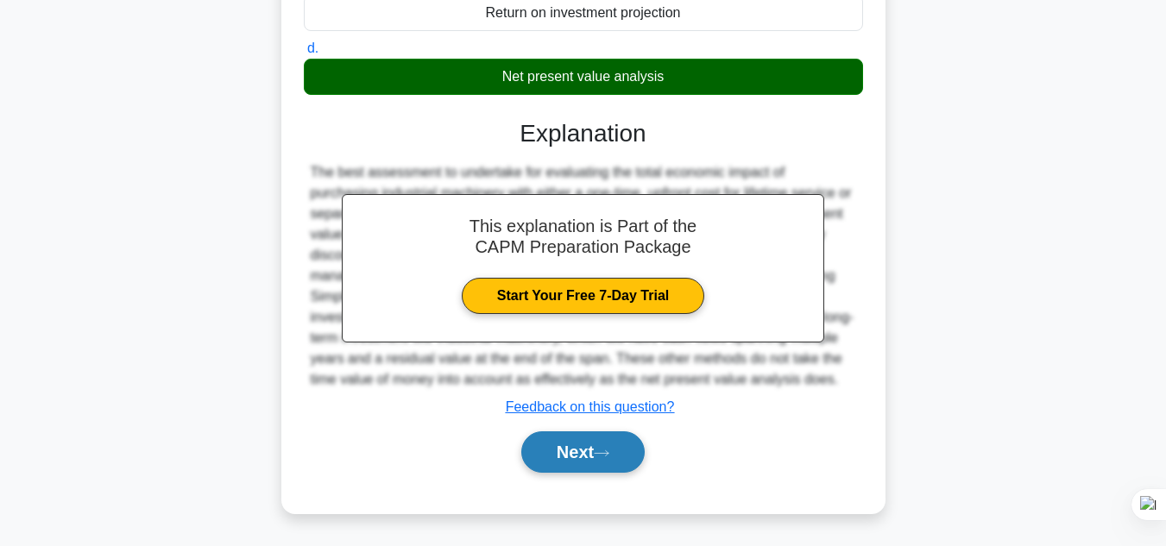
click at [587, 453] on button "Next" at bounding box center [582, 451] width 123 height 41
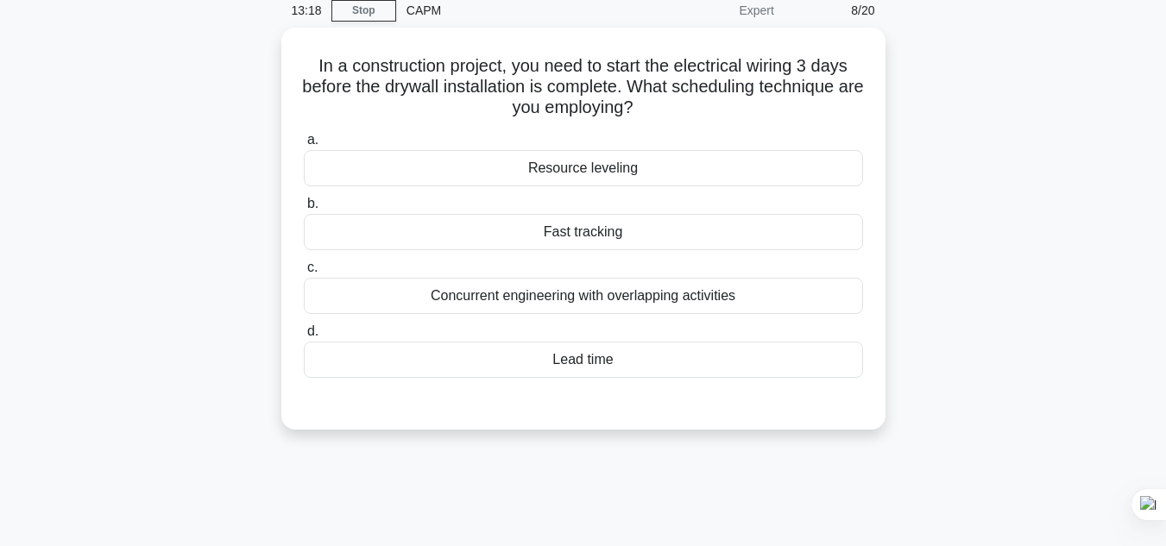
scroll to position [45, 0]
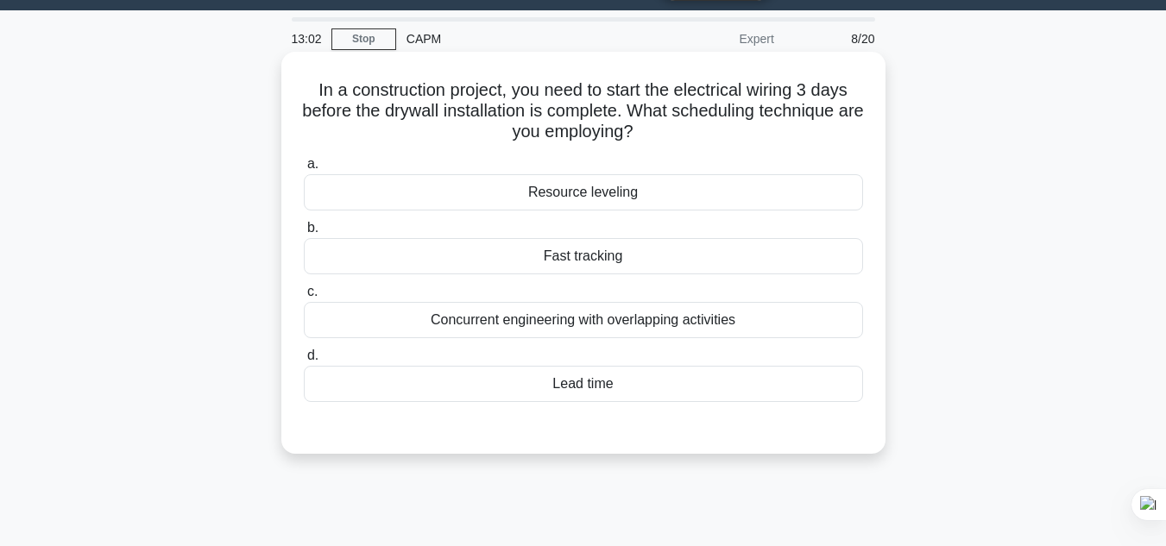
click at [591, 400] on div "Lead time" at bounding box center [583, 384] width 559 height 36
click at [304, 362] on input "d. Lead time" at bounding box center [304, 355] width 0 height 11
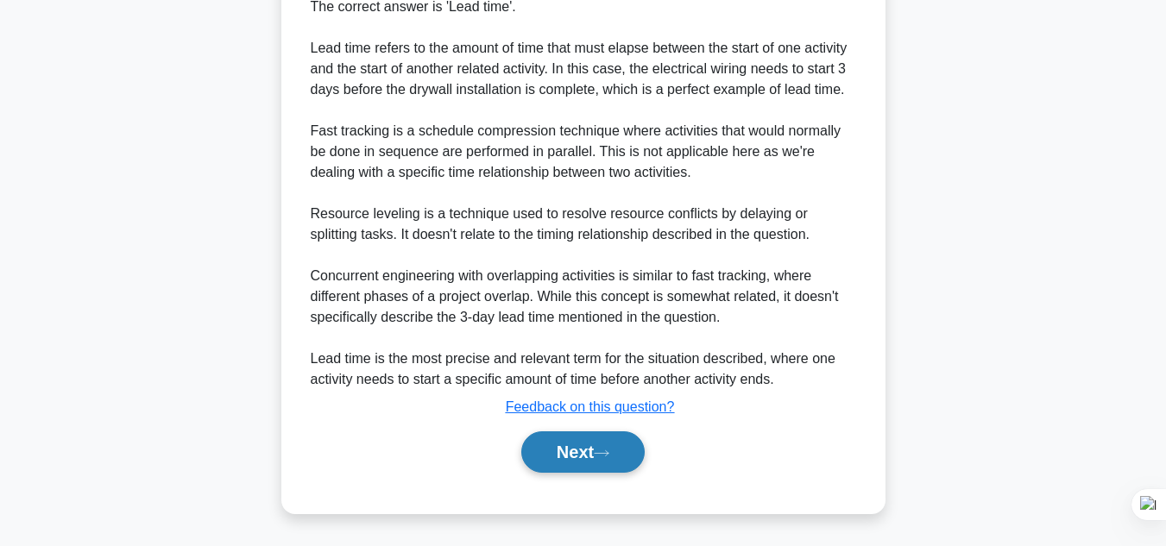
click at [582, 457] on button "Next" at bounding box center [582, 451] width 123 height 41
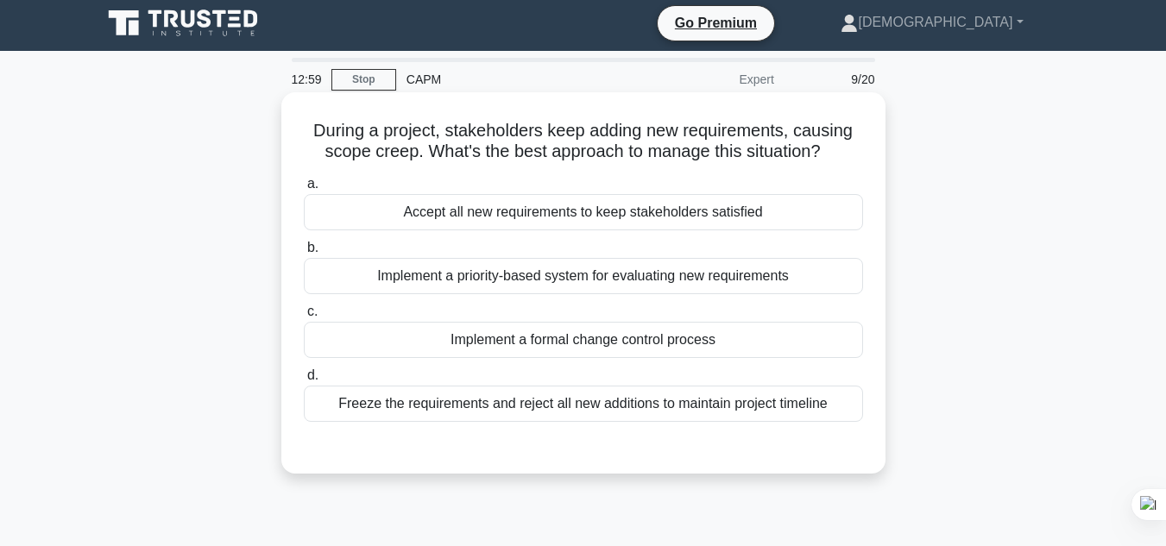
scroll to position [0, 0]
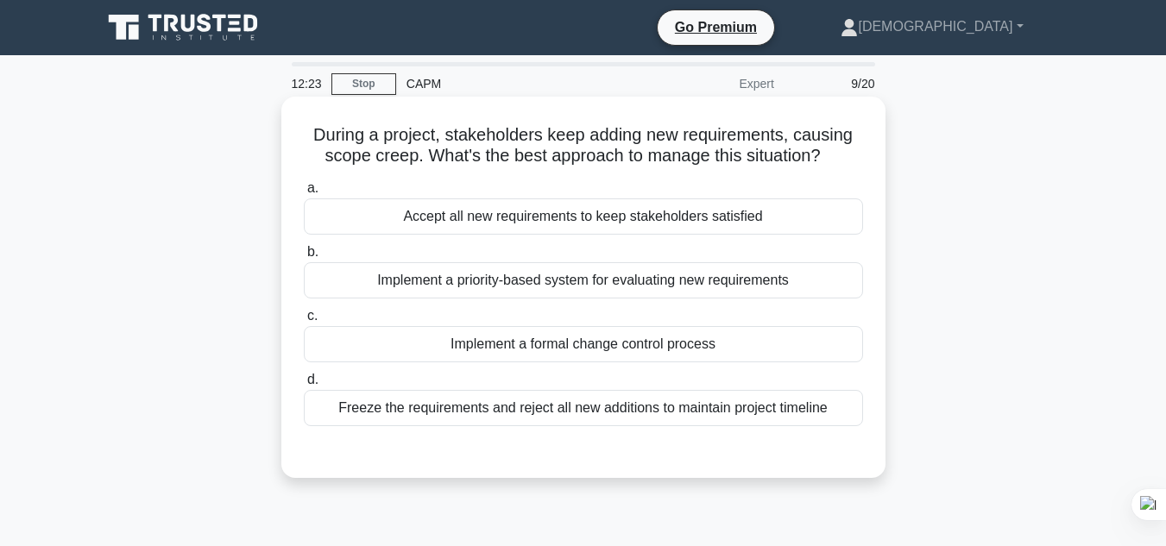
click at [552, 347] on div "Implement a formal change control process" at bounding box center [583, 344] width 559 height 36
click at [304, 322] on input "c. Implement a formal change control process" at bounding box center [304, 316] width 0 height 11
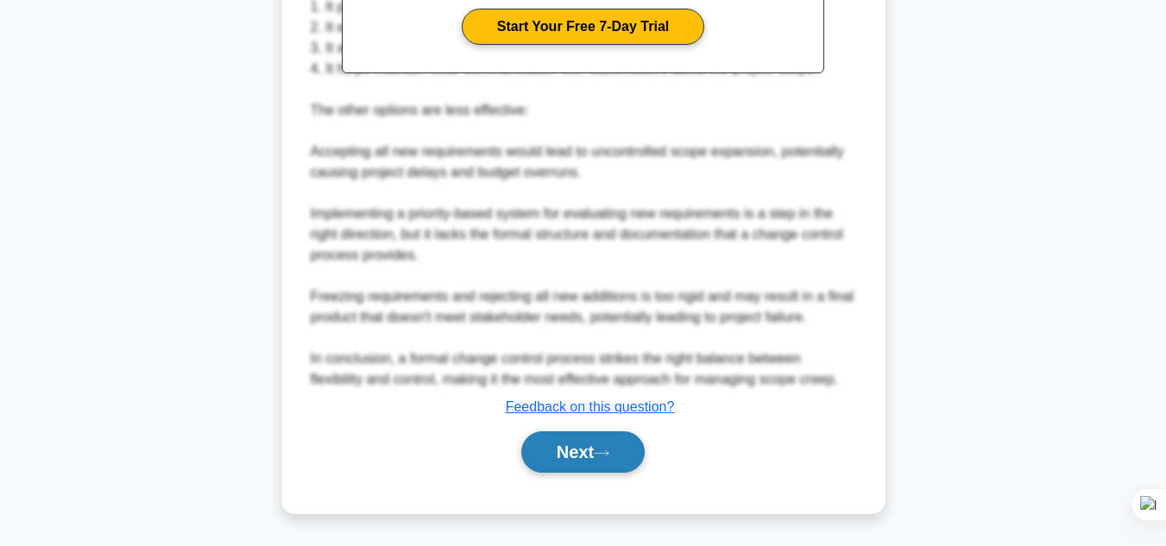
click at [598, 449] on button "Next" at bounding box center [582, 451] width 123 height 41
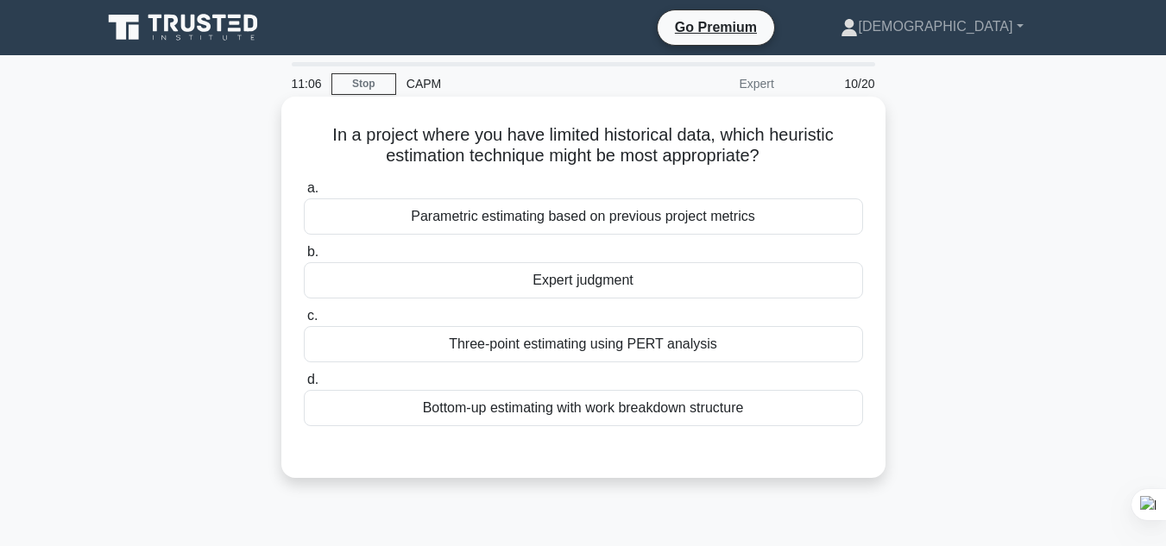
click at [577, 286] on div "Expert judgment" at bounding box center [583, 280] width 559 height 36
click at [304, 258] on input "b. Expert judgment" at bounding box center [304, 252] width 0 height 11
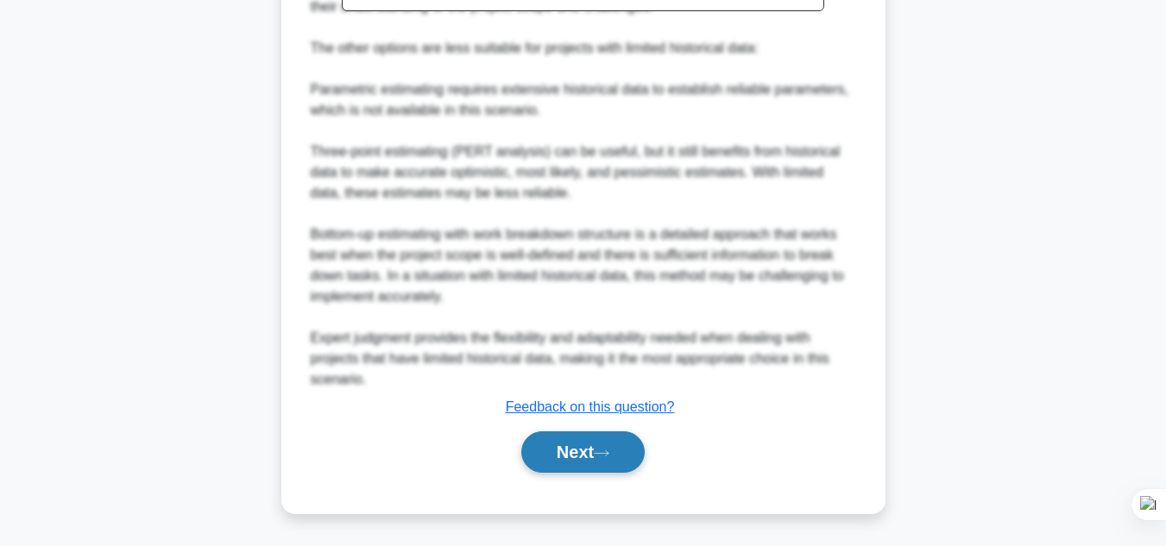
click at [607, 459] on button "Next" at bounding box center [582, 451] width 123 height 41
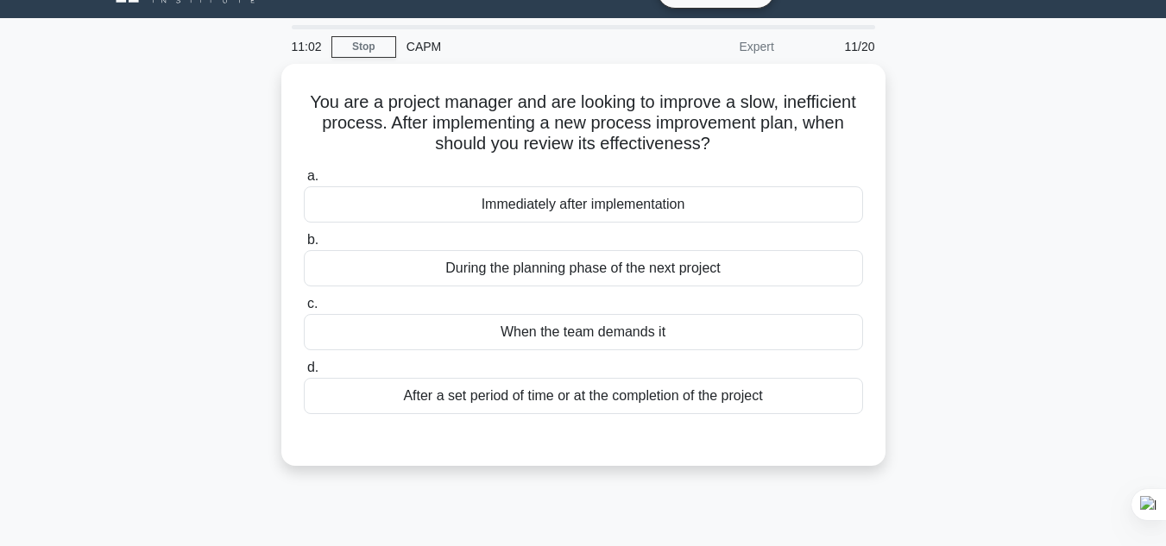
scroll to position [36, 0]
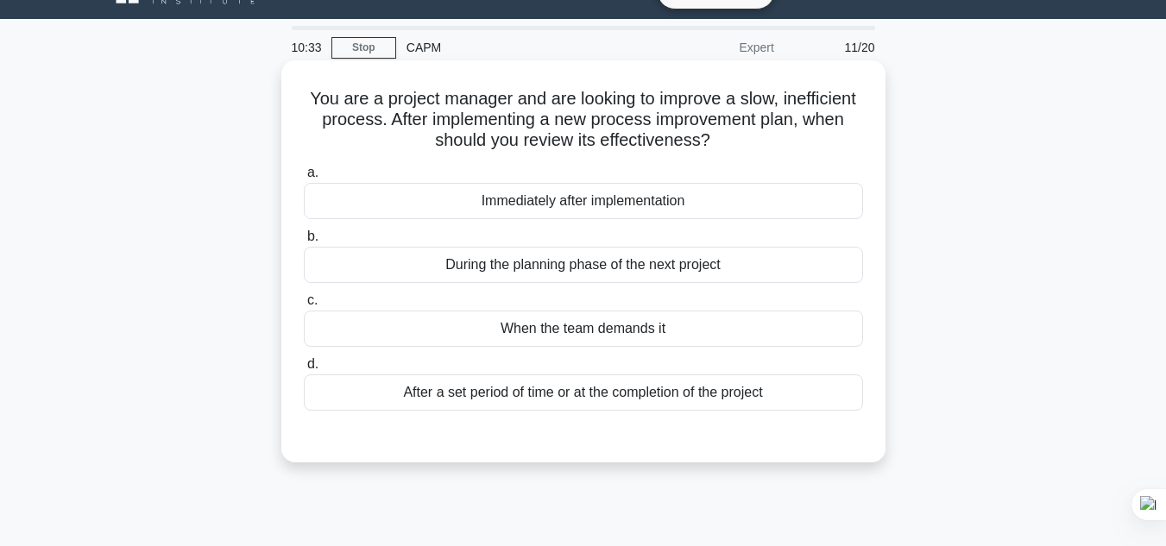
click at [591, 402] on div "After a set period of time or at the completion of the project" at bounding box center [583, 392] width 559 height 36
click at [304, 370] on input "d. After a set period of time or at the completion of the project" at bounding box center [304, 364] width 0 height 11
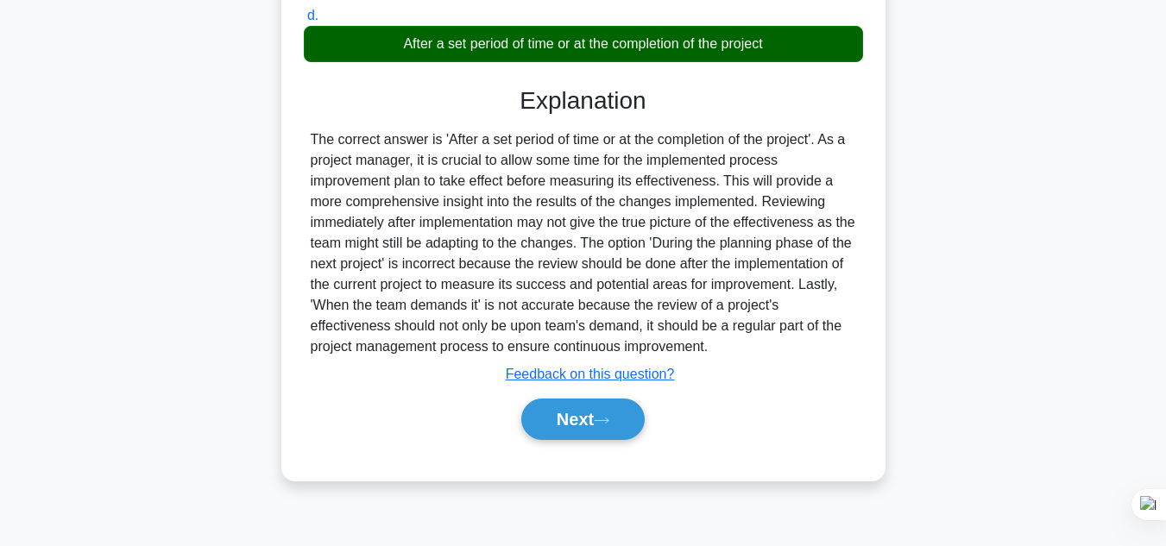
scroll to position [386, 0]
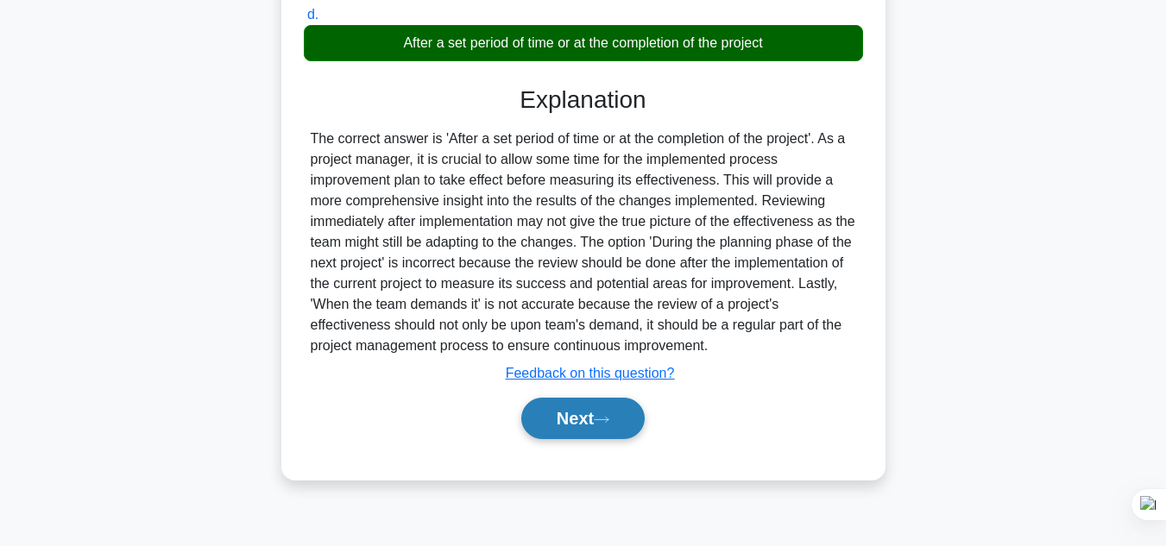
click at [581, 428] on button "Next" at bounding box center [582, 418] width 123 height 41
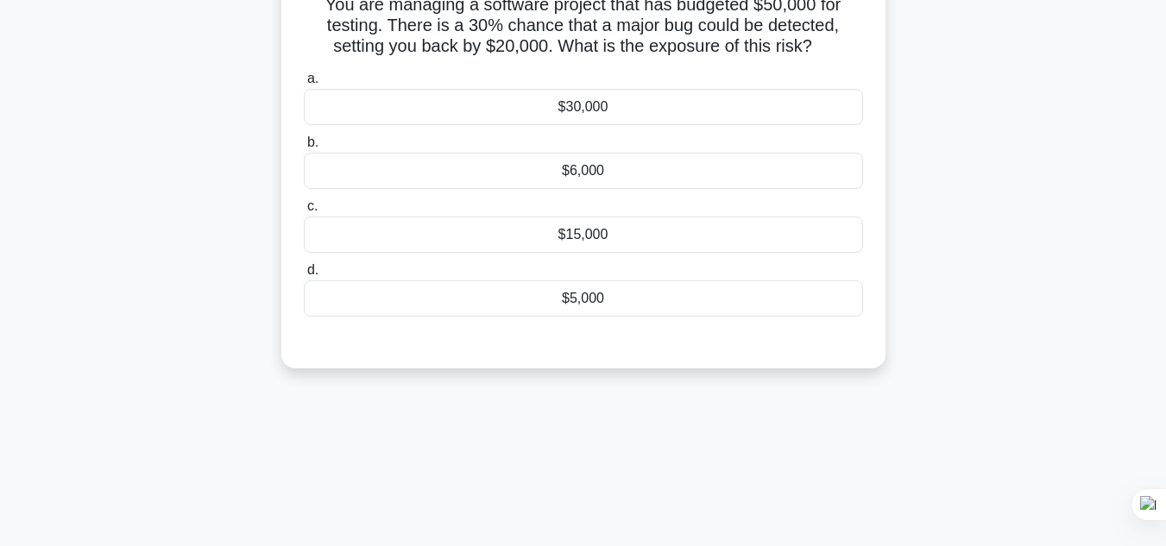
scroll to position [37, 0]
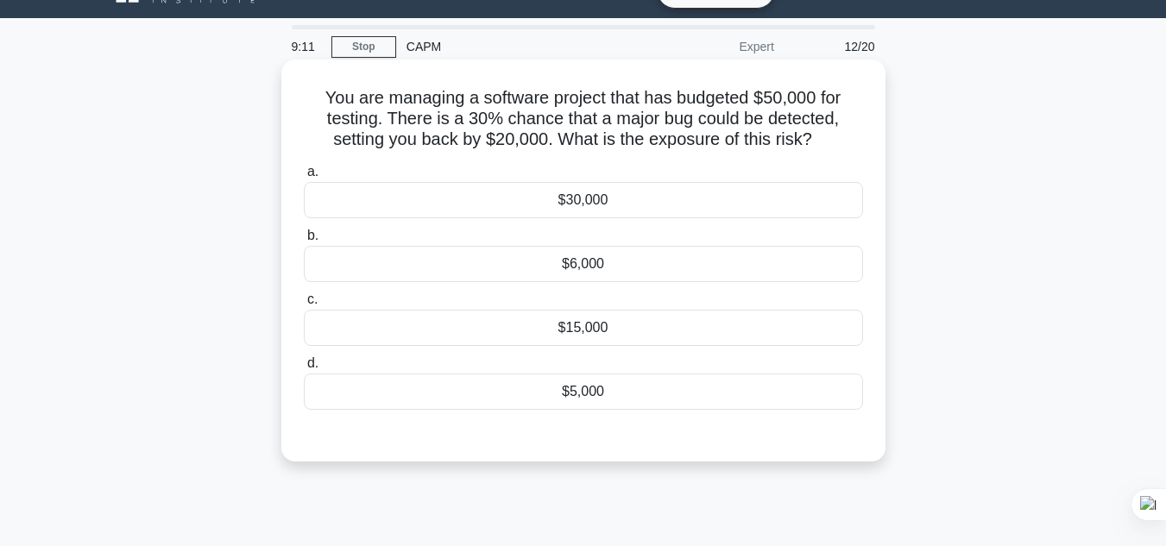
click at [622, 330] on div "$15,000" at bounding box center [583, 328] width 559 height 36
click at [304, 305] on input "c. $15,000" at bounding box center [304, 299] width 0 height 11
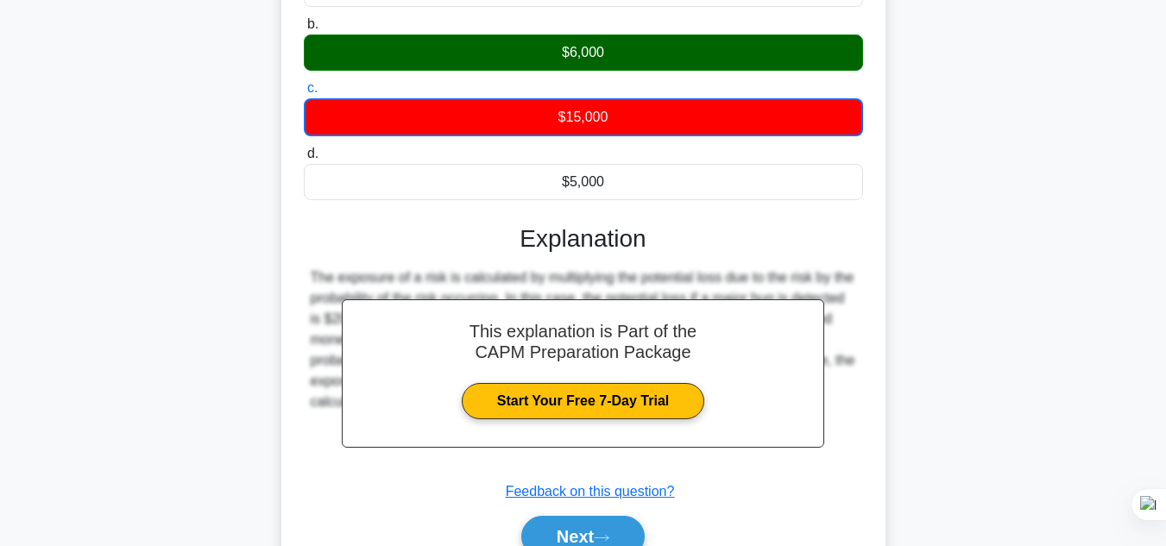
scroll to position [305, 0]
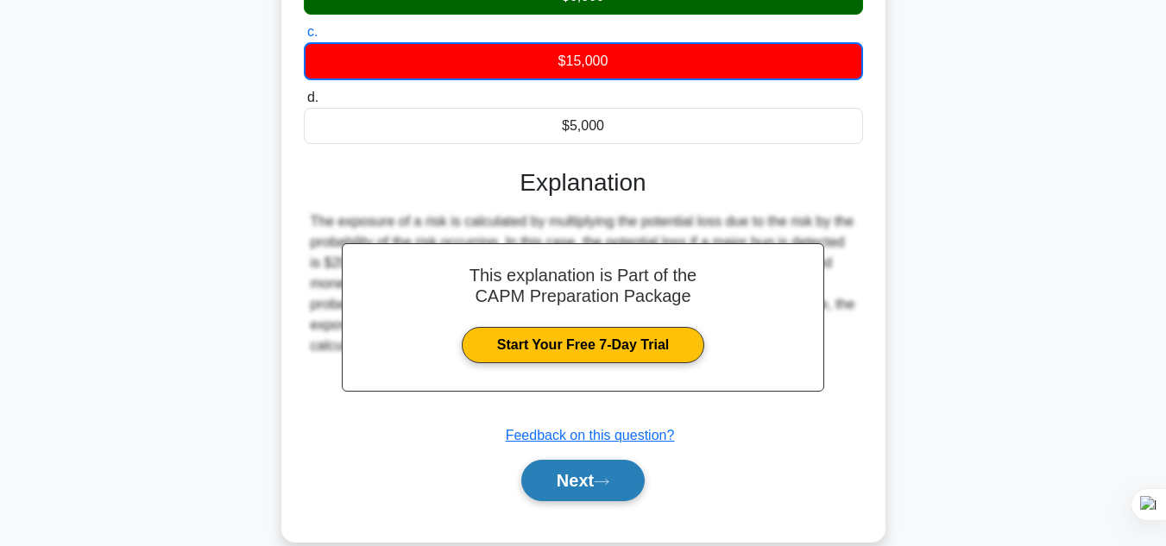
click at [589, 479] on button "Next" at bounding box center [582, 480] width 123 height 41
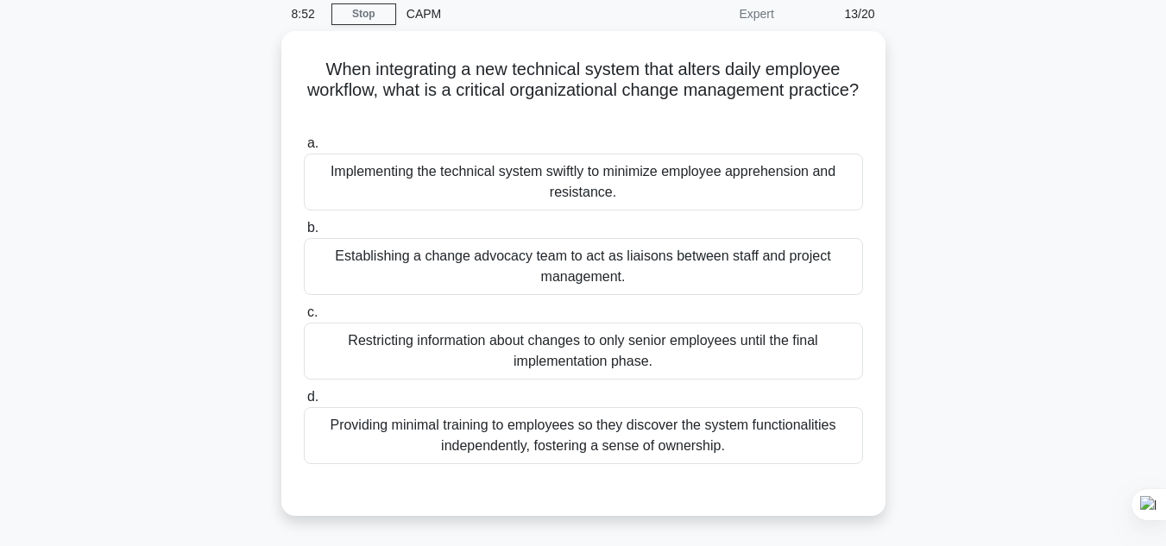
scroll to position [67, 0]
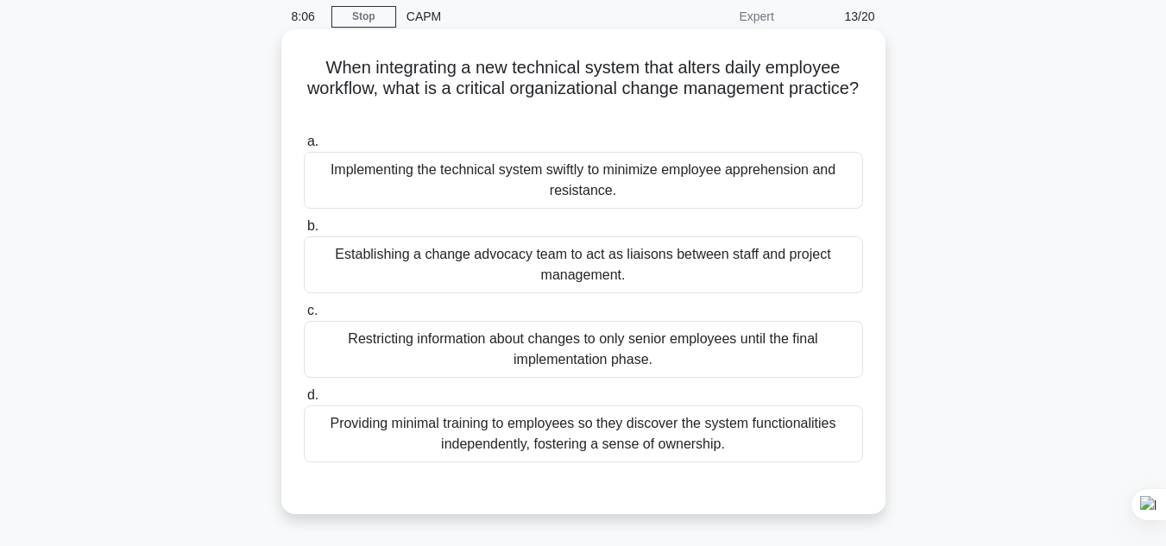
click at [498, 447] on div "Providing minimal training to employees so they discover the system functionali…" at bounding box center [583, 434] width 559 height 57
click at [304, 401] on input "d. Providing minimal training to employees so they discover the system function…" at bounding box center [304, 395] width 0 height 11
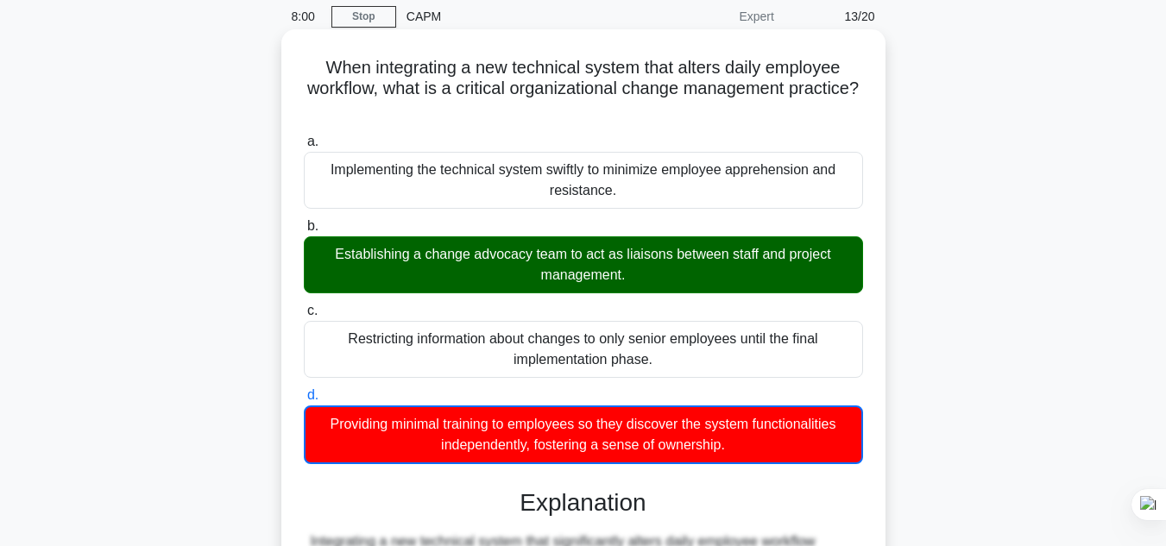
scroll to position [642, 0]
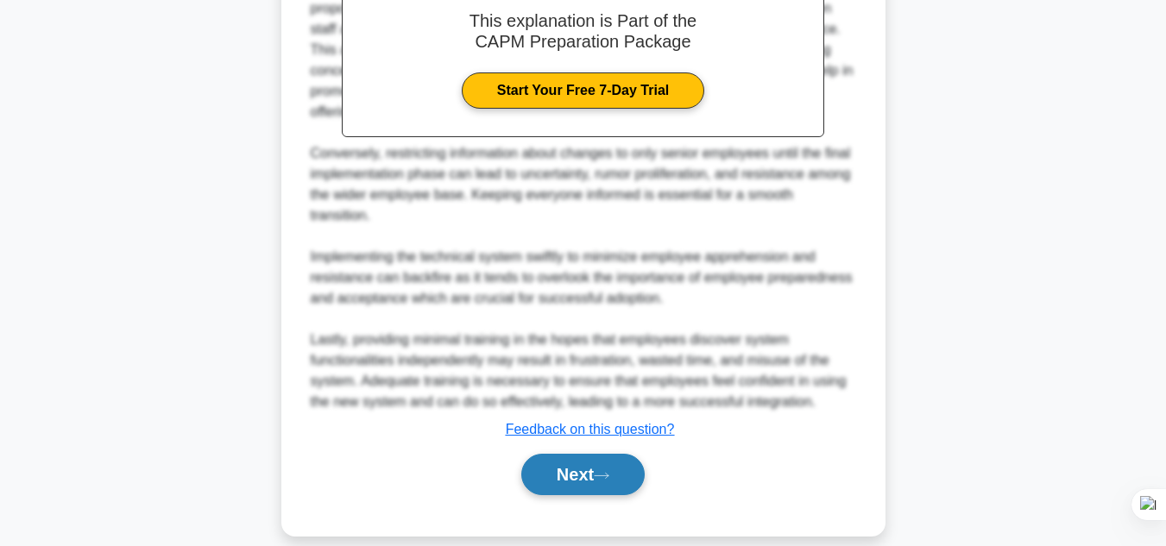
click at [575, 456] on button "Next" at bounding box center [582, 474] width 123 height 41
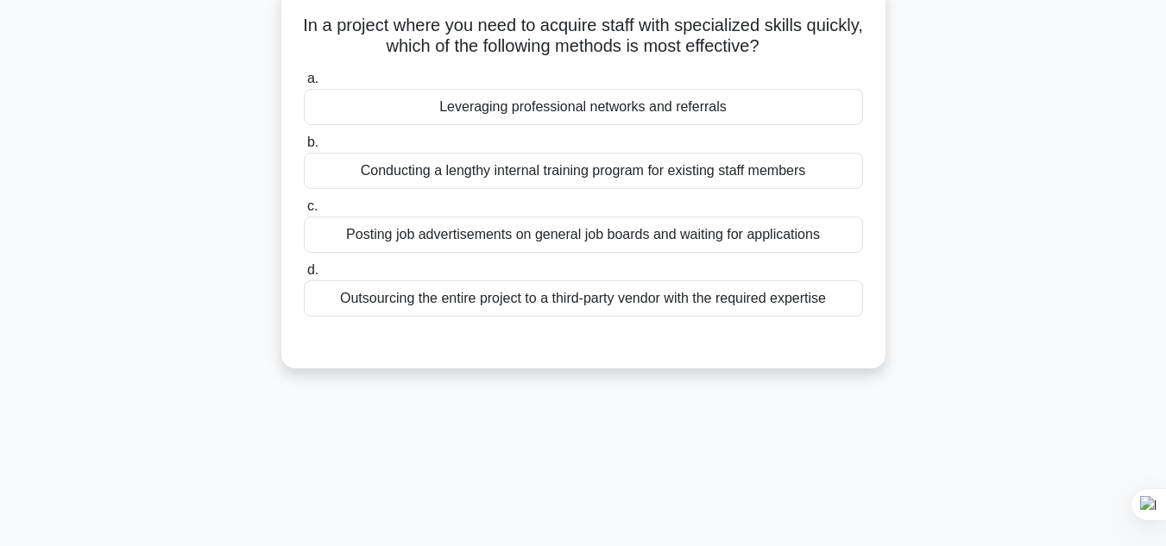
scroll to position [37, 0]
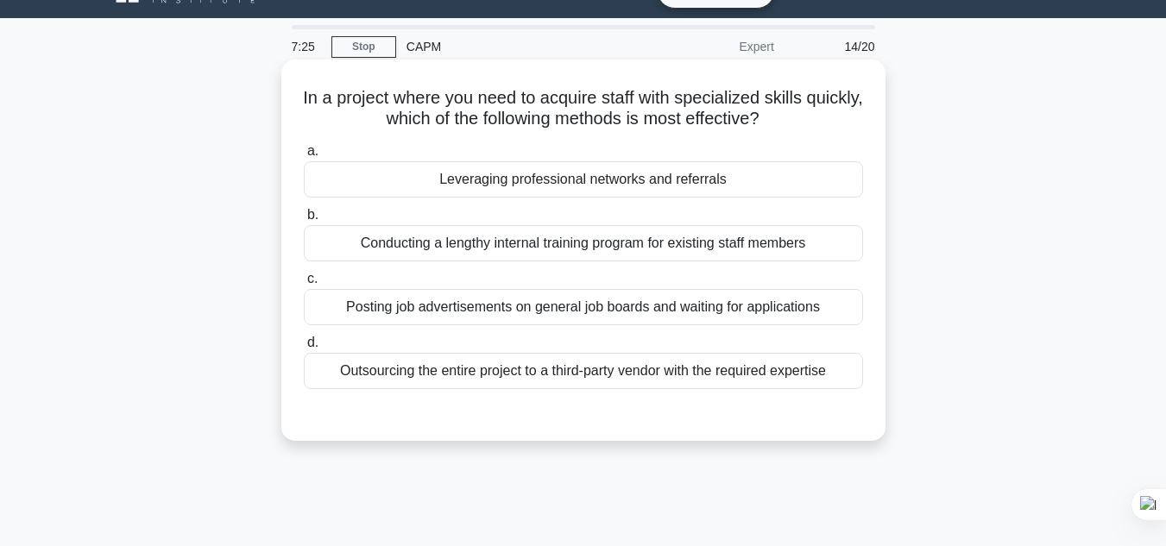
click at [763, 364] on div "Outsourcing the entire project to a third-party vendor with the required expert…" at bounding box center [583, 371] width 559 height 36
click at [304, 349] on input "d. Outsourcing the entire project to a third-party vendor with the required exp…" at bounding box center [304, 342] width 0 height 11
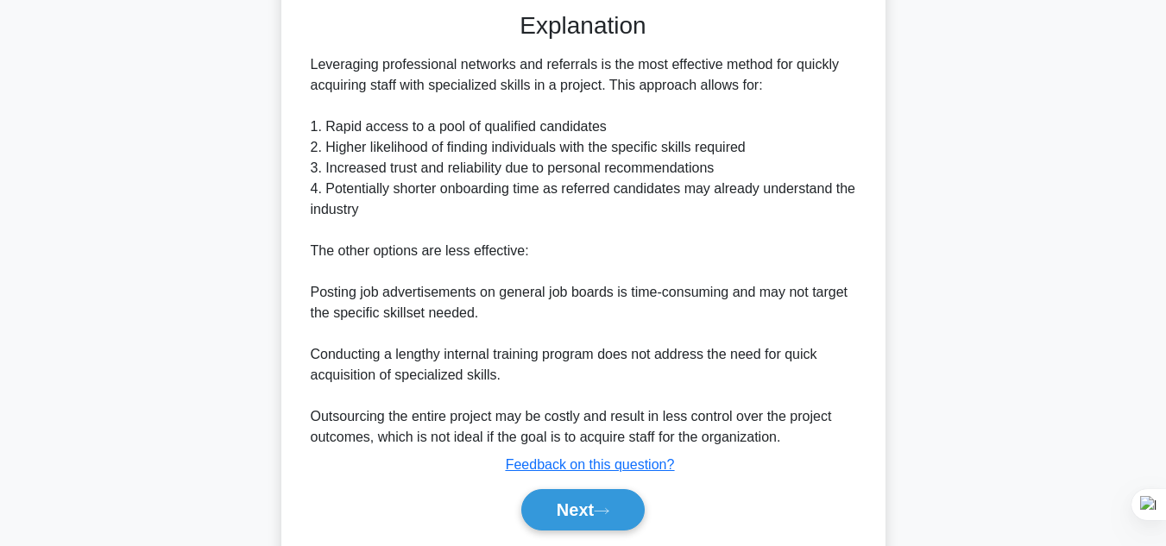
scroll to position [450, 0]
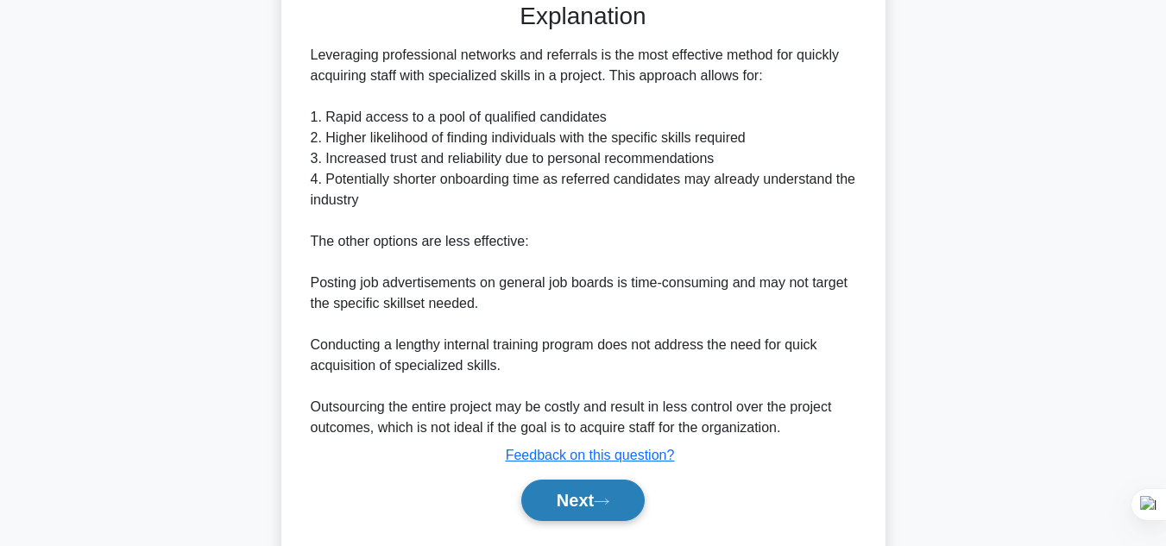
click at [619, 505] on button "Next" at bounding box center [582, 500] width 123 height 41
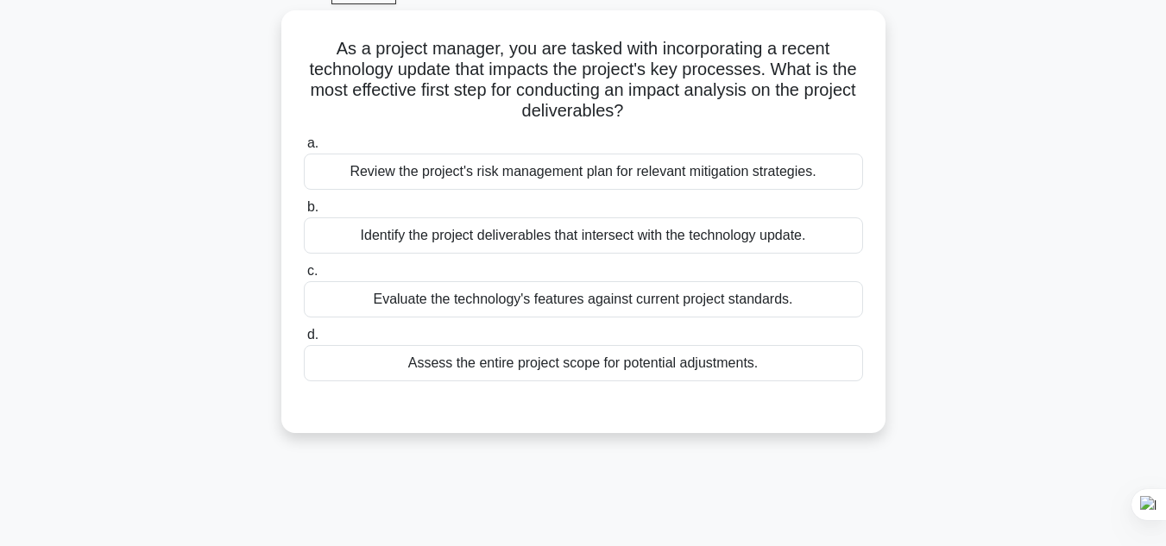
scroll to position [75, 0]
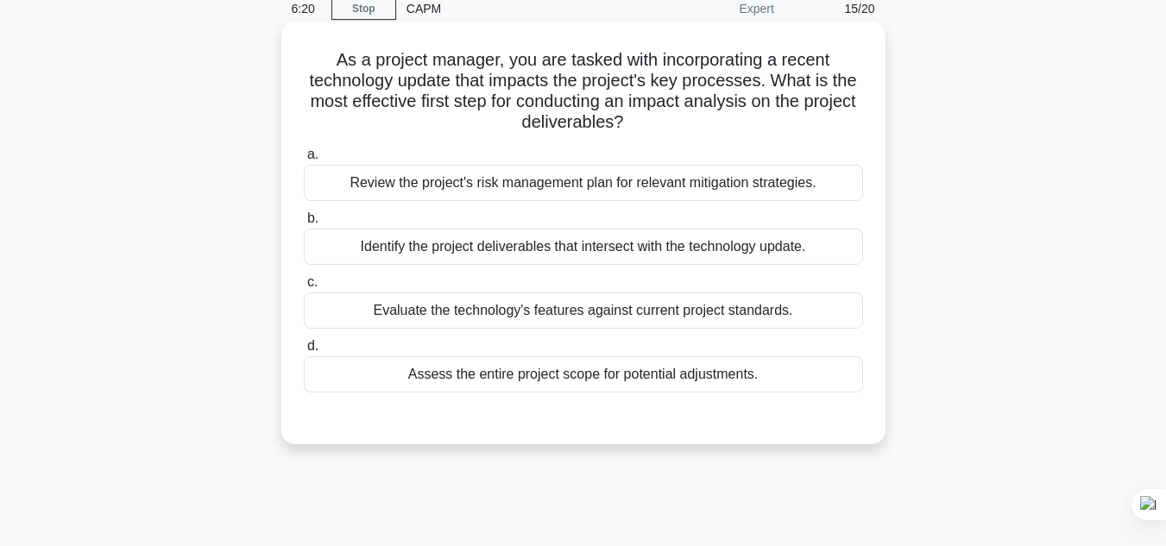
click at [466, 369] on div "Assess the entire project scope for potential adjustments." at bounding box center [583, 374] width 559 height 36
click at [304, 352] on input "d. Assess the entire project scope for potential adjustments." at bounding box center [304, 346] width 0 height 11
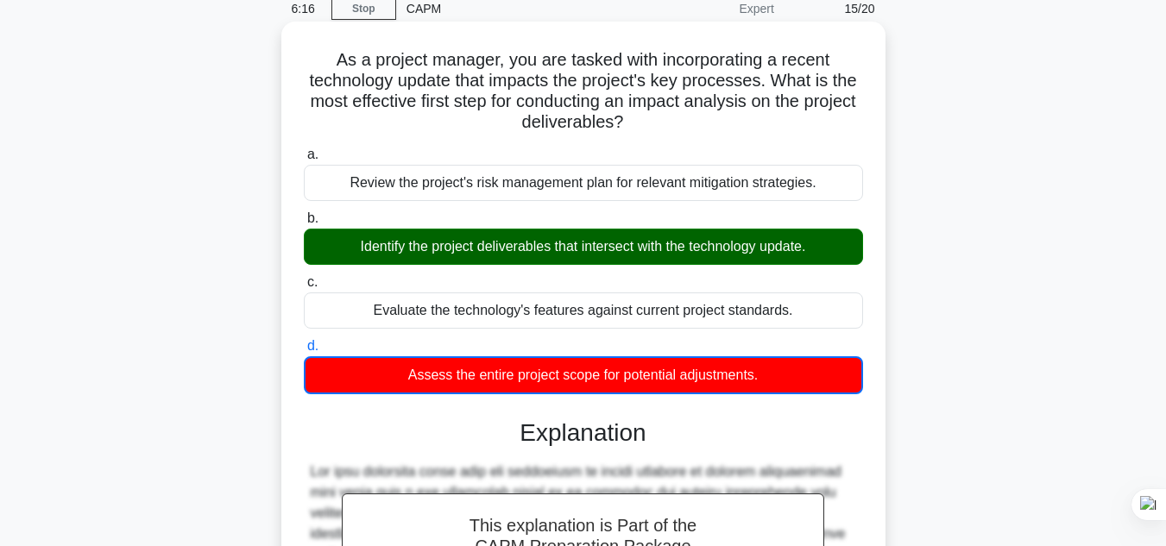
scroll to position [458, 0]
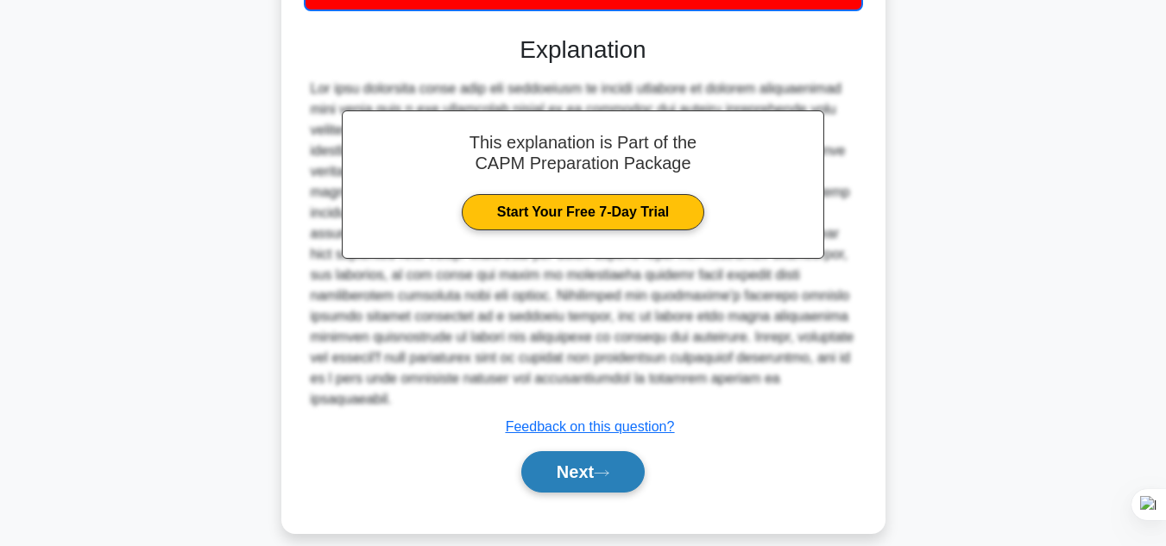
click at [559, 462] on button "Next" at bounding box center [582, 471] width 123 height 41
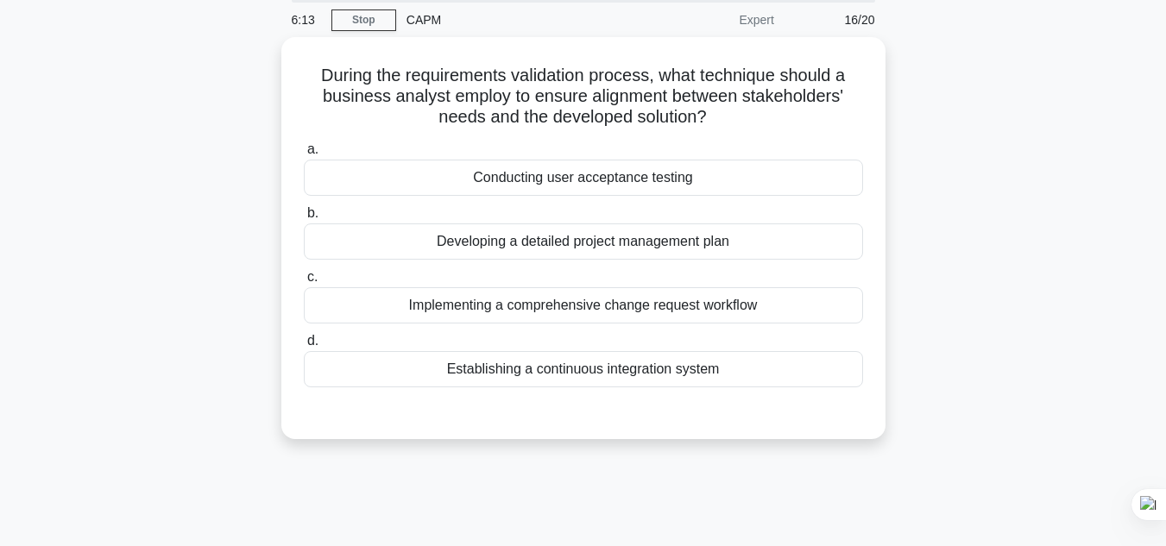
scroll to position [52, 0]
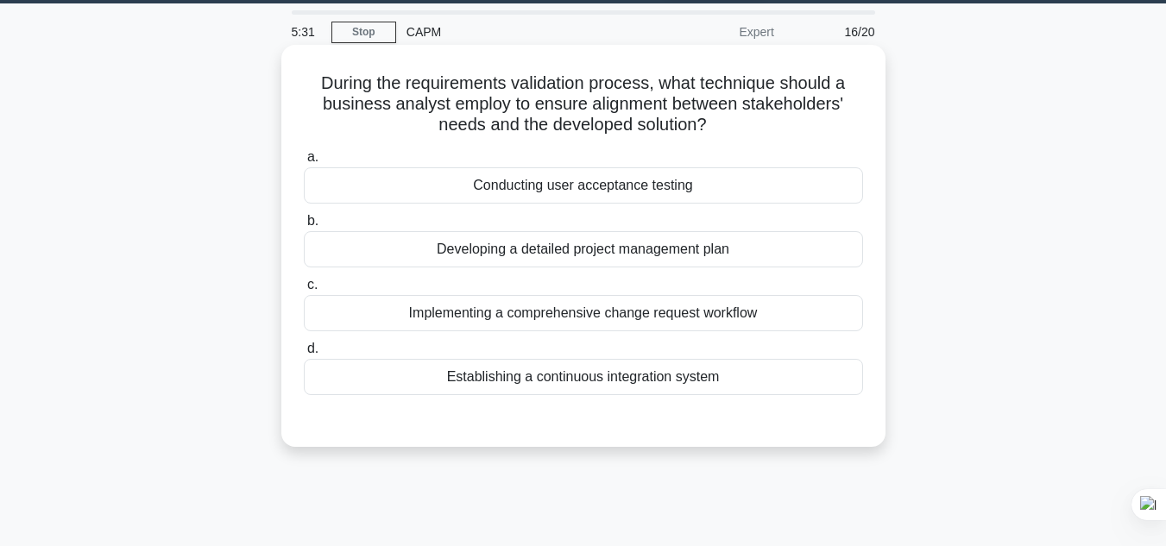
click at [663, 187] on div "Conducting user acceptance testing" at bounding box center [583, 185] width 559 height 36
click at [304, 163] on input "a. Conducting user acceptance testing" at bounding box center [304, 157] width 0 height 11
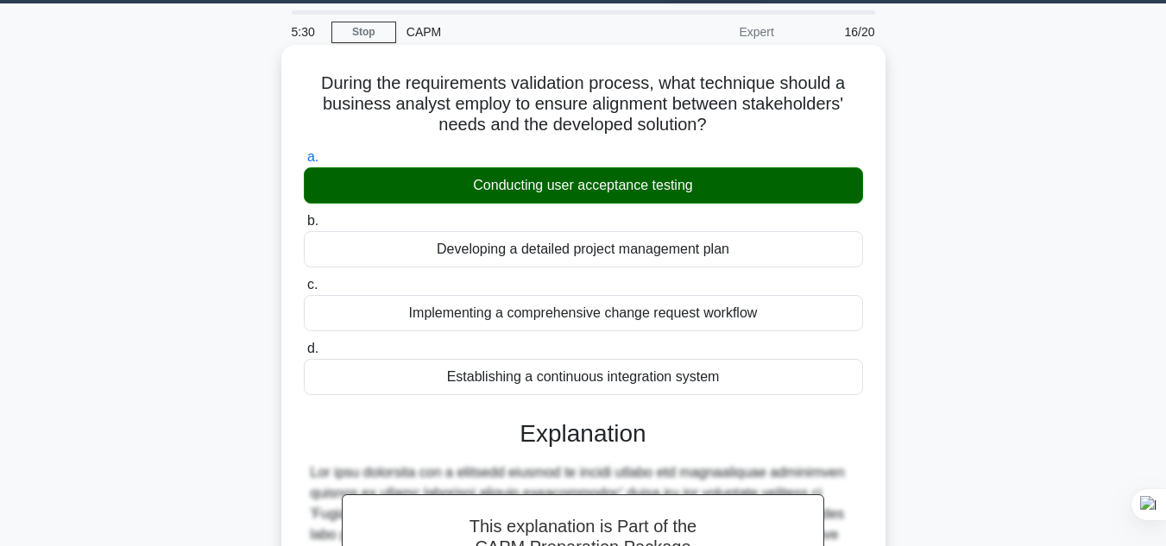
scroll to position [415, 0]
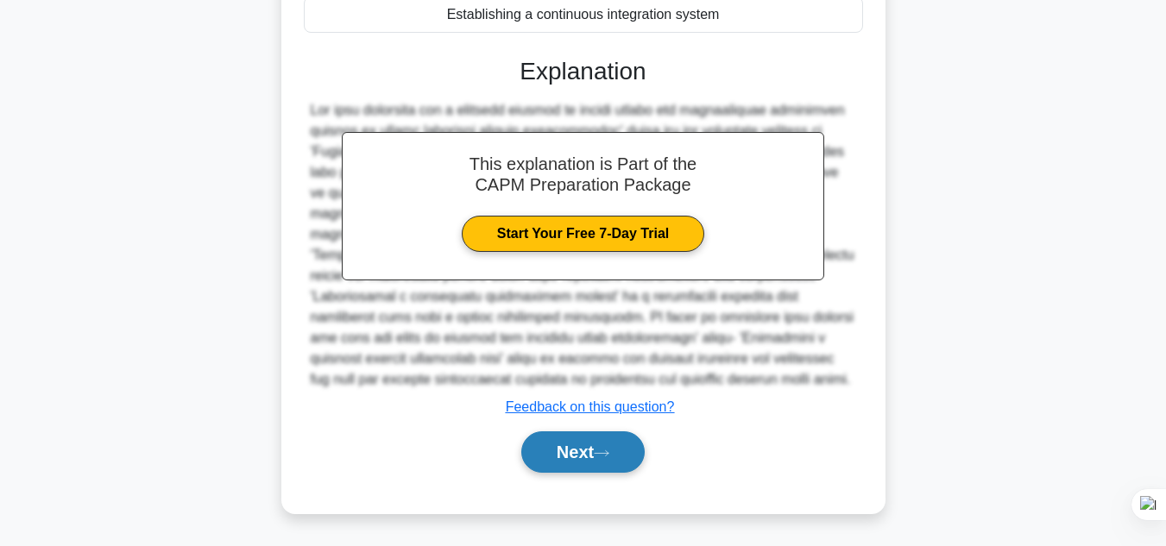
click at [600, 459] on button "Next" at bounding box center [582, 451] width 123 height 41
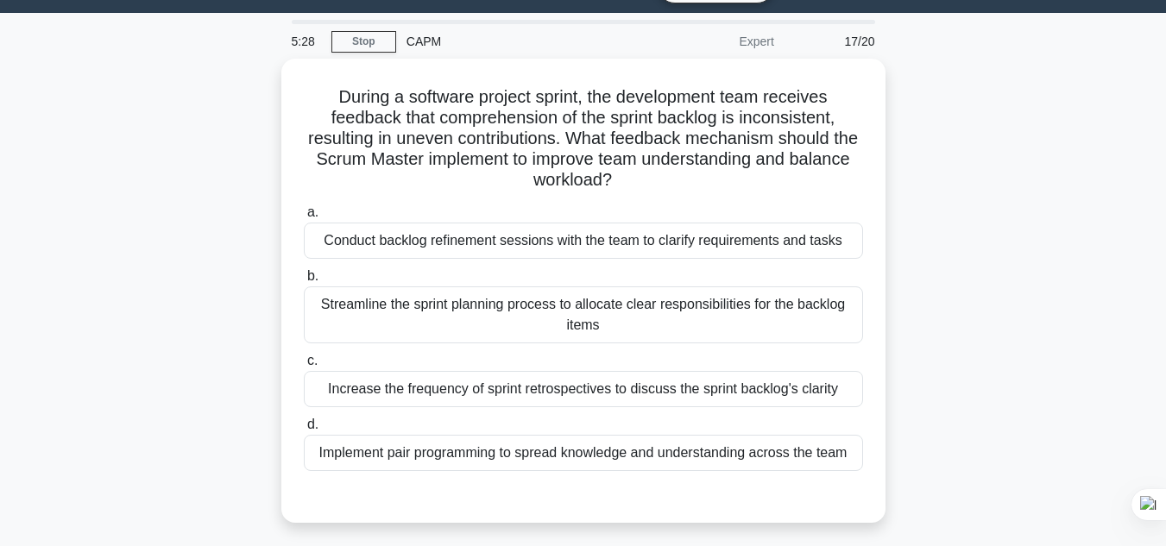
scroll to position [41, 0]
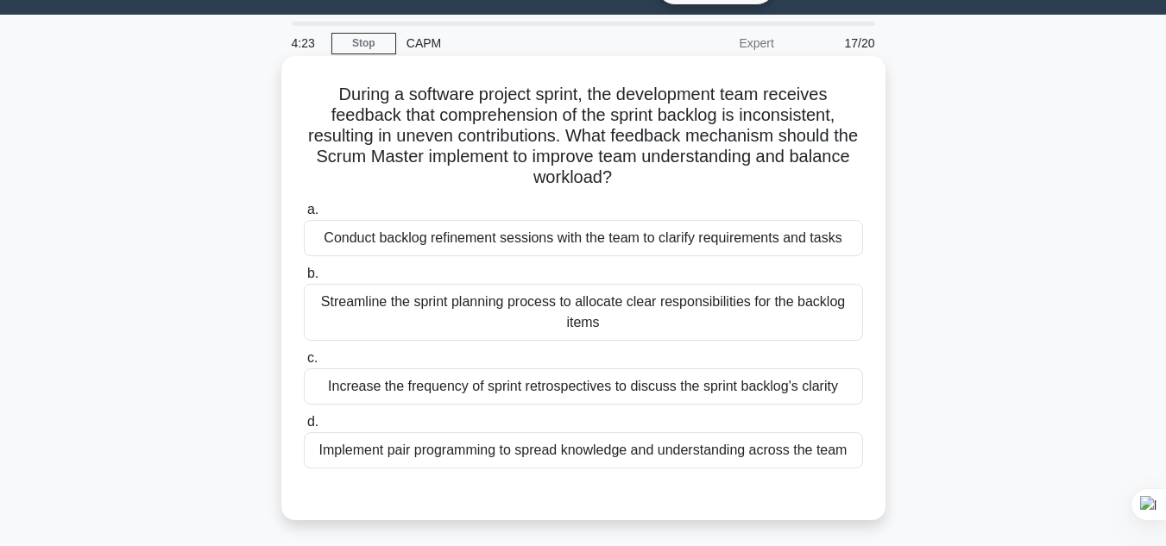
click at [410, 247] on div "Conduct backlog refinement sessions with the team to clarify requirements and t…" at bounding box center [583, 238] width 559 height 36
click at [304, 216] on input "a. Conduct backlog refinement sessions with the team to clarify requirements an…" at bounding box center [304, 209] width 0 height 11
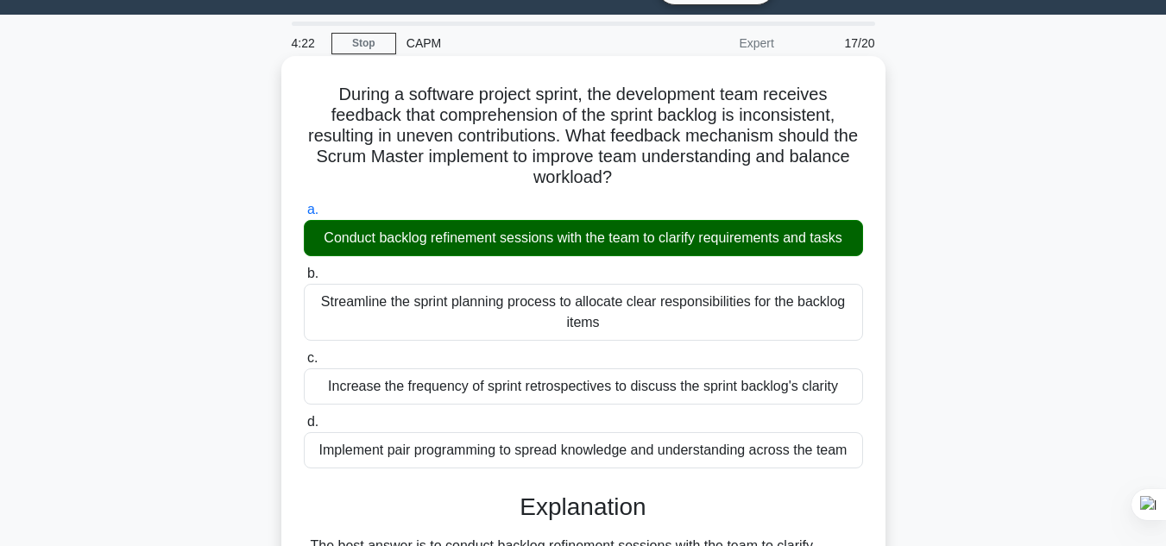
scroll to position [436, 0]
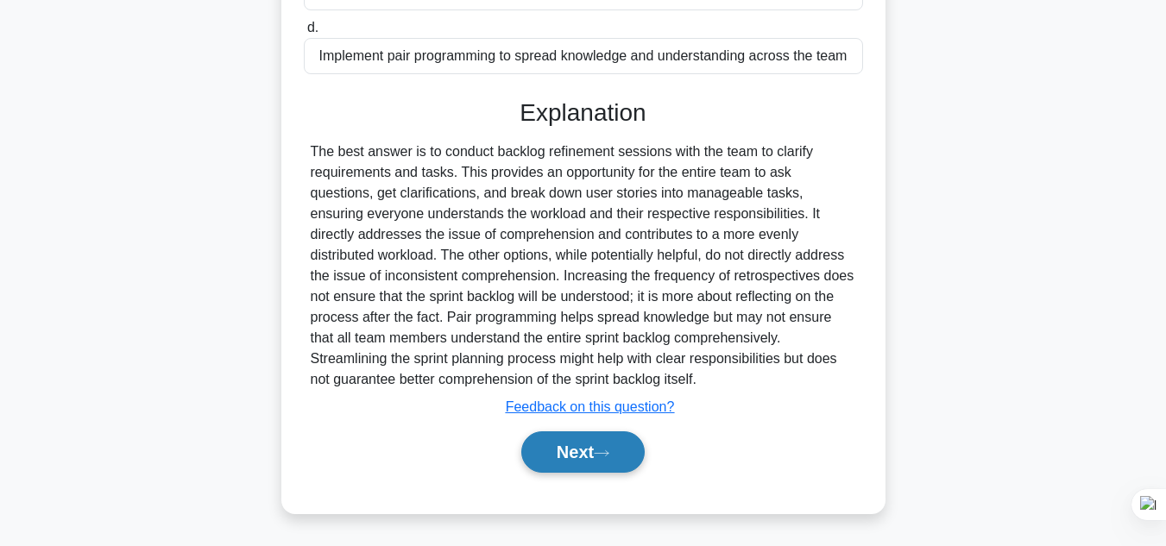
click at [607, 452] on icon at bounding box center [602, 453] width 16 height 9
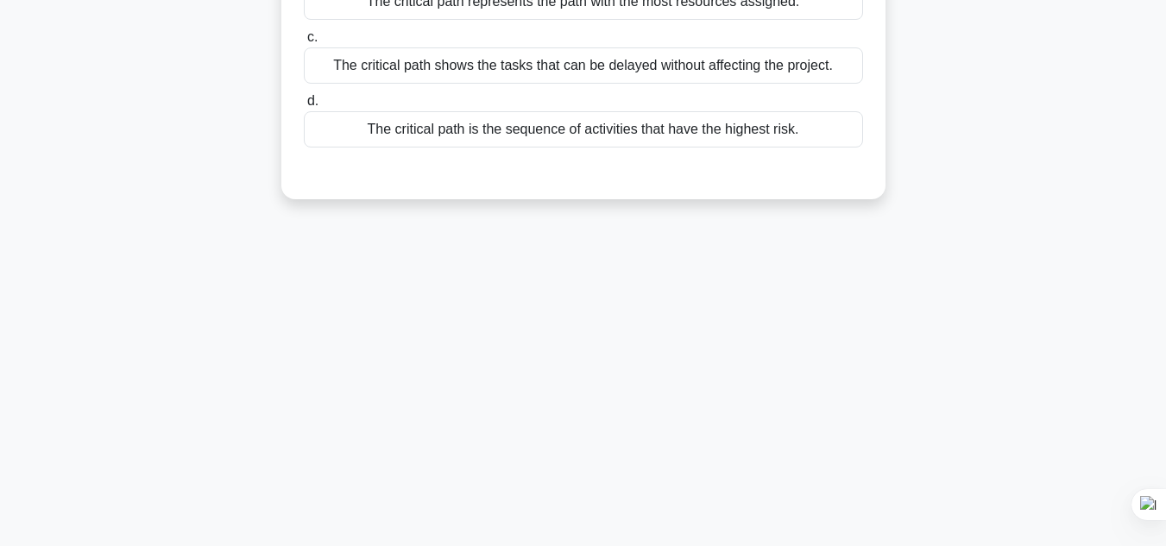
scroll to position [47, 0]
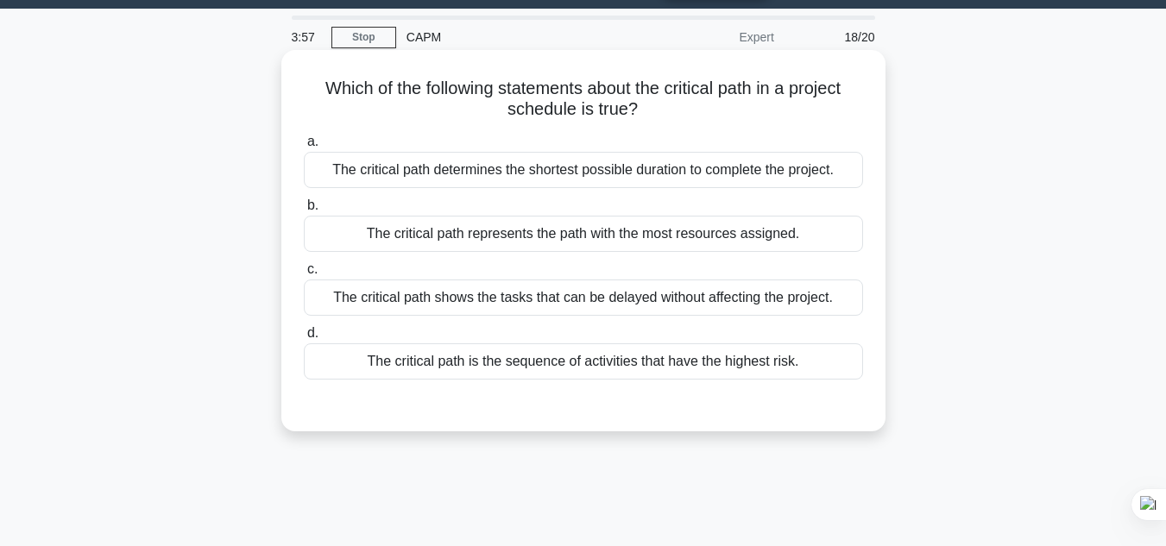
click at [605, 373] on div "The critical path is the sequence of activities that have the highest risk." at bounding box center [583, 361] width 559 height 36
click at [304, 339] on input "d. The critical path is the sequence of activities that have the highest risk." at bounding box center [304, 333] width 0 height 11
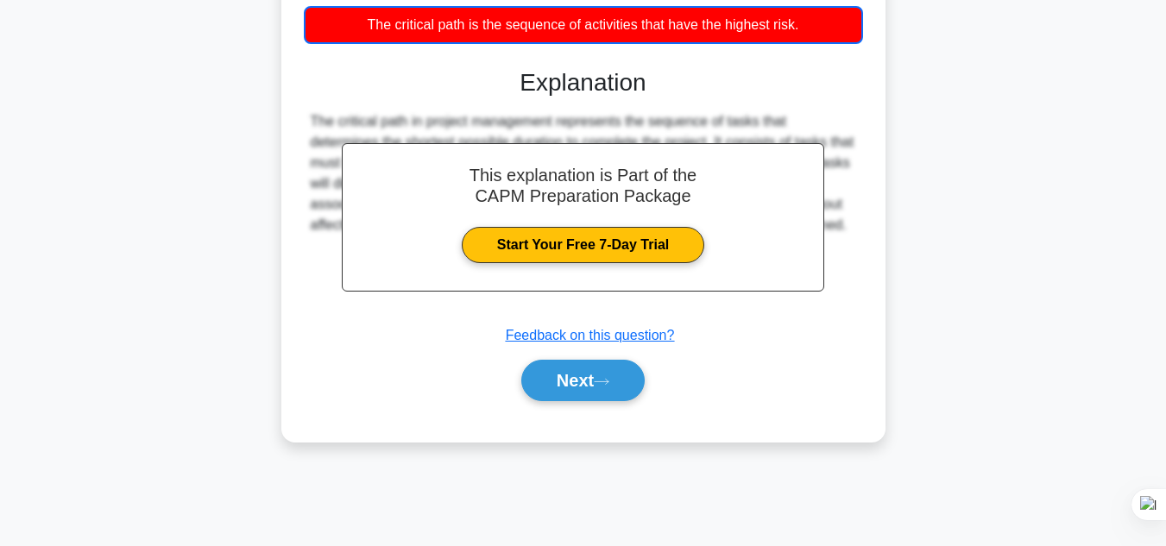
scroll to position [386, 0]
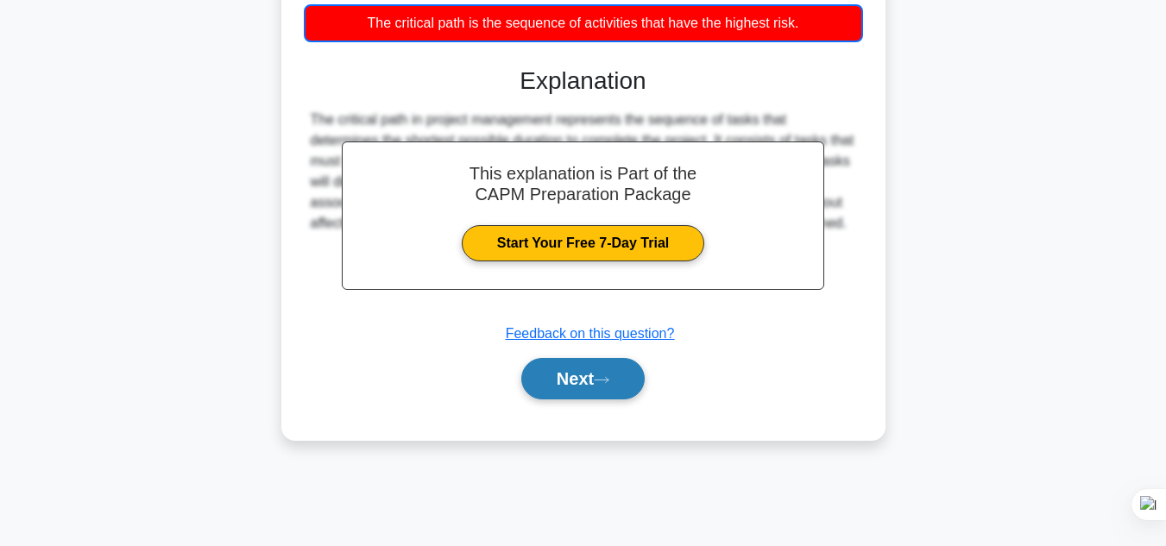
click at [592, 381] on button "Next" at bounding box center [582, 378] width 123 height 41
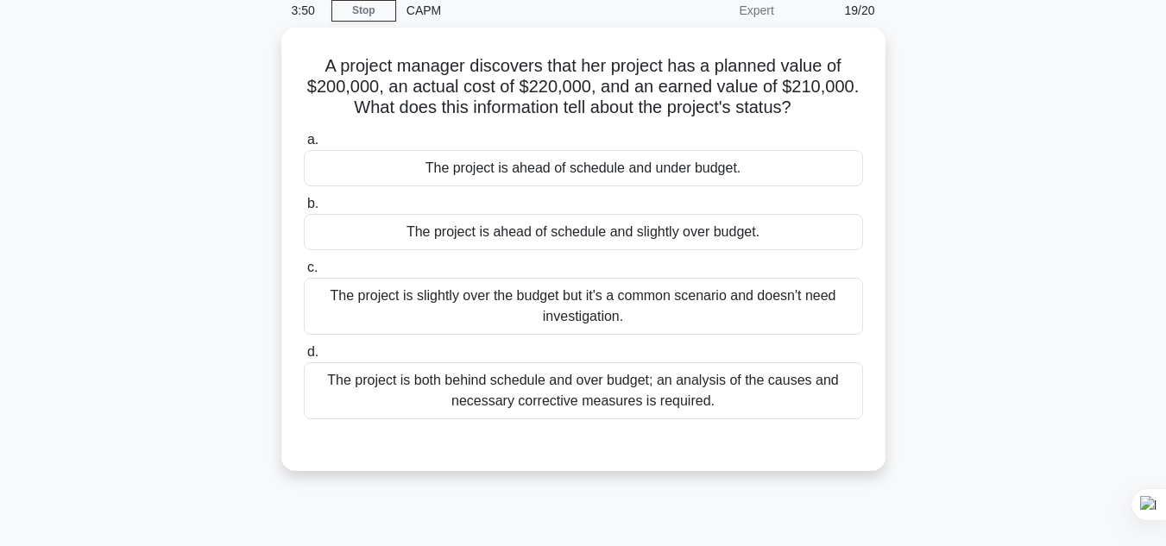
scroll to position [66, 0]
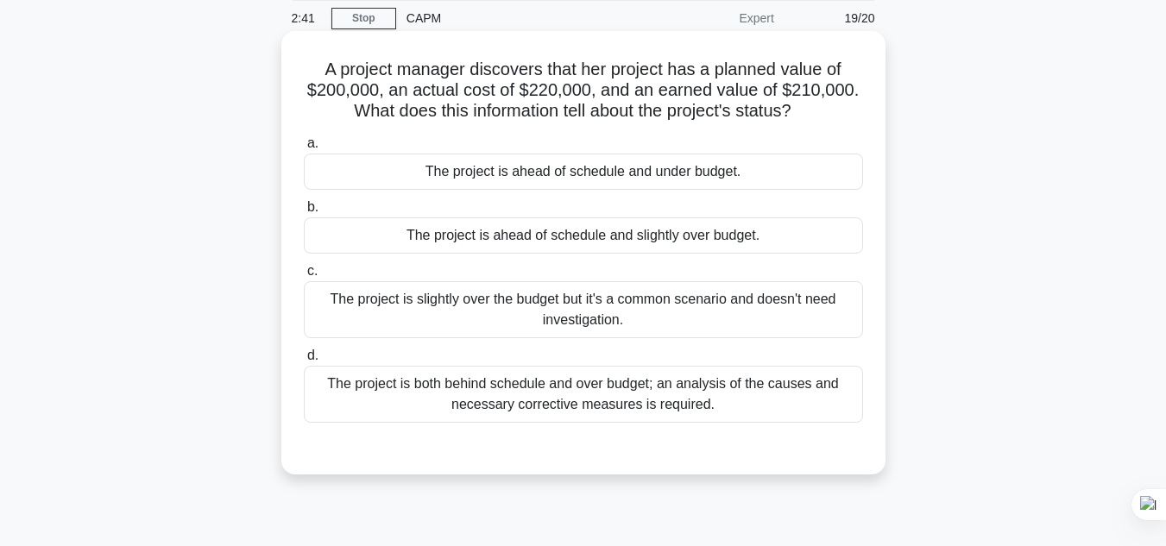
click at [582, 234] on div "The project is ahead of schedule and slightly over budget." at bounding box center [583, 235] width 559 height 36
click at [304, 213] on input "b. The project is ahead of schedule and slightly over budget." at bounding box center [304, 207] width 0 height 11
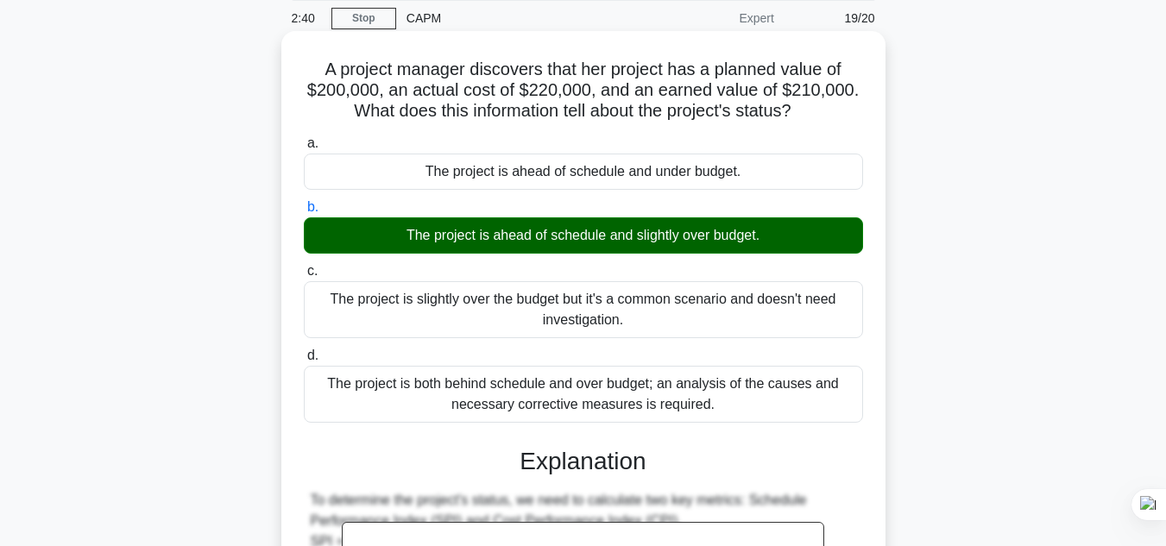
scroll to position [539, 0]
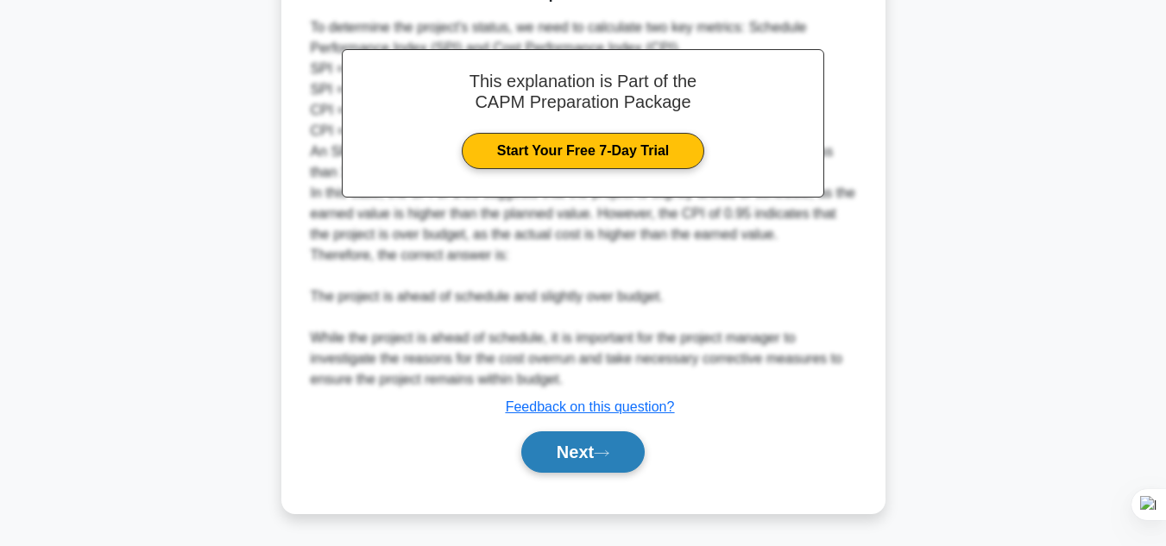
click at [597, 475] on div "Next" at bounding box center [583, 451] width 559 height 55
click at [597, 458] on button "Next" at bounding box center [582, 451] width 123 height 41
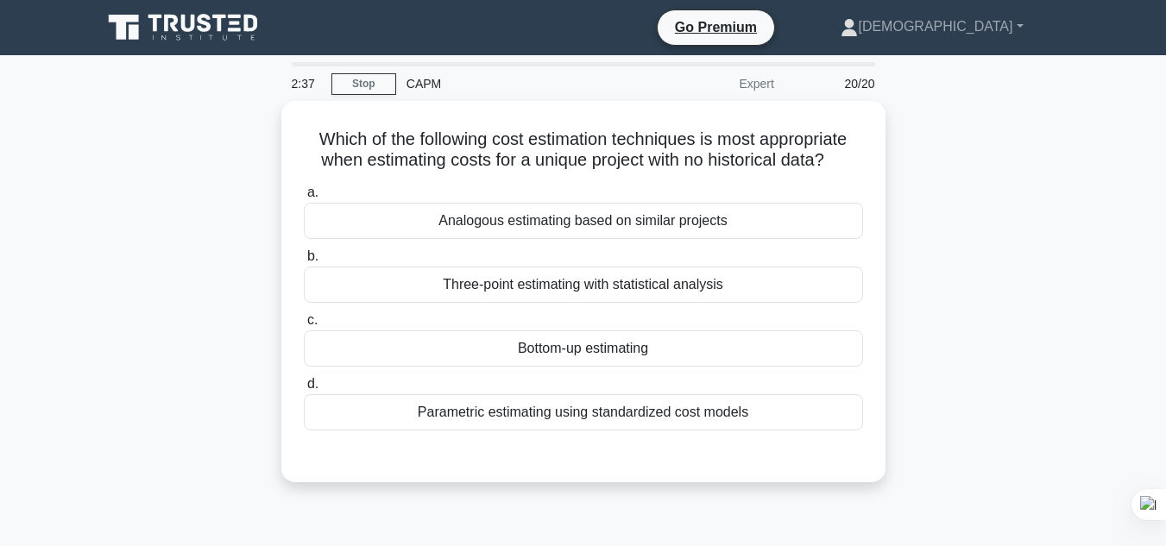
scroll to position [60, 0]
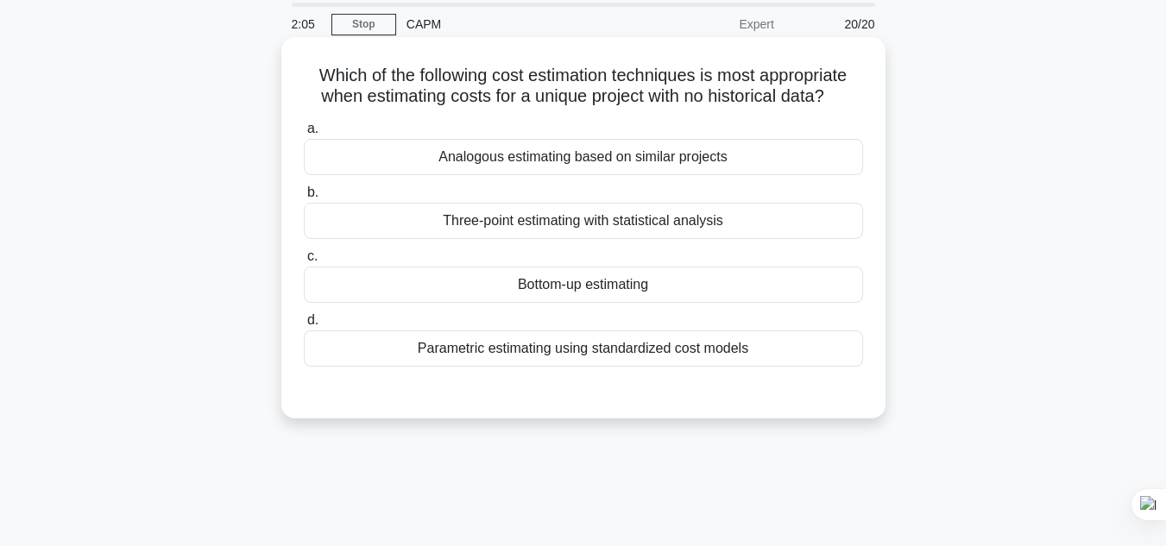
click at [663, 292] on div "Bottom-up estimating" at bounding box center [583, 285] width 559 height 36
click at [304, 262] on input "c. Bottom-up estimating" at bounding box center [304, 256] width 0 height 11
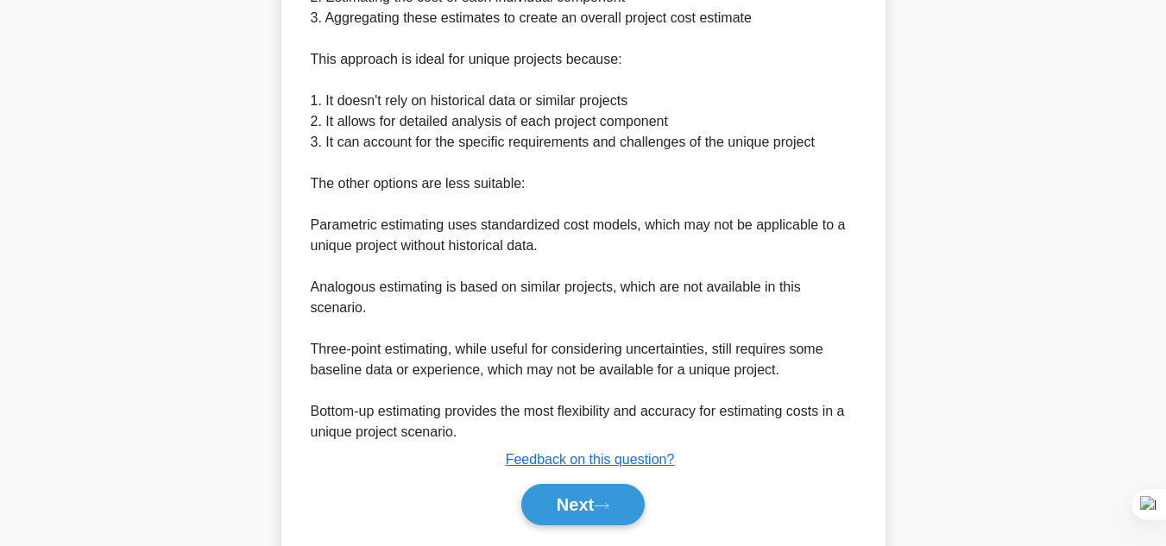
scroll to position [622, 0]
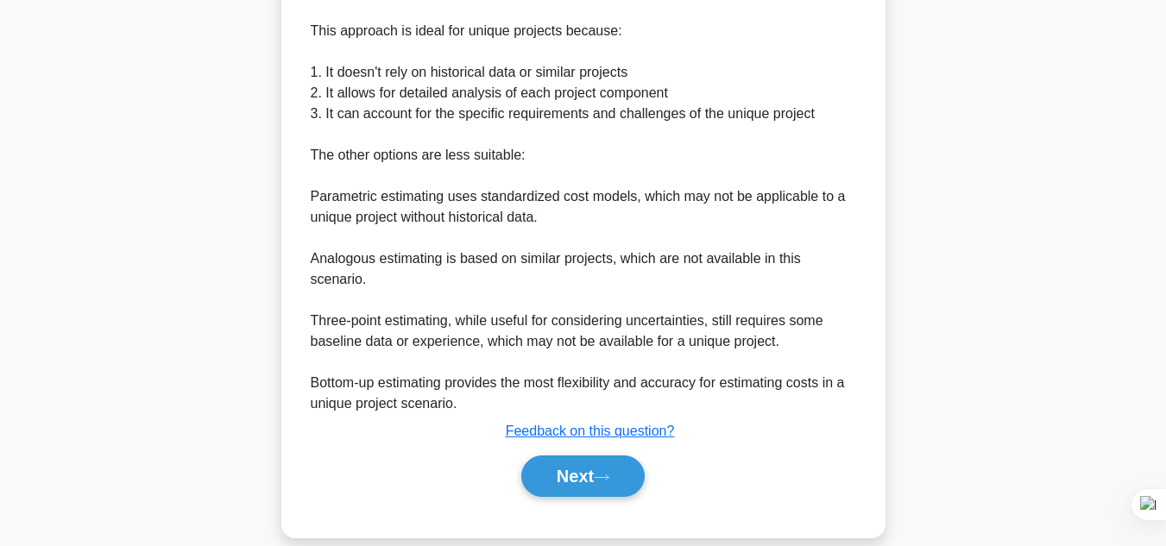
drag, startPoint x: 628, startPoint y: 450, endPoint x: 978, endPoint y: 418, distance: 351.7
click at [628, 456] on button "Next" at bounding box center [582, 476] width 123 height 41
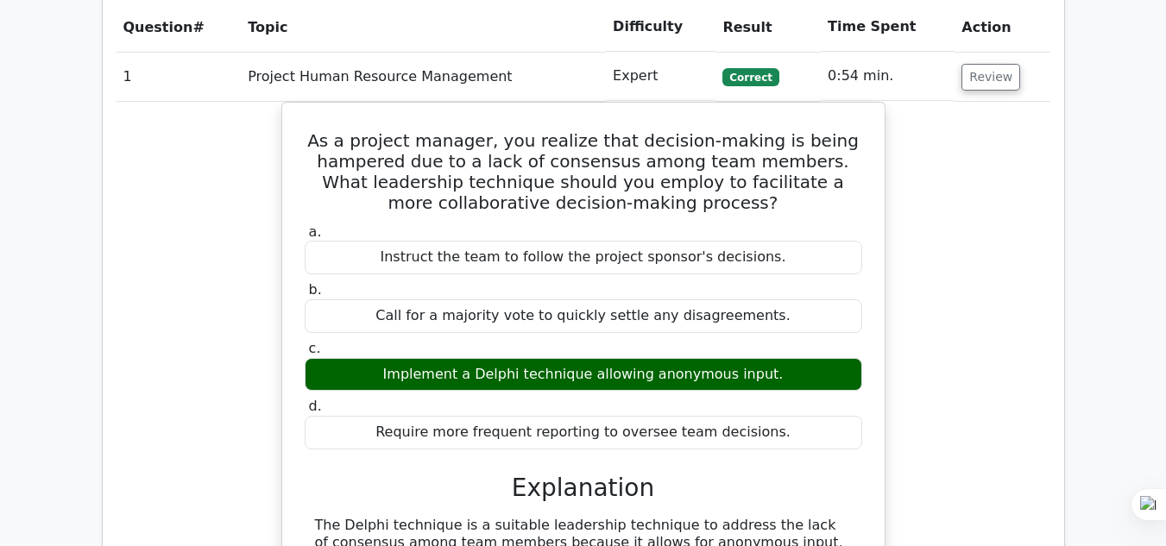
scroll to position [1732, 0]
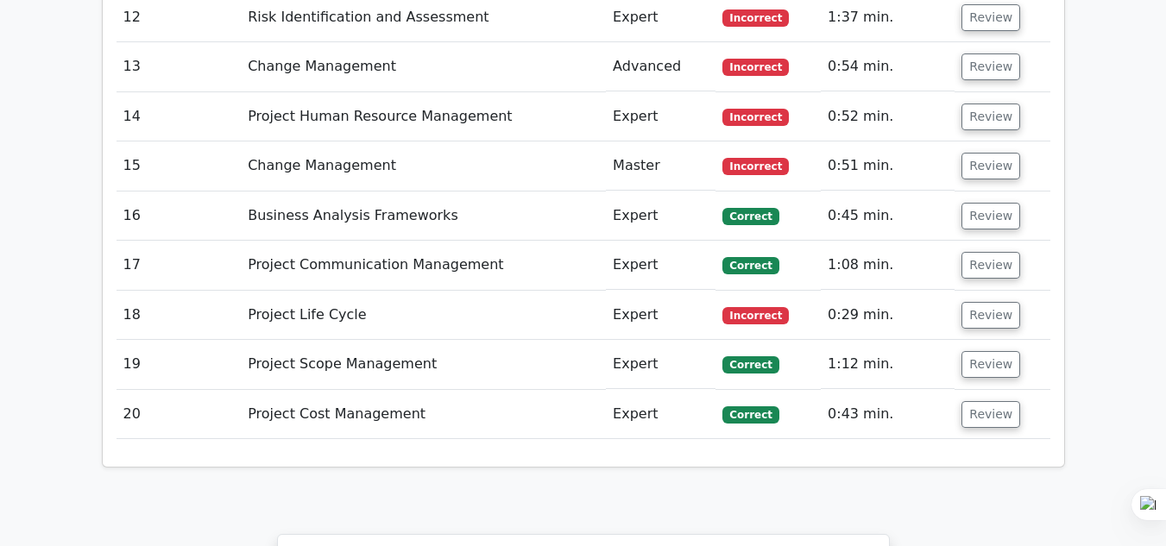
scroll to position [3299, 0]
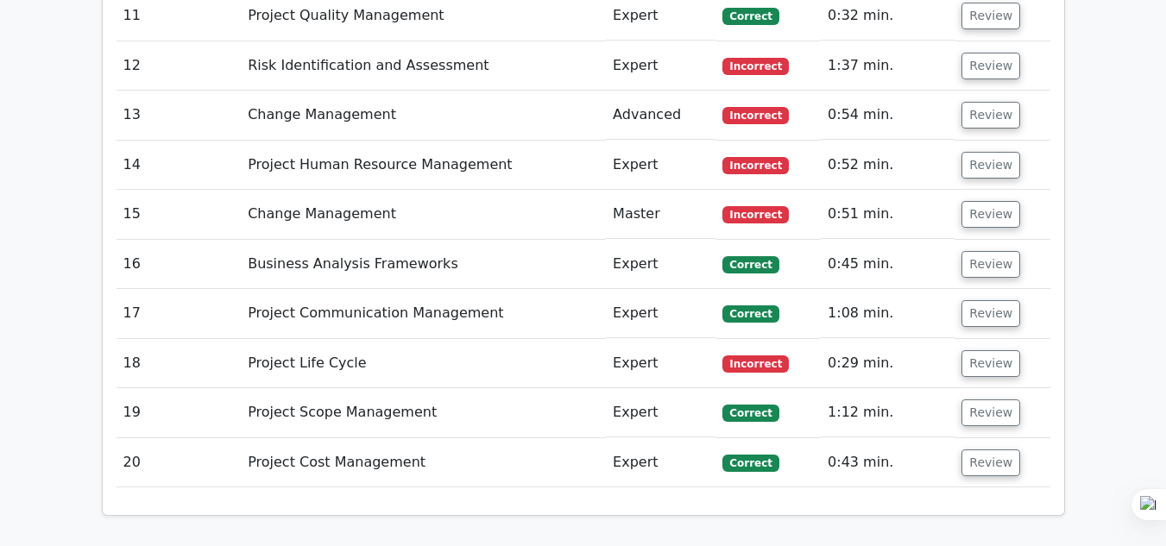
click at [663, 339] on td "Expert" at bounding box center [661, 363] width 110 height 49
click at [981, 350] on button "Review" at bounding box center [990, 363] width 59 height 27
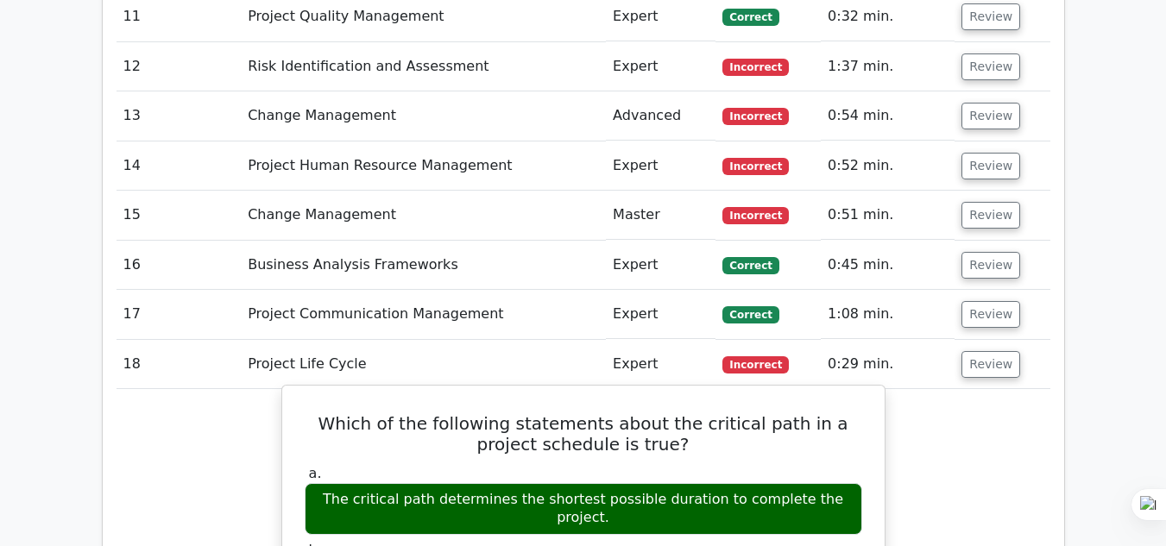
scroll to position [3295, 0]
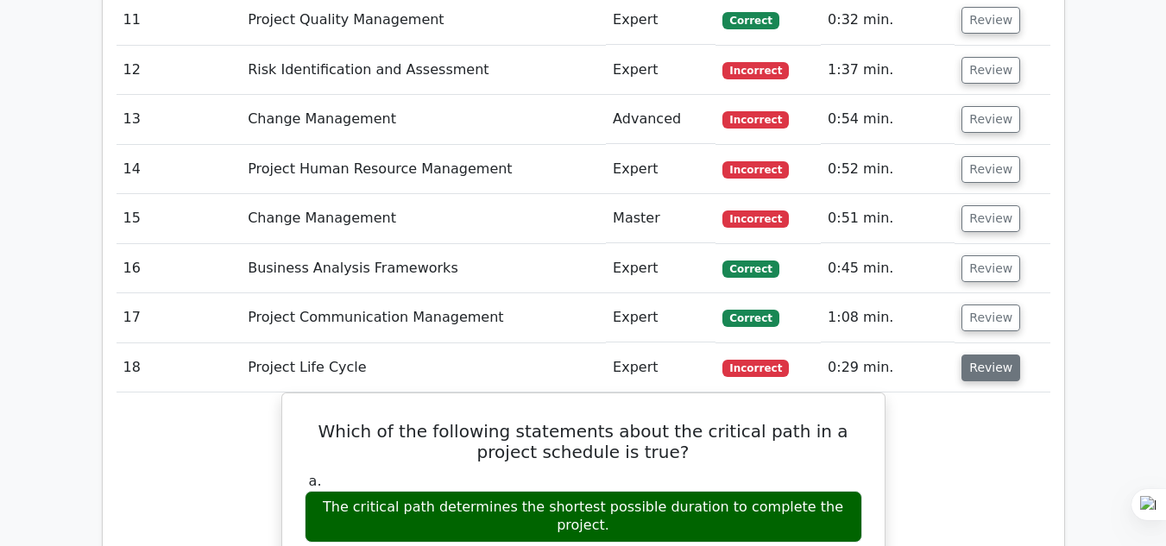
click at [983, 355] on button "Review" at bounding box center [990, 368] width 59 height 27
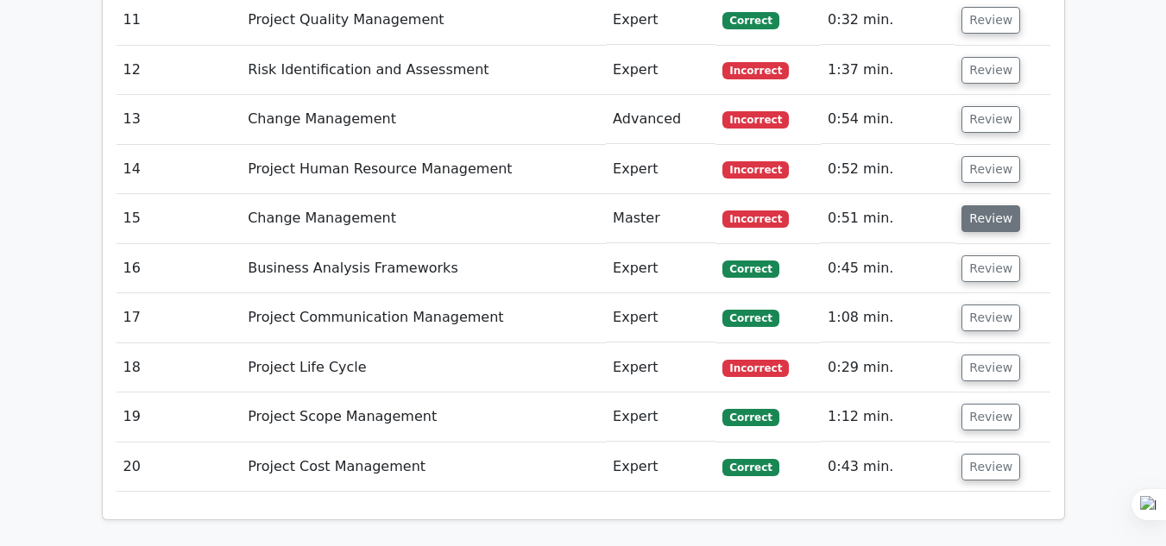
click at [980, 205] on button "Review" at bounding box center [990, 218] width 59 height 27
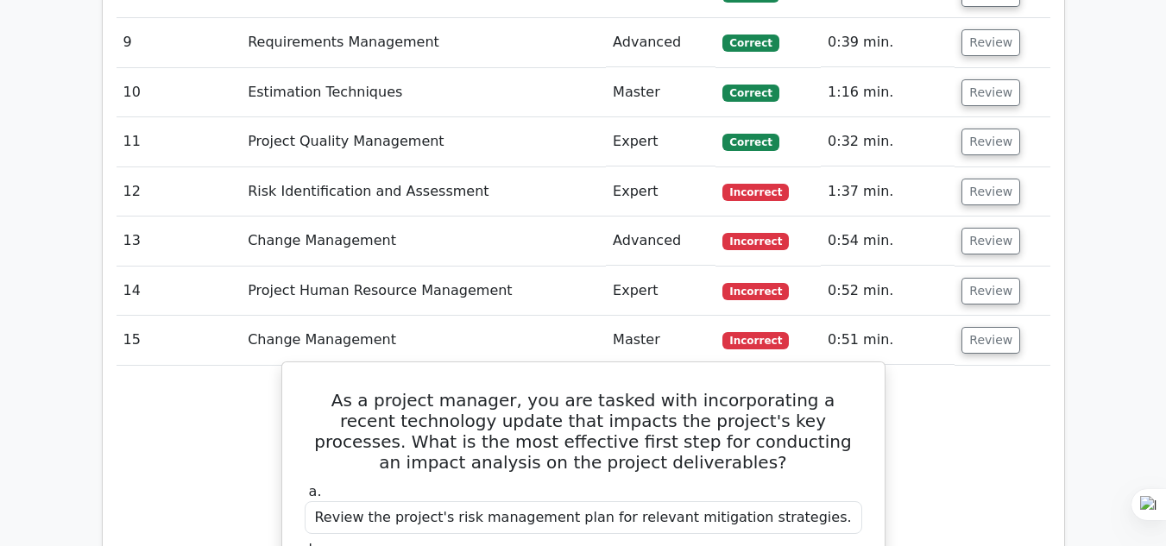
scroll to position [3175, 0]
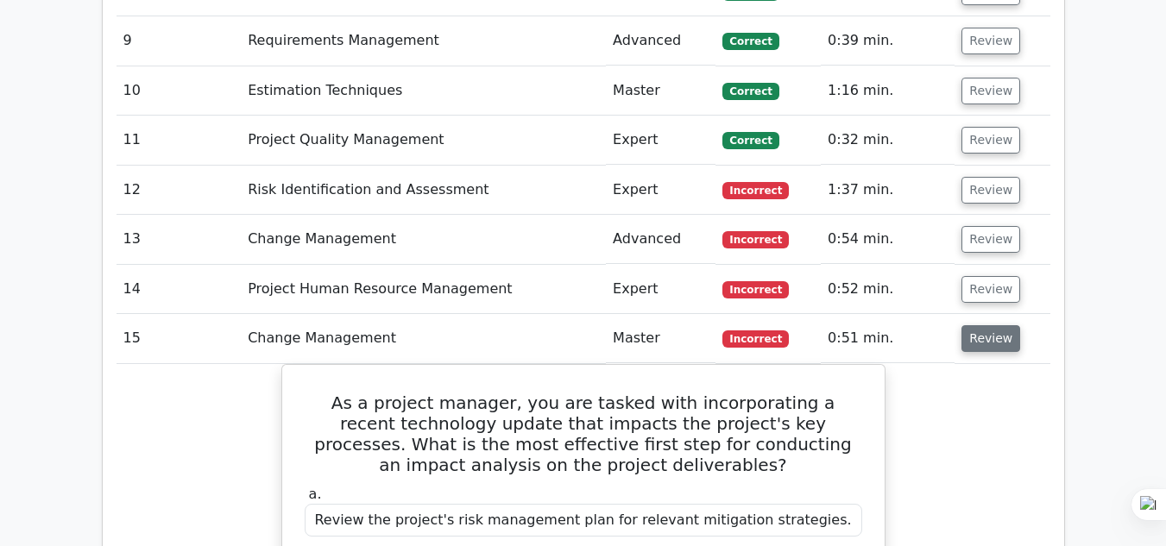
click at [982, 325] on button "Review" at bounding box center [990, 338] width 59 height 27
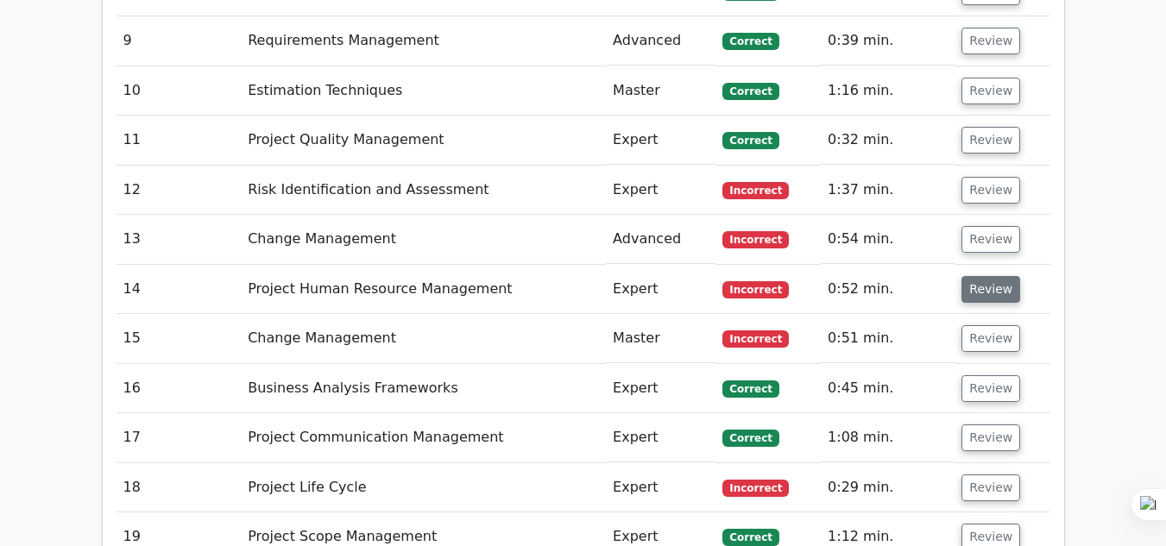
click at [989, 276] on button "Review" at bounding box center [990, 289] width 59 height 27
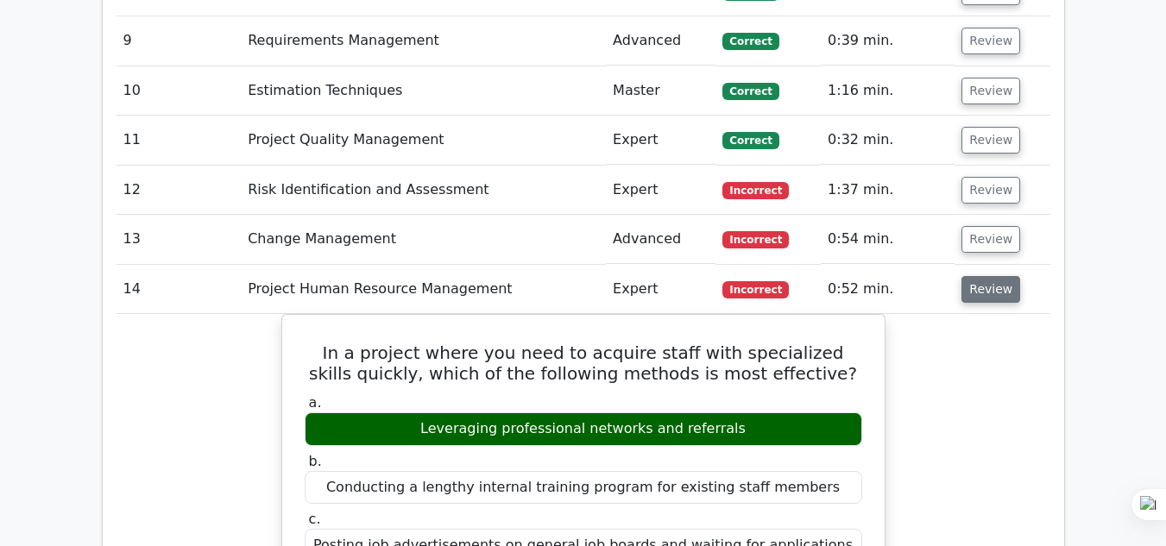
click at [973, 276] on button "Review" at bounding box center [990, 289] width 59 height 27
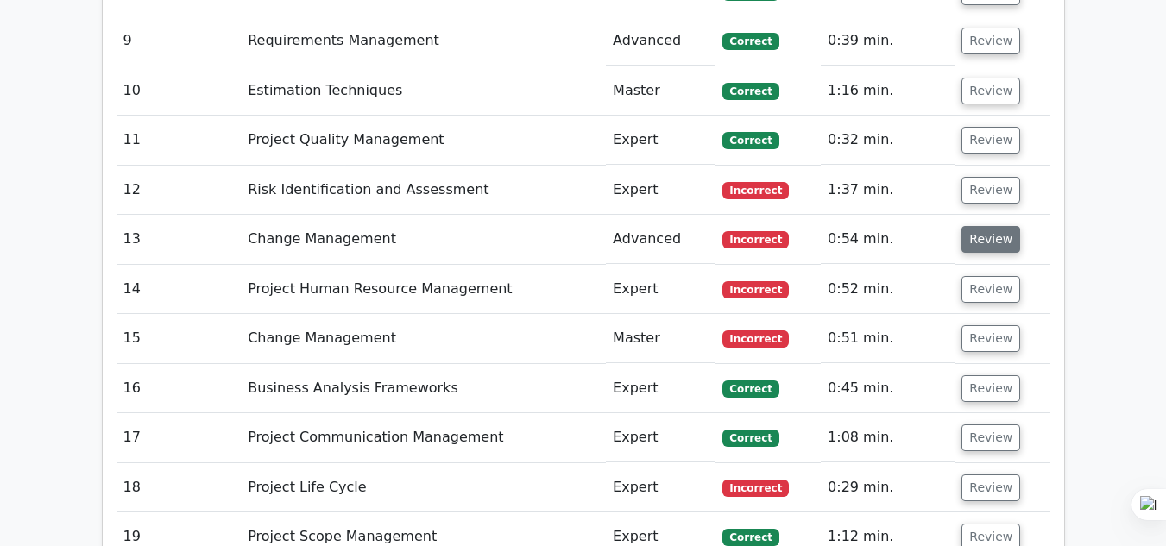
click at [985, 226] on button "Review" at bounding box center [990, 239] width 59 height 27
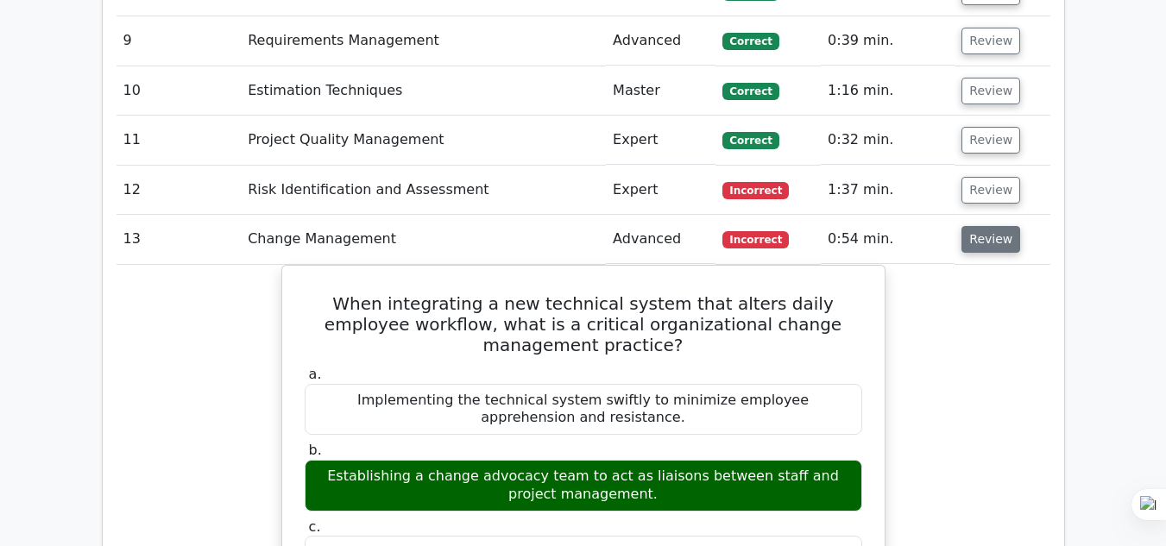
click at [985, 226] on button "Review" at bounding box center [990, 239] width 59 height 27
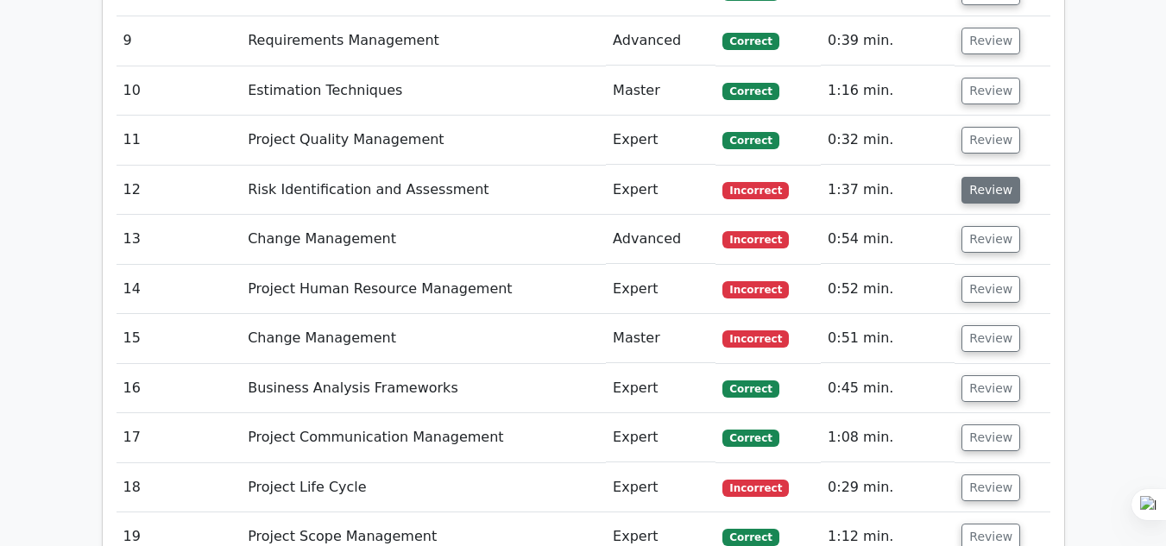
click at [986, 177] on button "Review" at bounding box center [990, 190] width 59 height 27
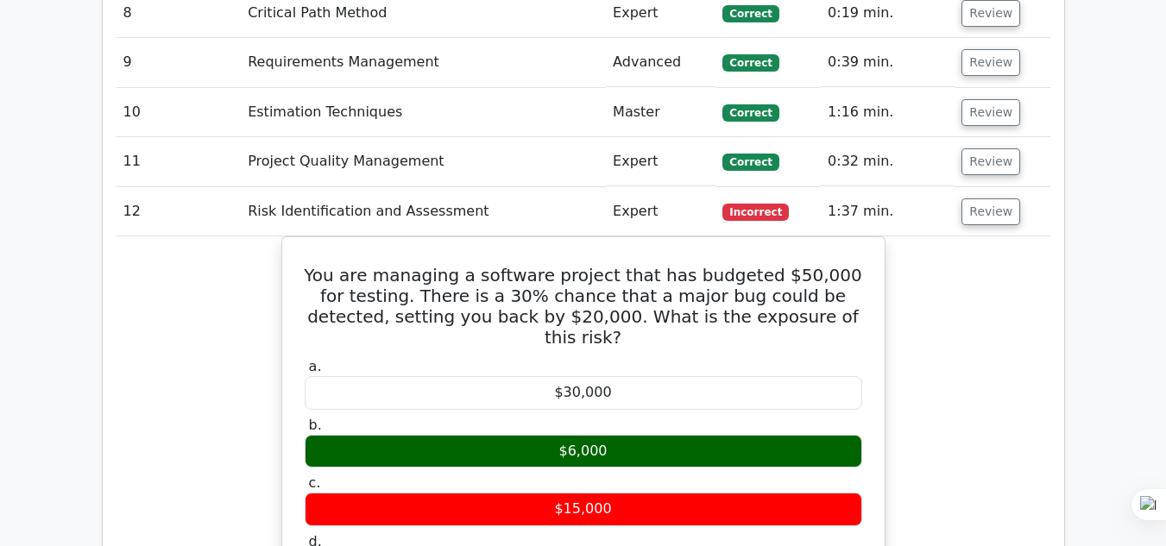
scroll to position [3147, 0]
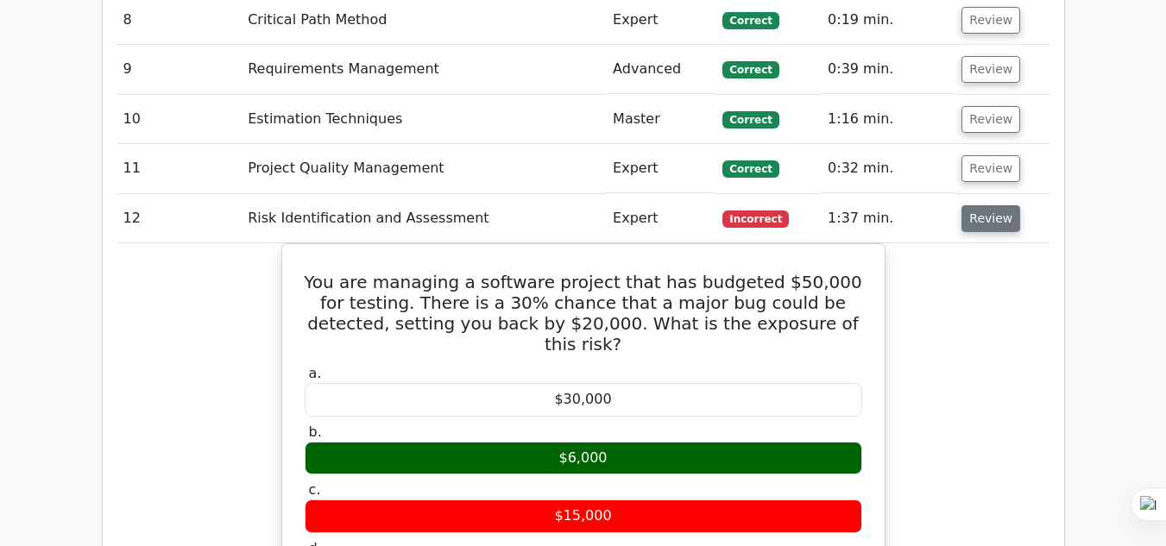
click at [976, 205] on button "Review" at bounding box center [990, 218] width 59 height 27
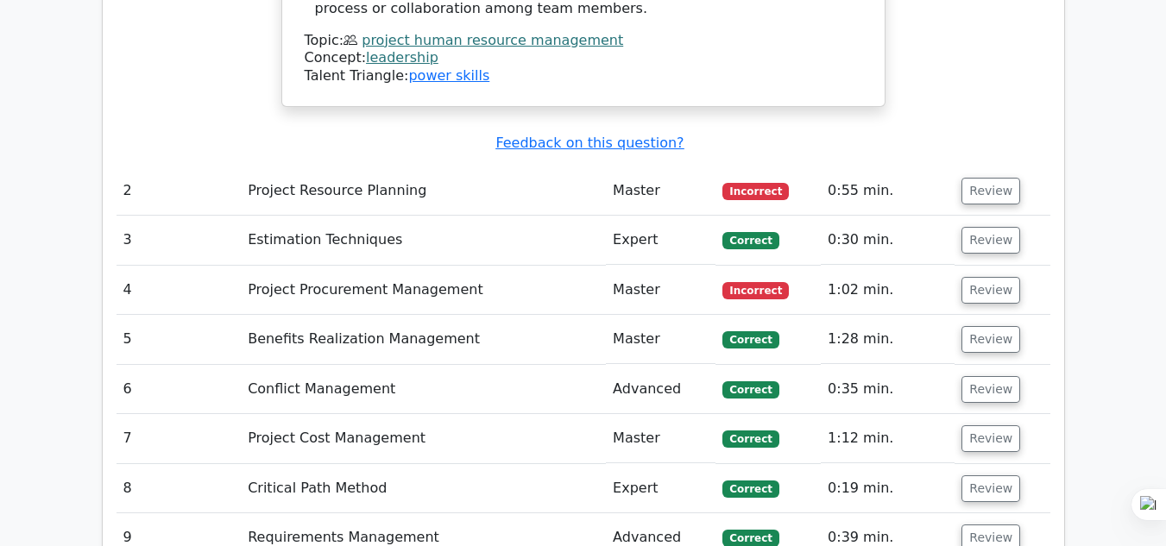
scroll to position [2624, 0]
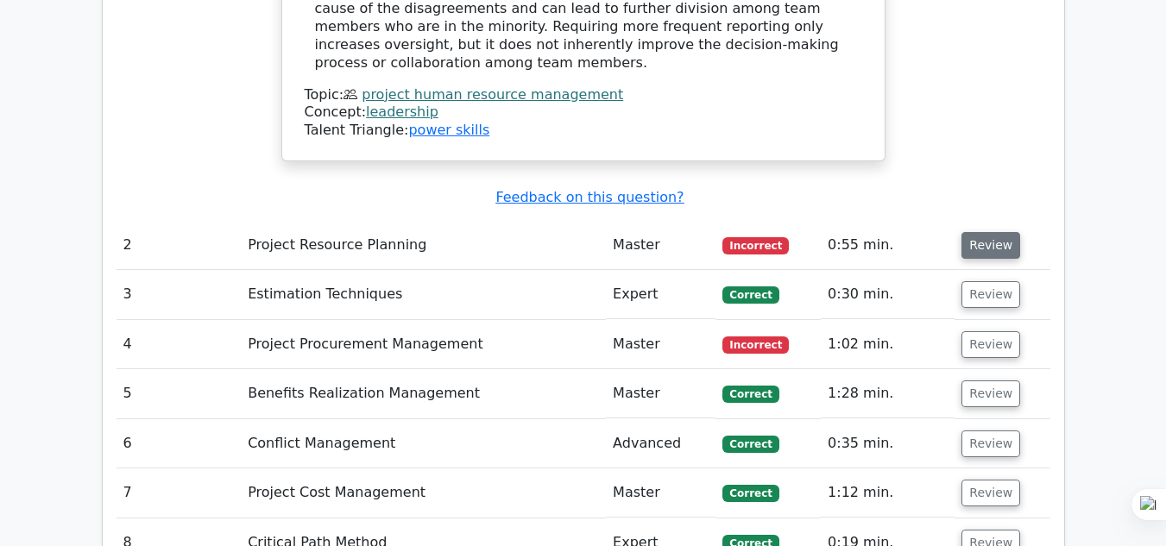
click at [978, 232] on button "Review" at bounding box center [990, 245] width 59 height 27
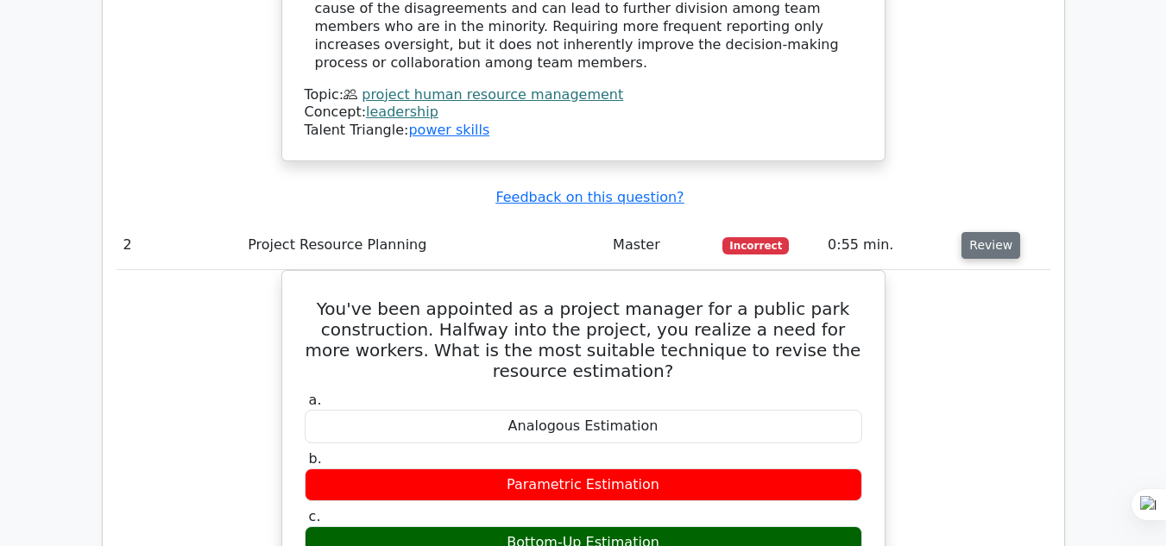
click at [983, 232] on button "Review" at bounding box center [990, 245] width 59 height 27
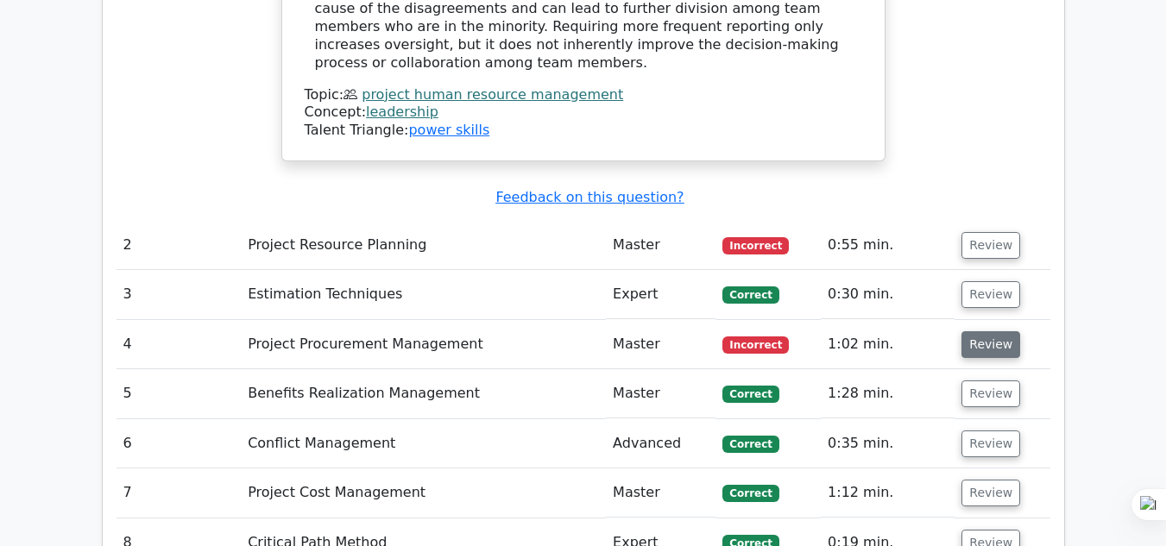
click at [965, 331] on button "Review" at bounding box center [990, 344] width 59 height 27
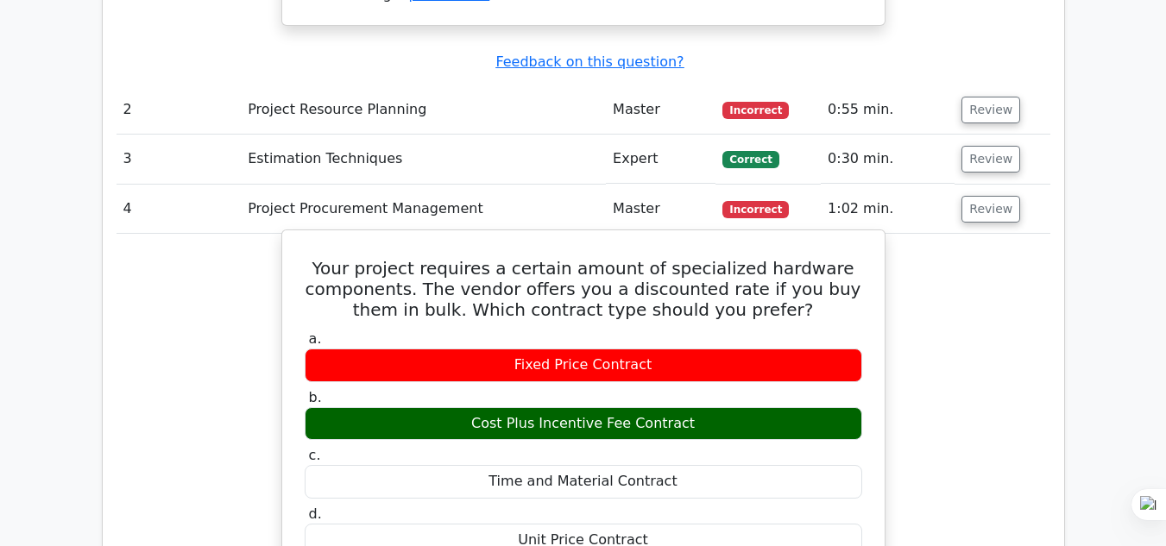
scroll to position [2758, 0]
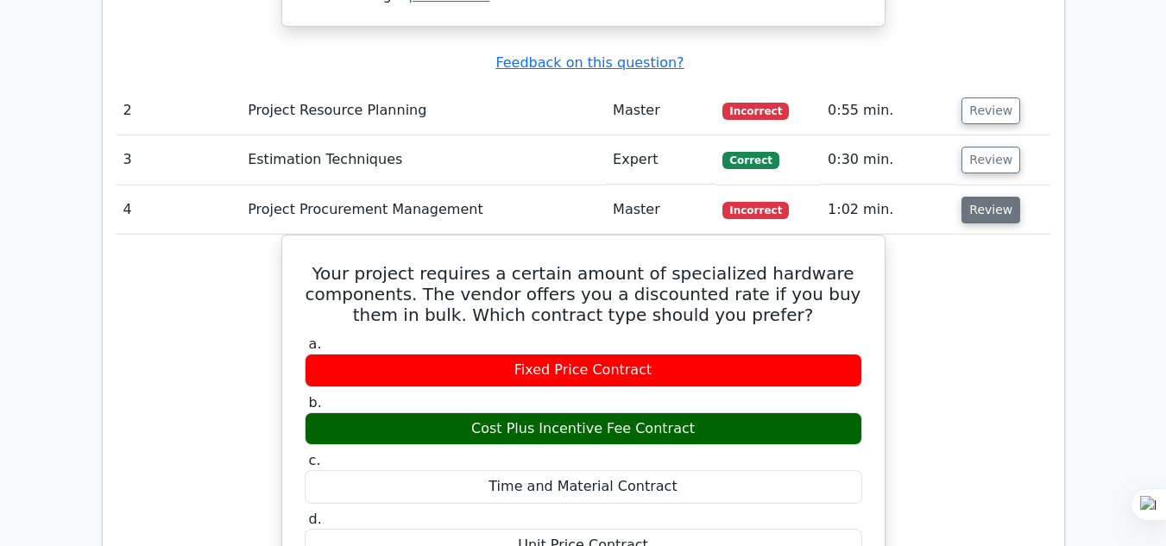
click at [999, 197] on button "Review" at bounding box center [990, 210] width 59 height 27
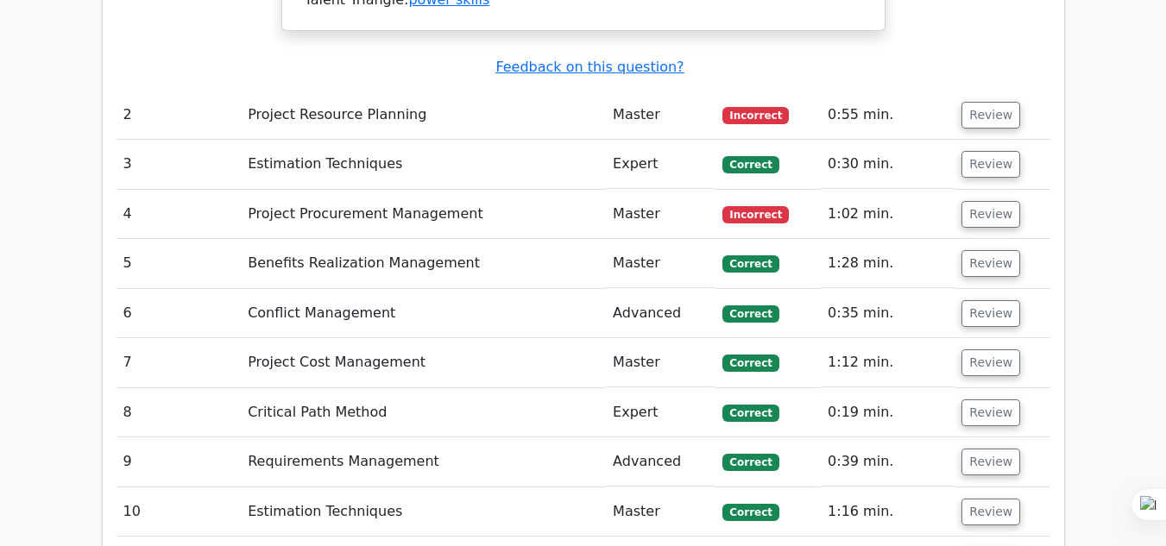
scroll to position [2621, 0]
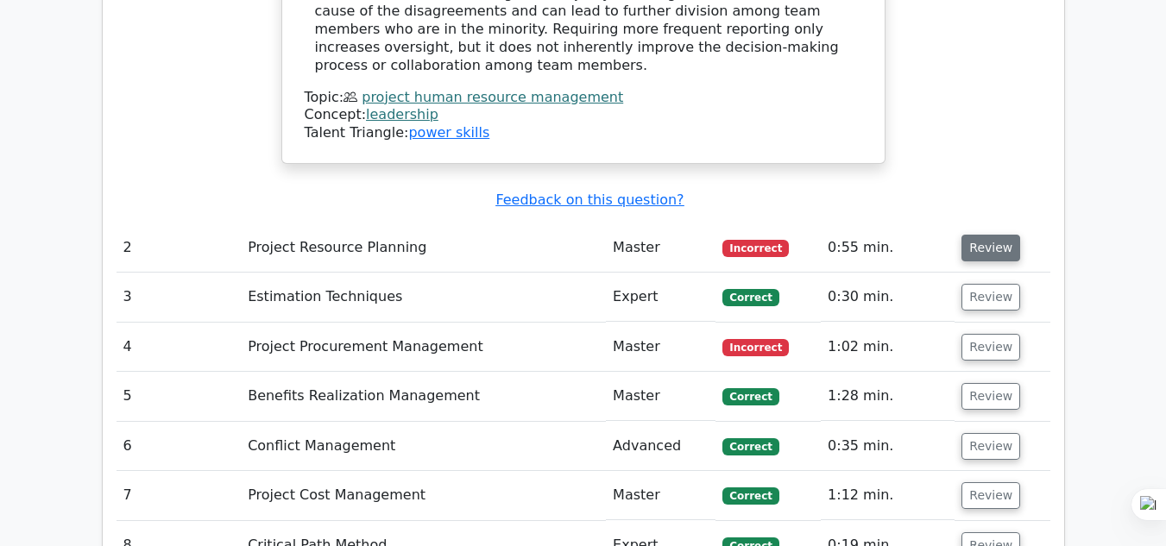
click at [989, 235] on button "Review" at bounding box center [990, 248] width 59 height 27
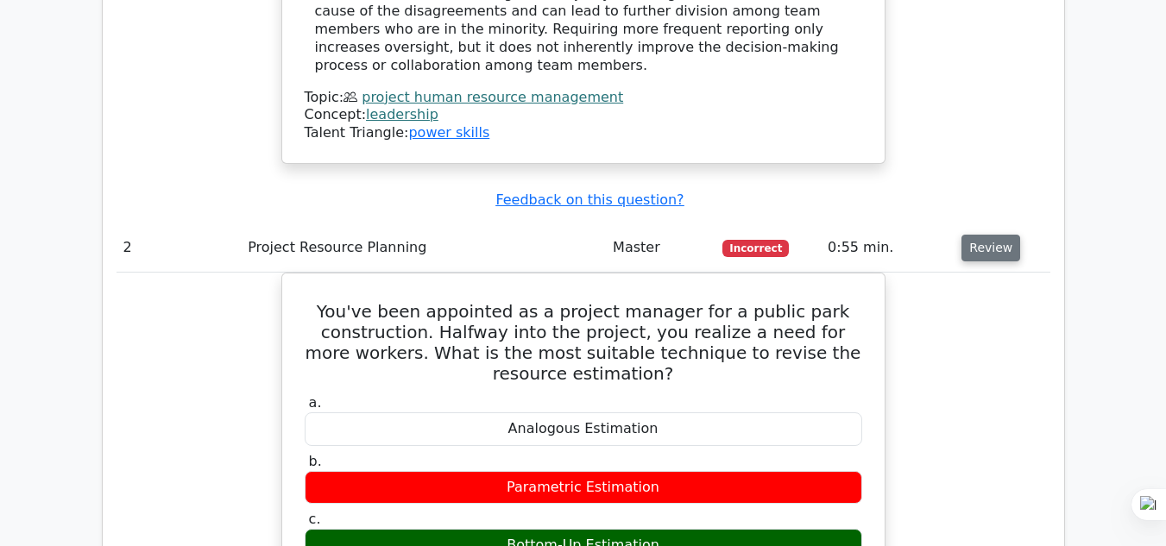
click at [983, 235] on button "Review" at bounding box center [990, 248] width 59 height 27
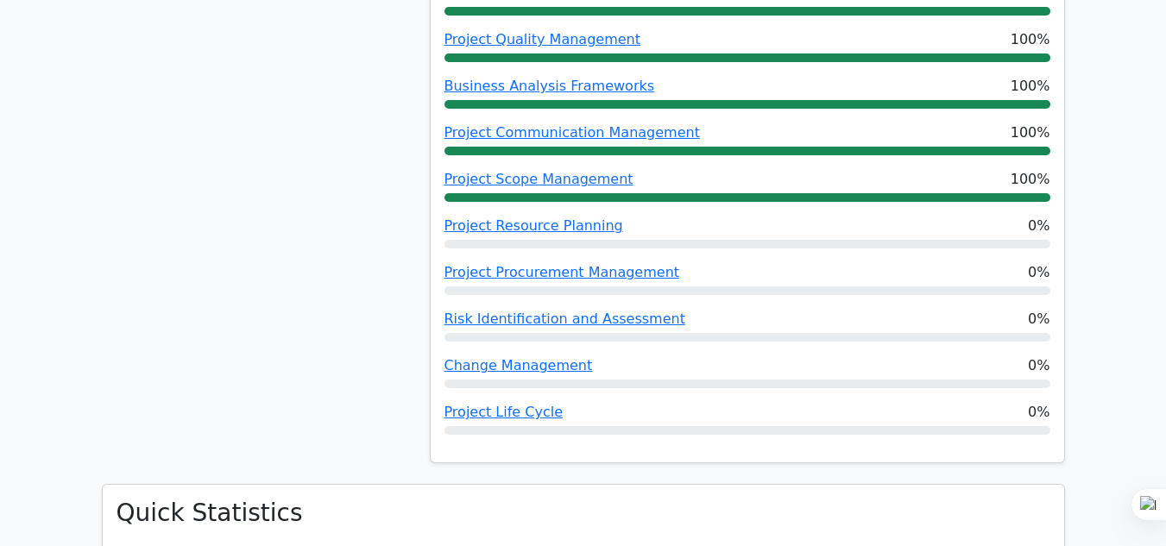
scroll to position [320, 0]
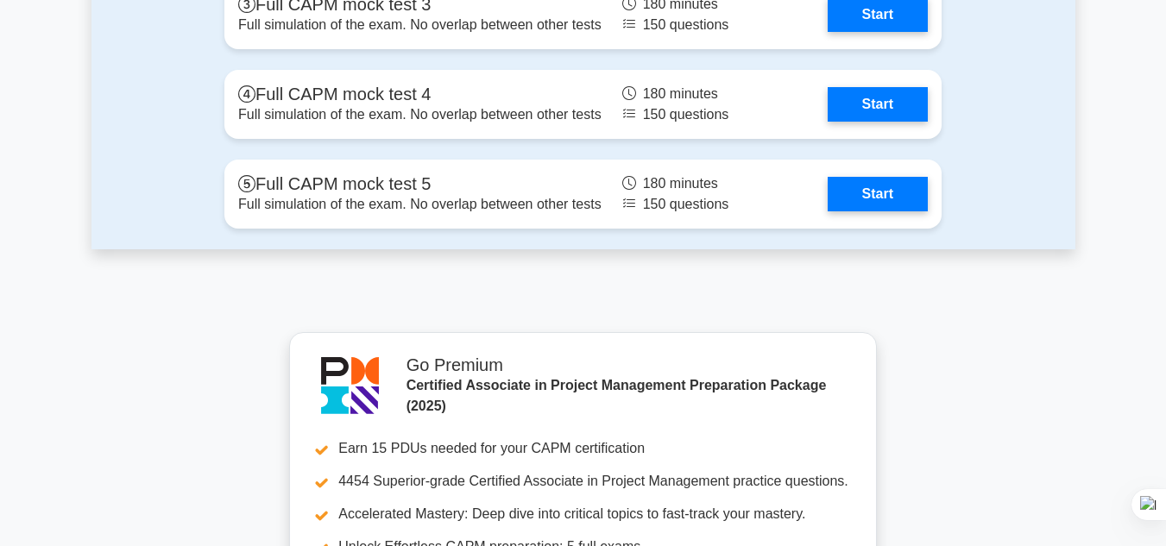
scroll to position [6229, 0]
